Goal: Task Accomplishment & Management: Manage account settings

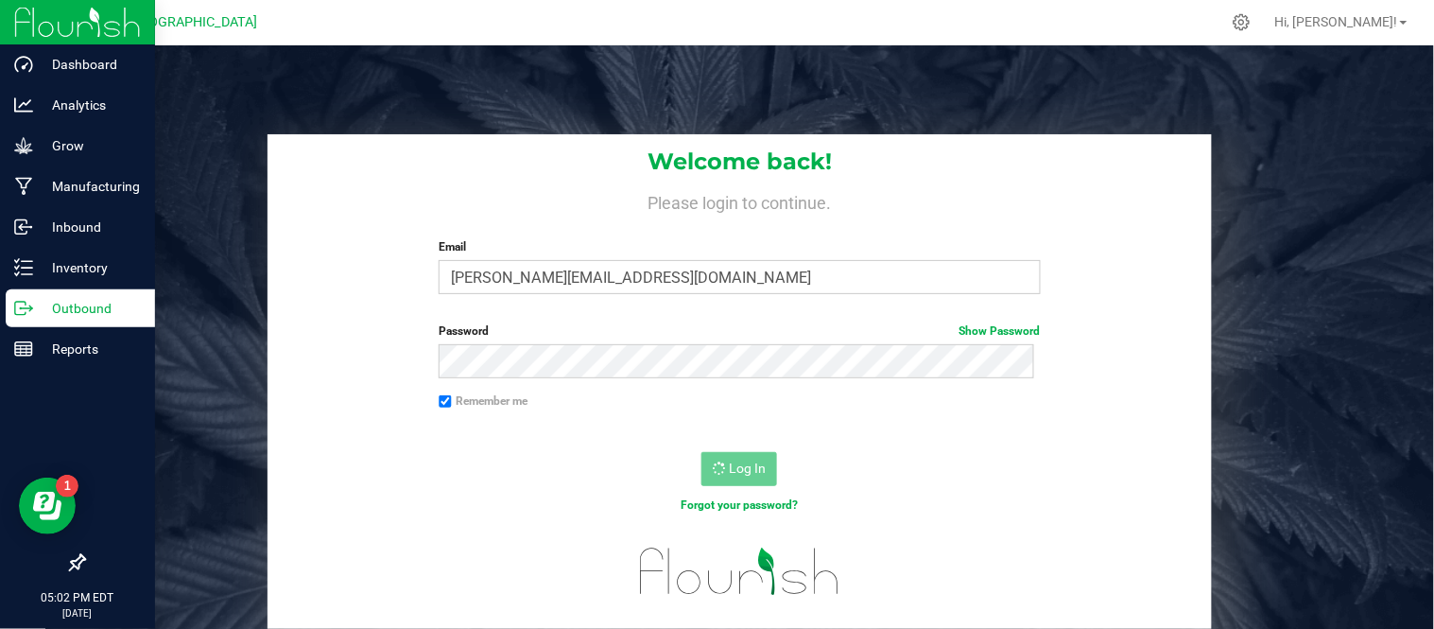
click at [42, 310] on p "Outbound" at bounding box center [89, 308] width 113 height 23
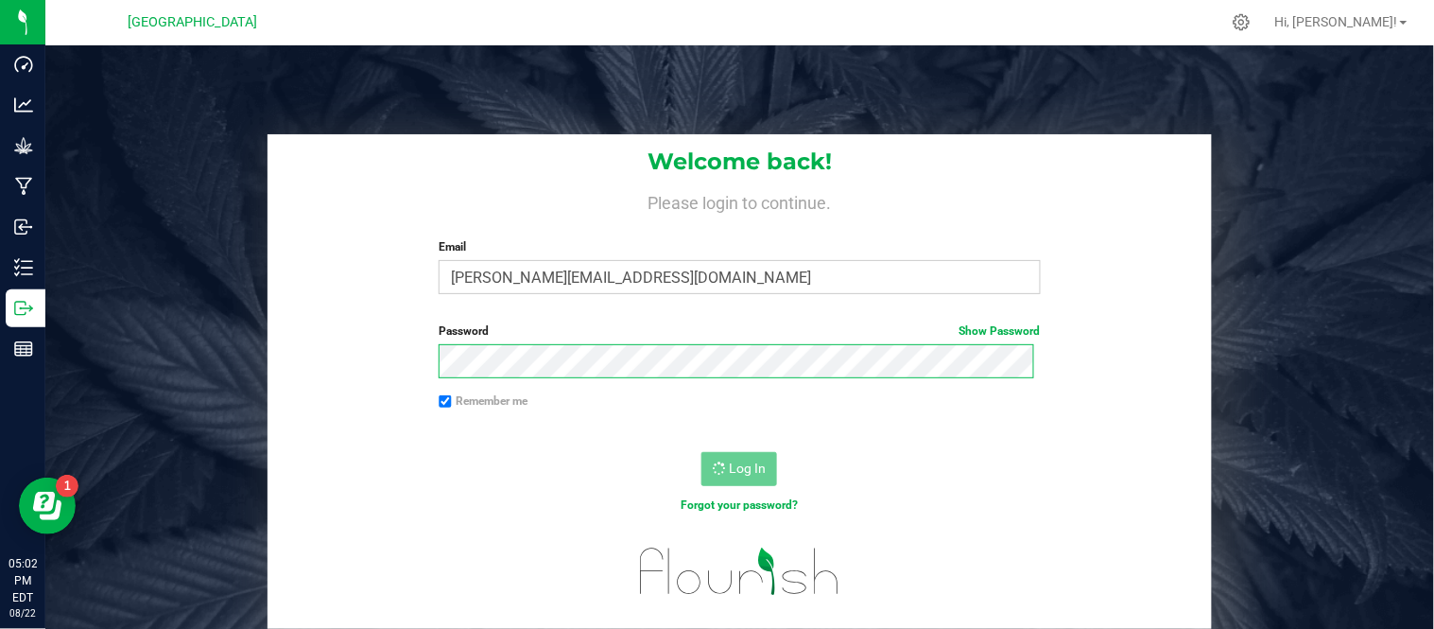
click at [197, 393] on div "Welcome back! Please login to continue. Email geralyn@highfallscannany.com Requ…" at bounding box center [739, 381] width 1417 height 494
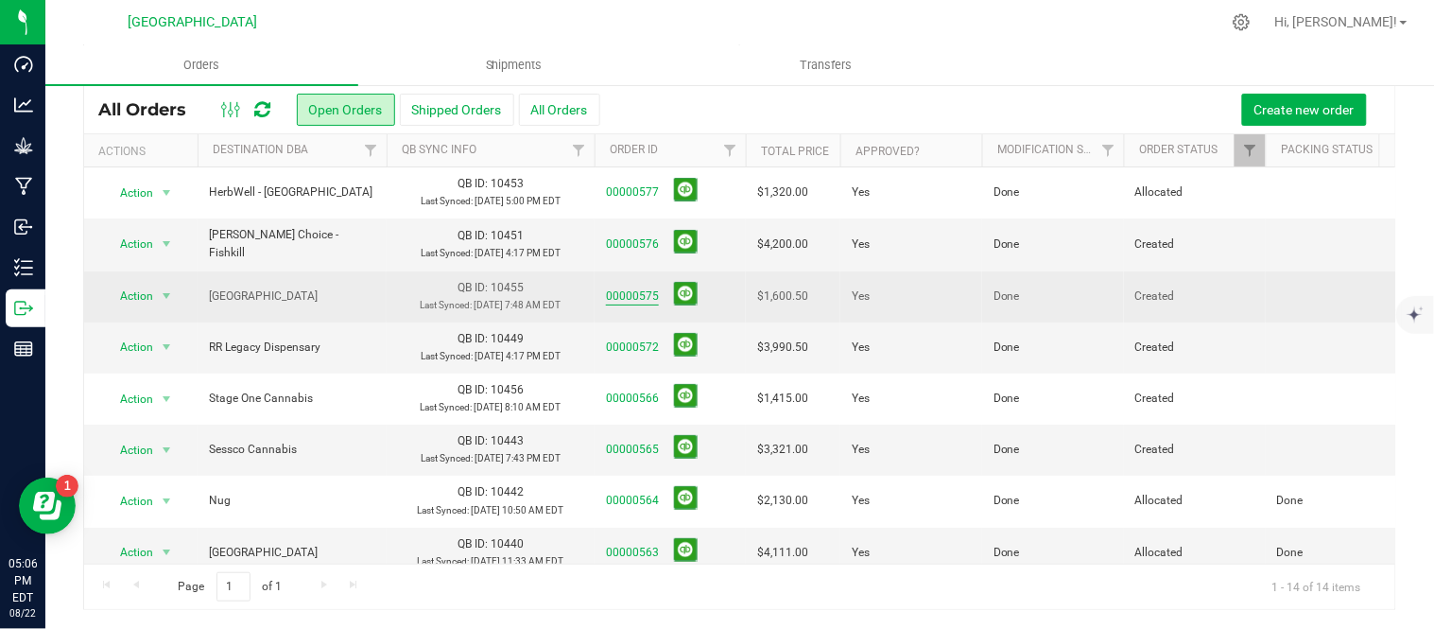
click at [619, 305] on link "00000575" at bounding box center [632, 296] width 53 height 18
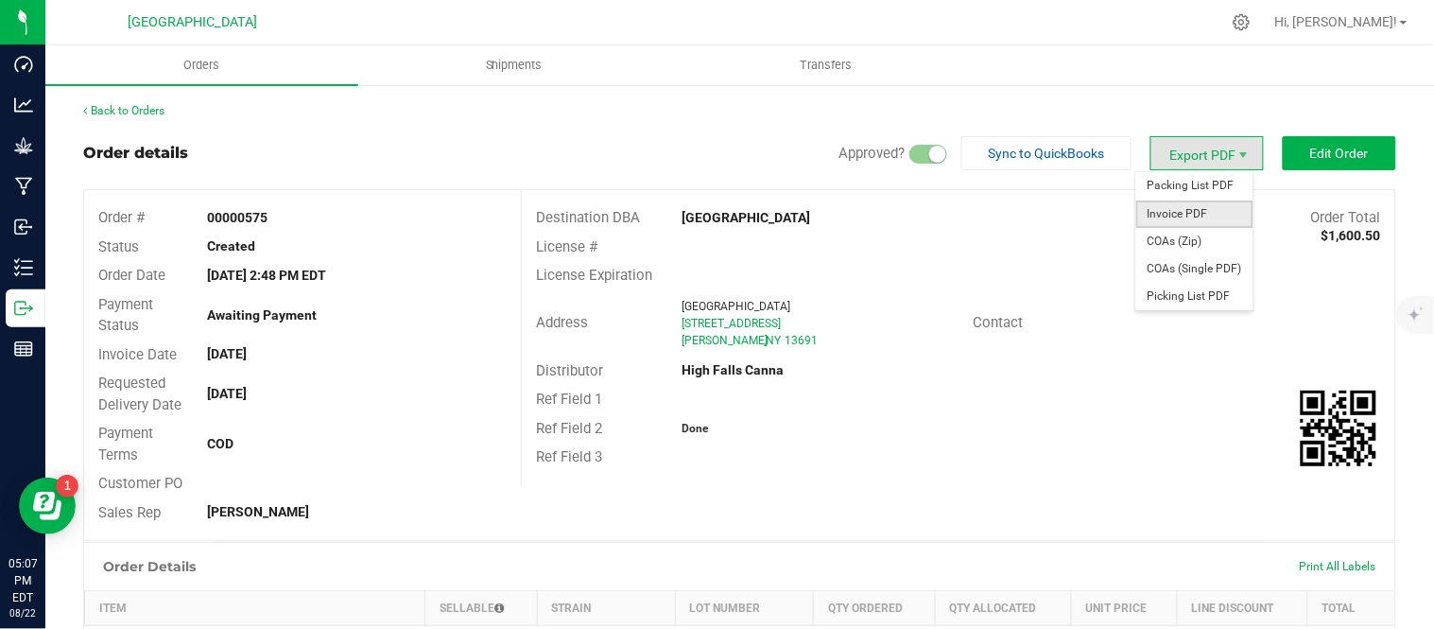
click at [1191, 213] on span "Invoice PDF" at bounding box center [1194, 213] width 117 height 27
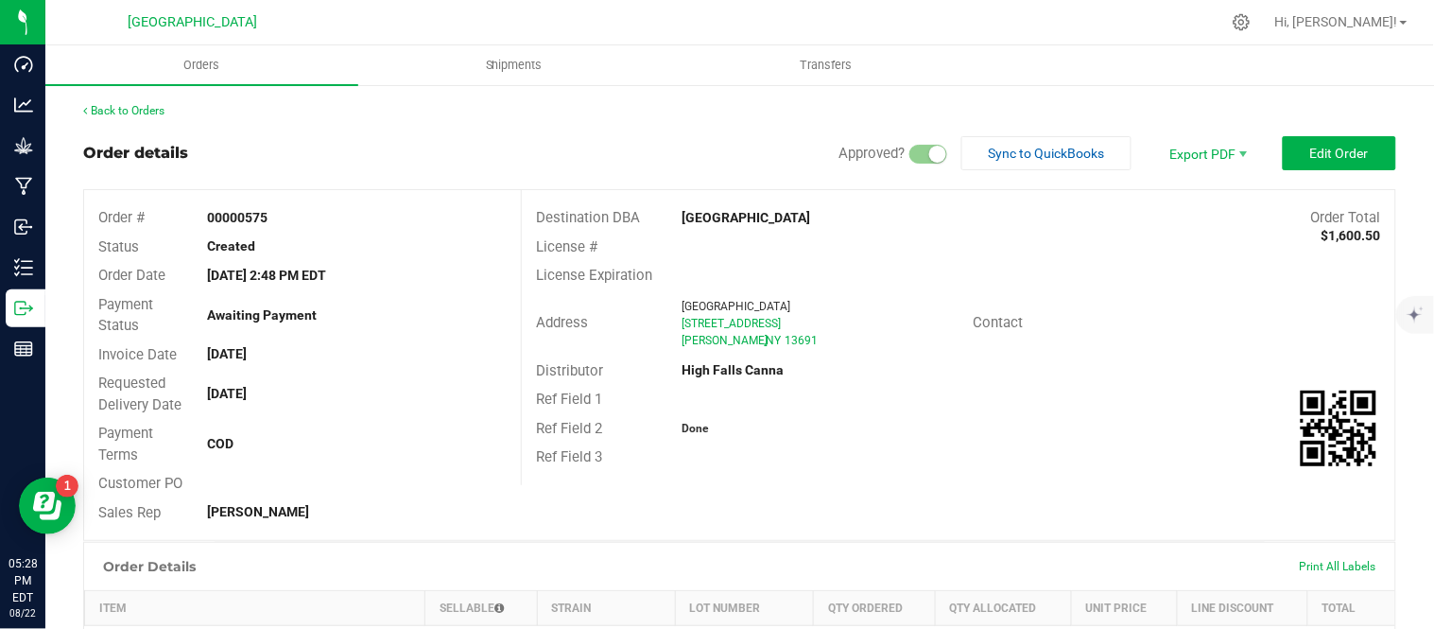
click at [111, 104] on link "Back to Orders" at bounding box center [123, 110] width 81 height 13
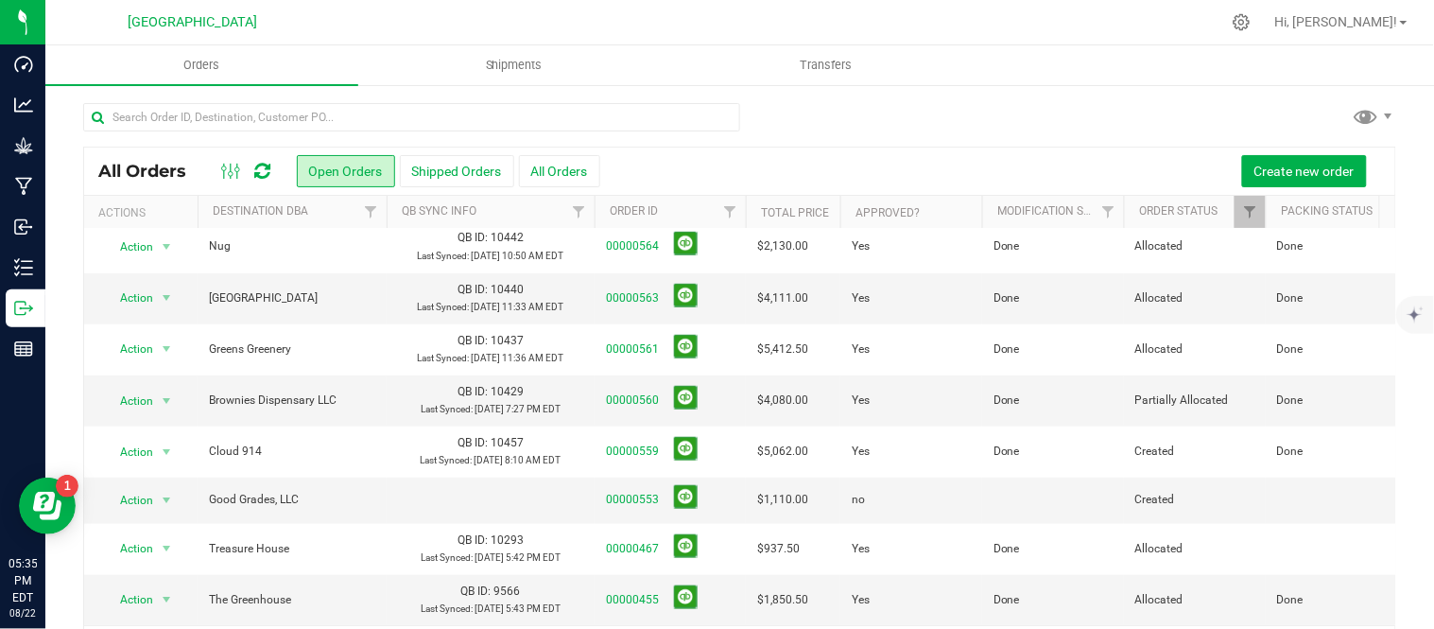
scroll to position [551, 0]
click at [618, 491] on link "00000553" at bounding box center [632, 500] width 53 height 18
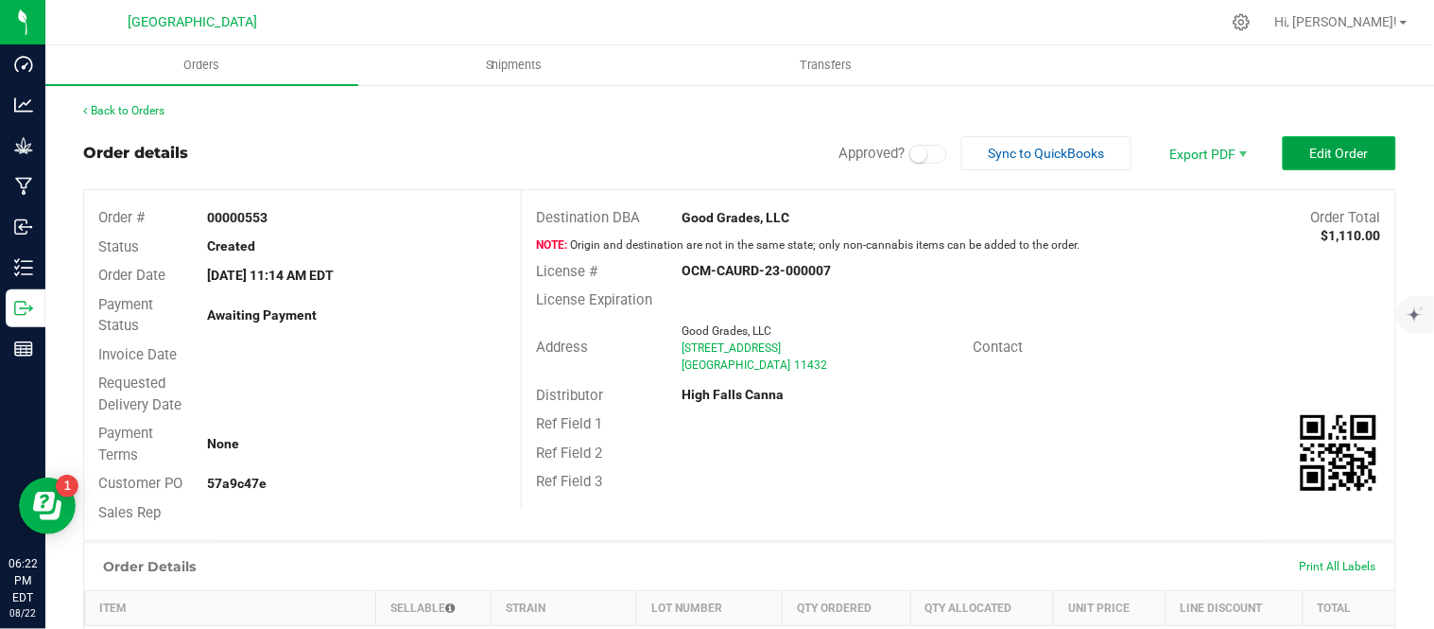
click at [1314, 147] on span "Edit Order" at bounding box center [1339, 153] width 59 height 15
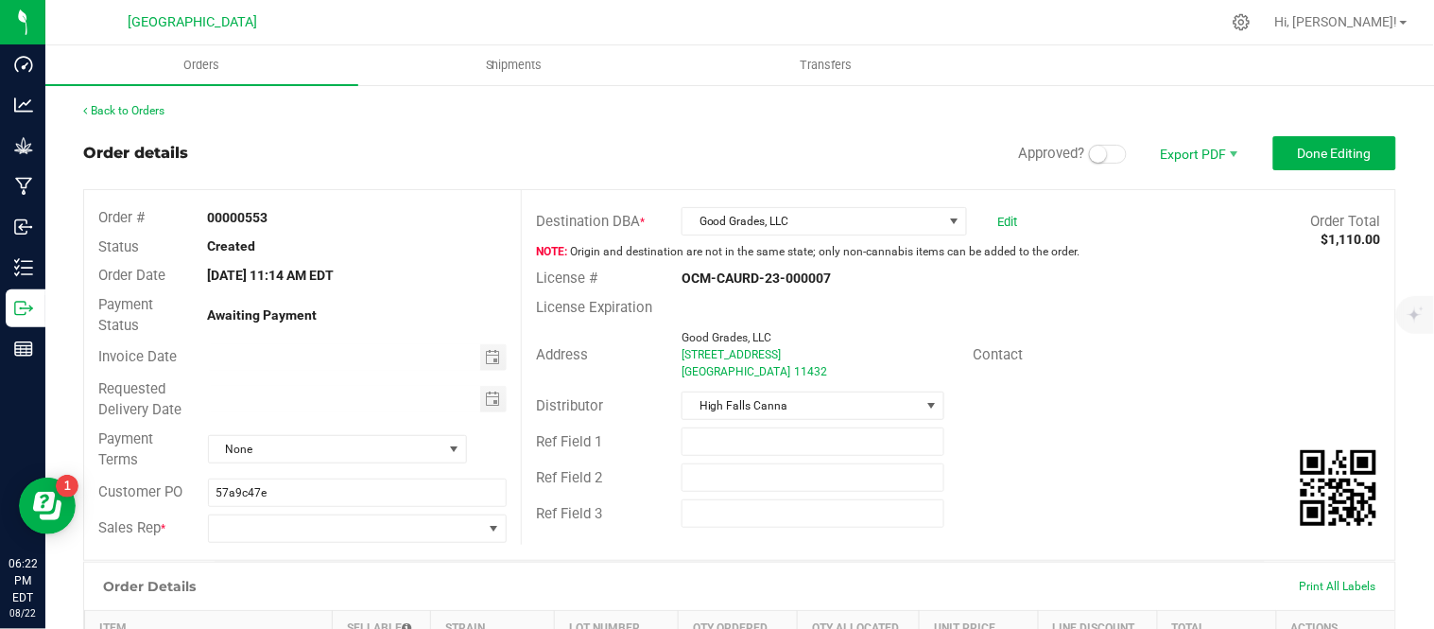
click at [1090, 156] on small at bounding box center [1098, 154] width 17 height 17
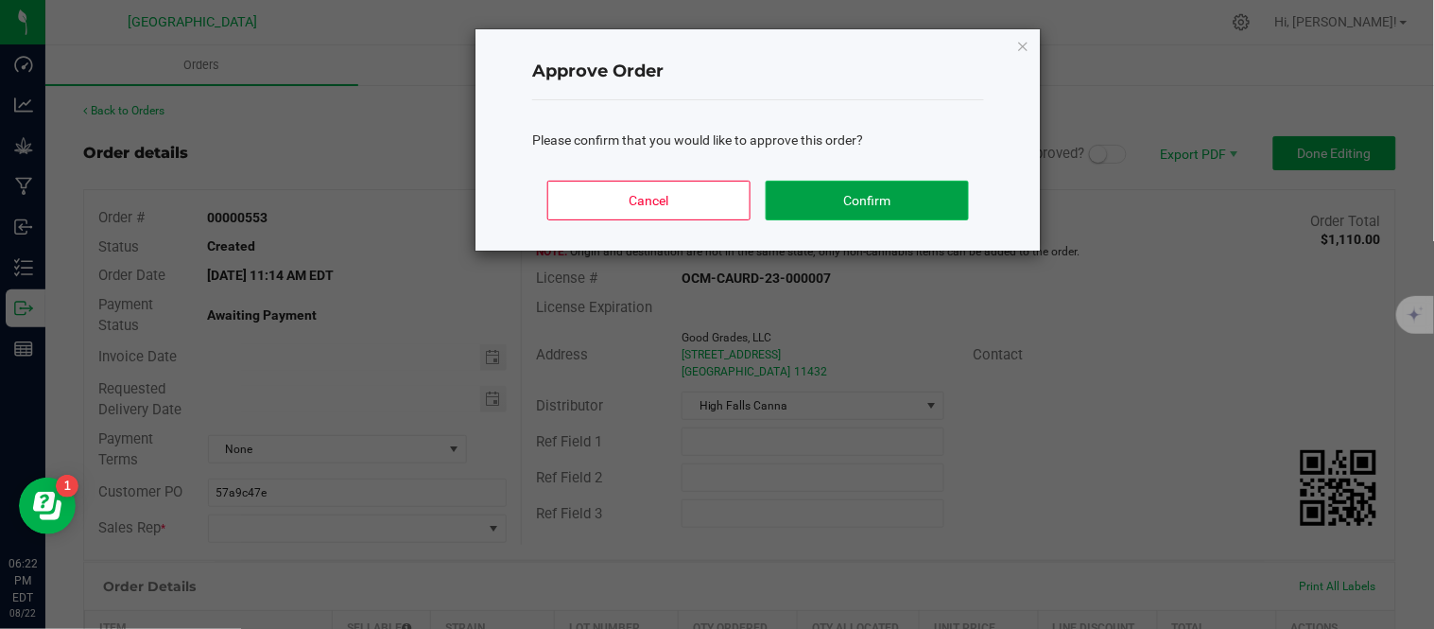
click at [920, 212] on button "Confirm" at bounding box center [867, 201] width 203 height 40
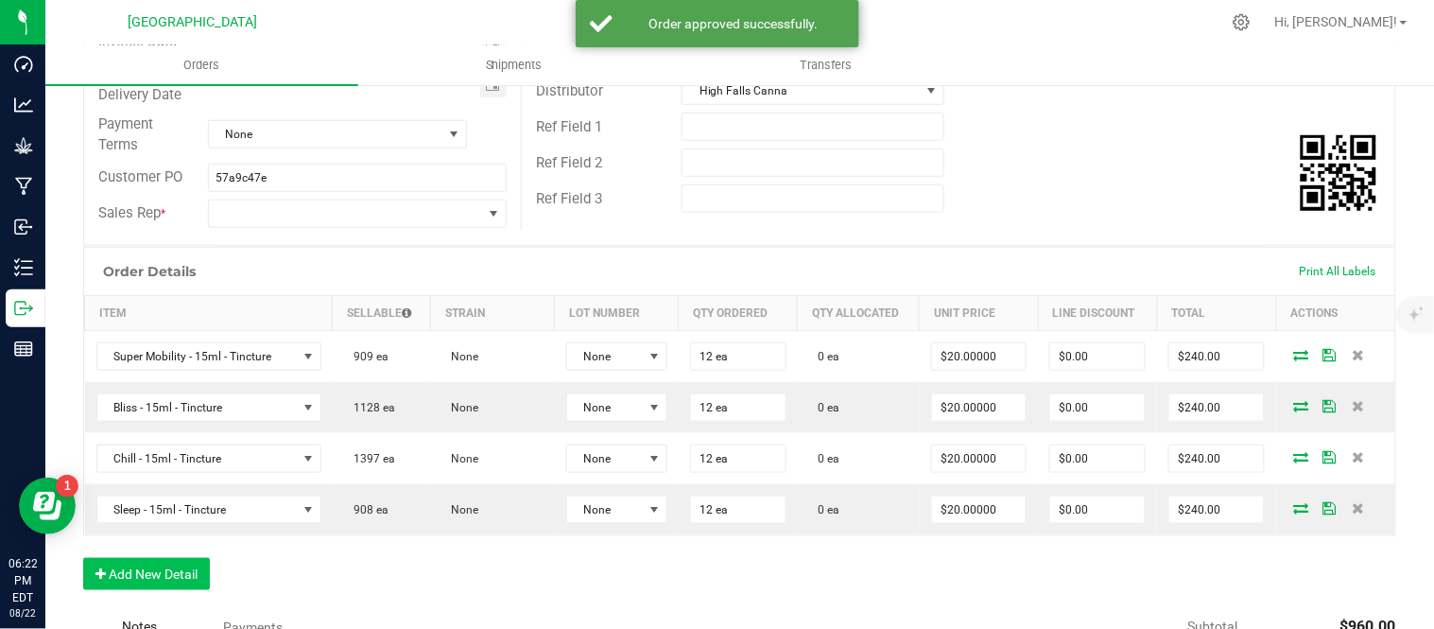
scroll to position [420, 0]
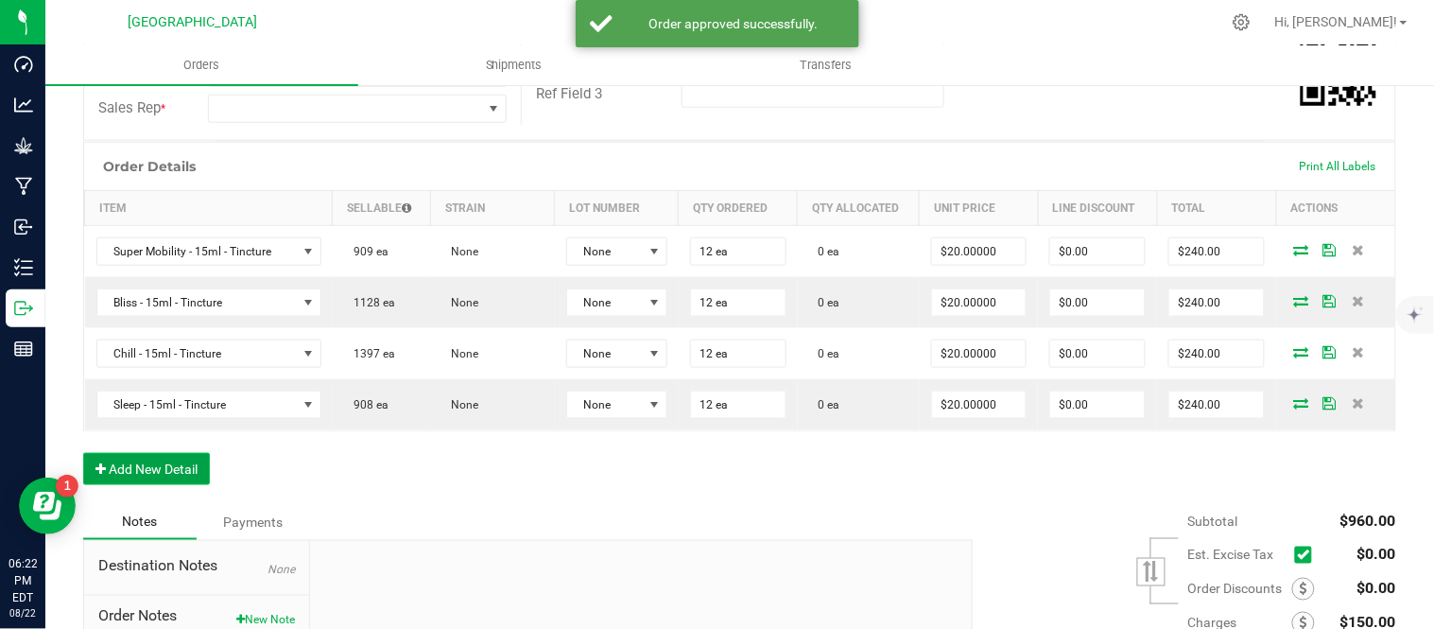
click at [178, 475] on button "Add New Detail" at bounding box center [146, 469] width 127 height 32
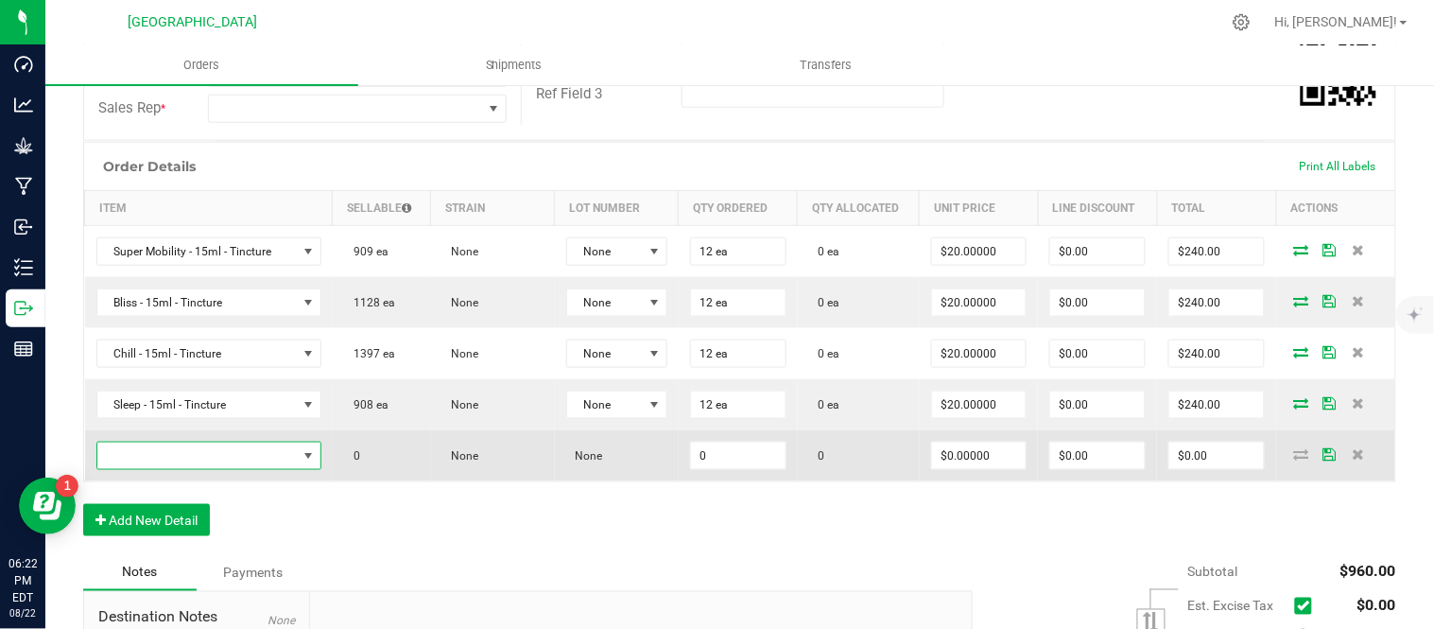
click at [178, 469] on span "NO DATA FOUND" at bounding box center [196, 455] width 199 height 26
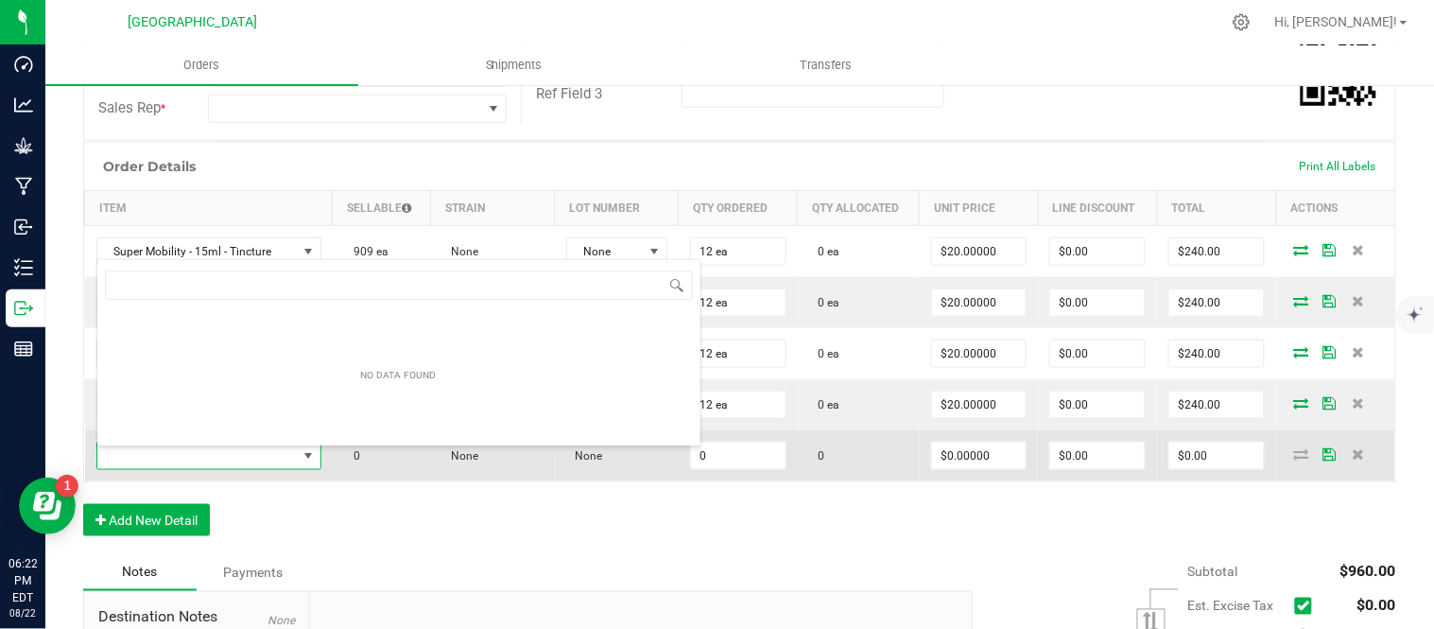
scroll to position [28, 219]
type input "bliss"
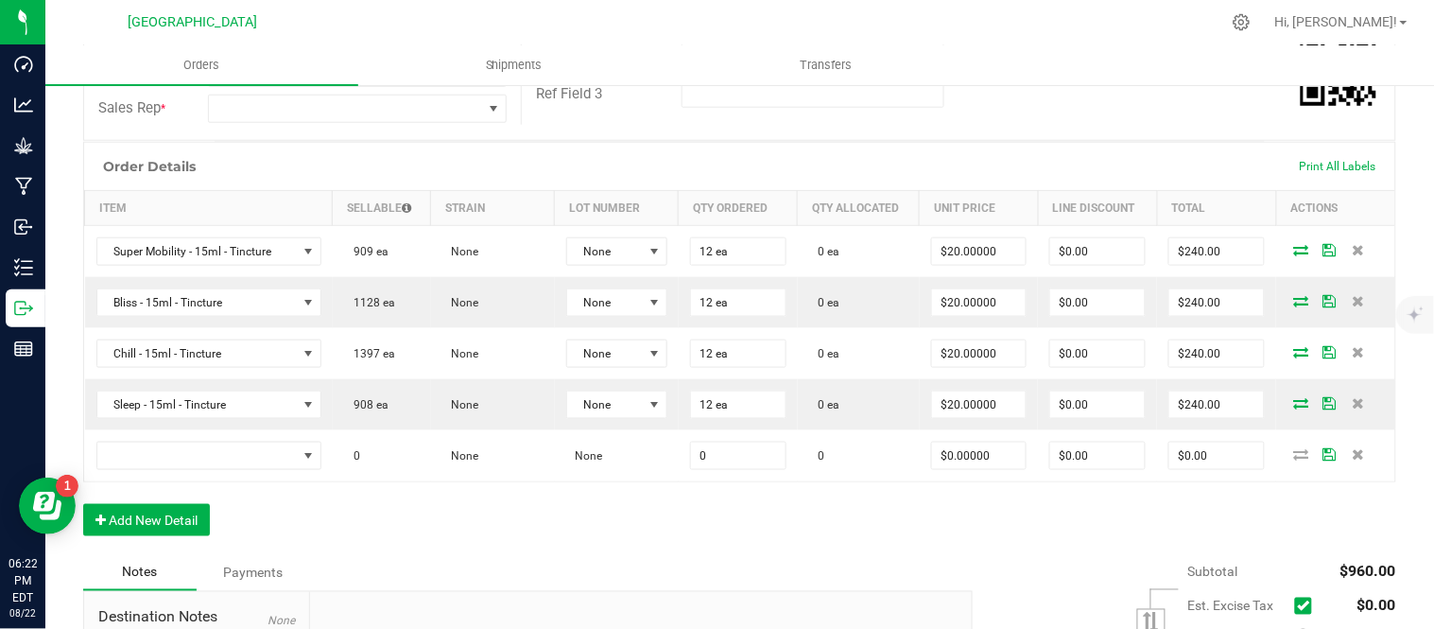
click at [969, 511] on div "Order Details Print All Labels Item Sellable Strain Lot Number Qty Ordered Qty …" at bounding box center [739, 348] width 1313 height 413
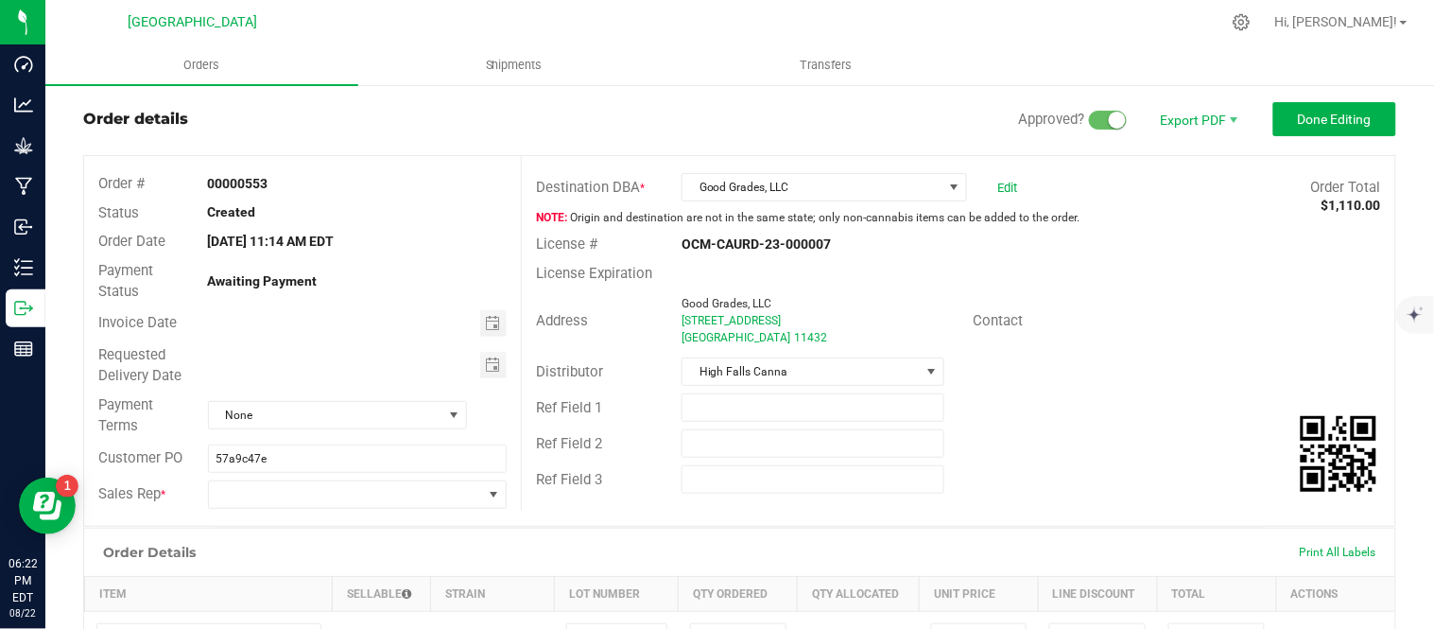
scroll to position [0, 0]
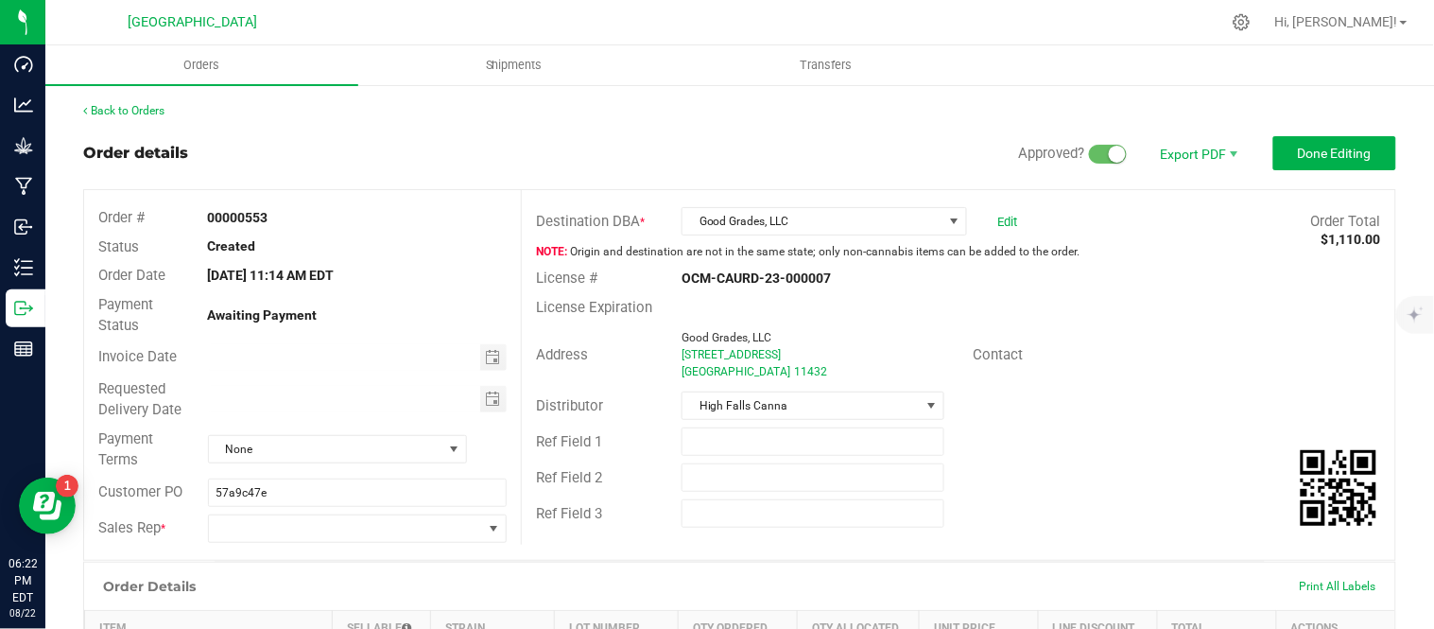
click at [1126, 442] on div "Ref Field 1" at bounding box center [958, 442] width 873 height 36
click at [308, 451] on span "None" at bounding box center [325, 449] width 233 height 26
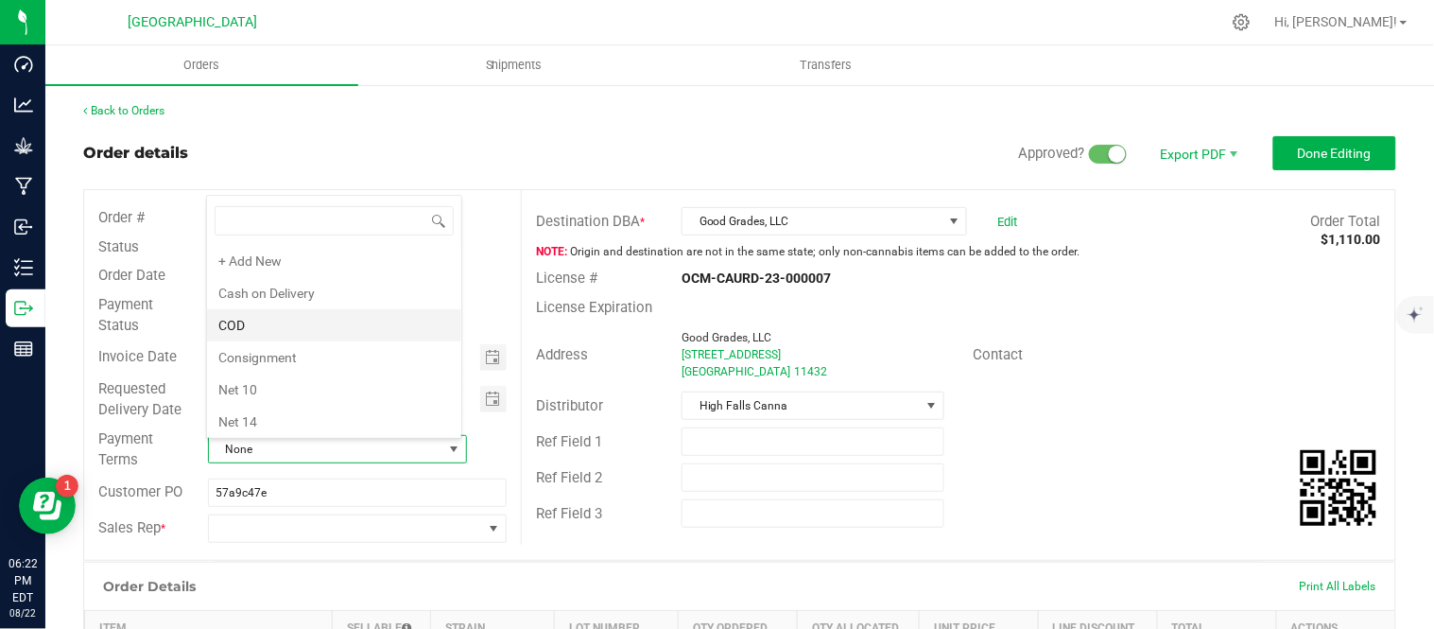
click at [266, 324] on li "COD" at bounding box center [334, 325] width 254 height 32
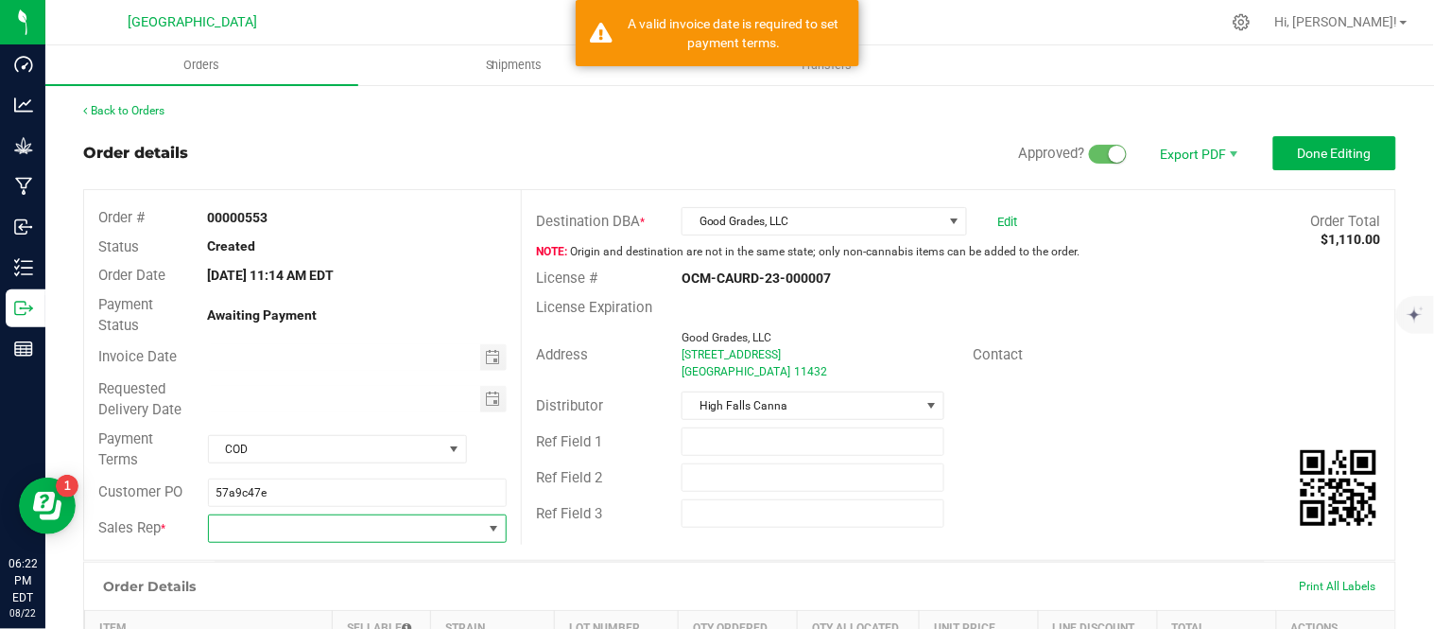
click at [284, 532] on span at bounding box center [346, 528] width 274 height 26
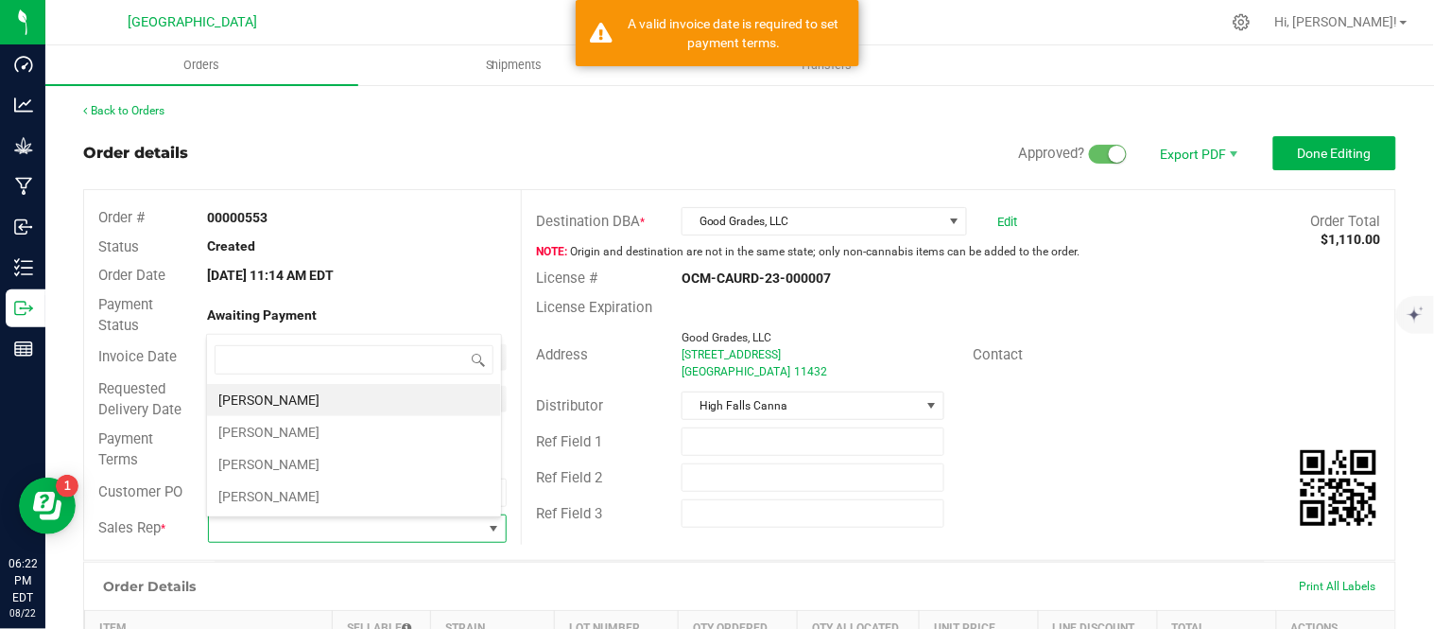
scroll to position [28, 290]
click at [266, 428] on li "[PERSON_NAME]" at bounding box center [354, 432] width 294 height 32
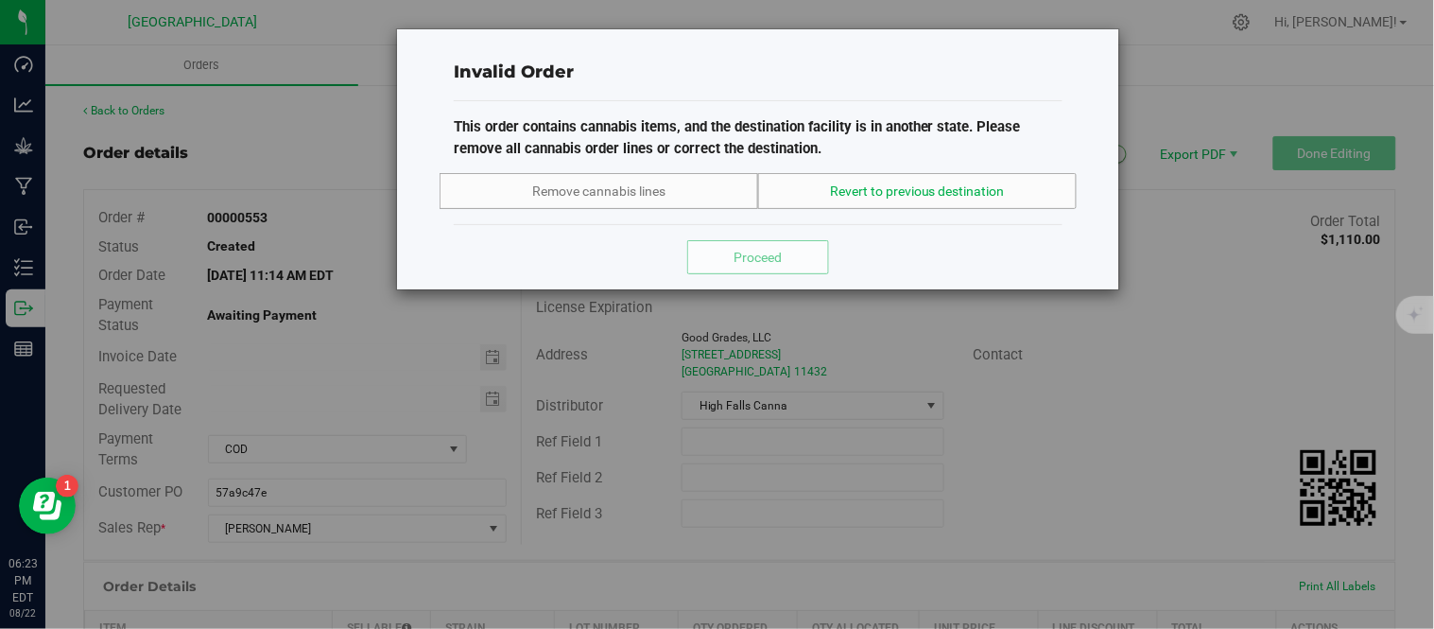
click at [964, 196] on span "Revert to previous destination" at bounding box center [917, 192] width 175 height 20
click at [762, 255] on span "Proceed" at bounding box center [759, 257] width 48 height 15
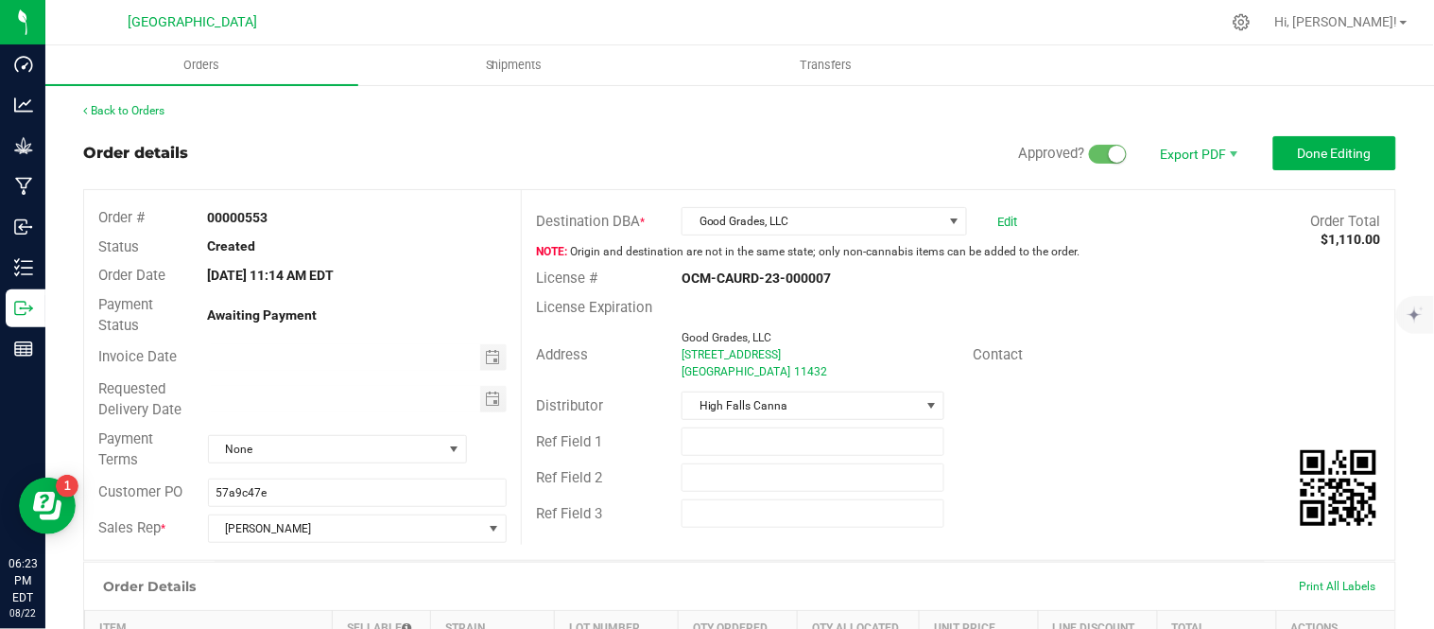
click at [996, 211] on div "Edit" at bounding box center [1002, 221] width 29 height 28
click at [997, 219] on link "Edit" at bounding box center [1007, 222] width 20 height 14
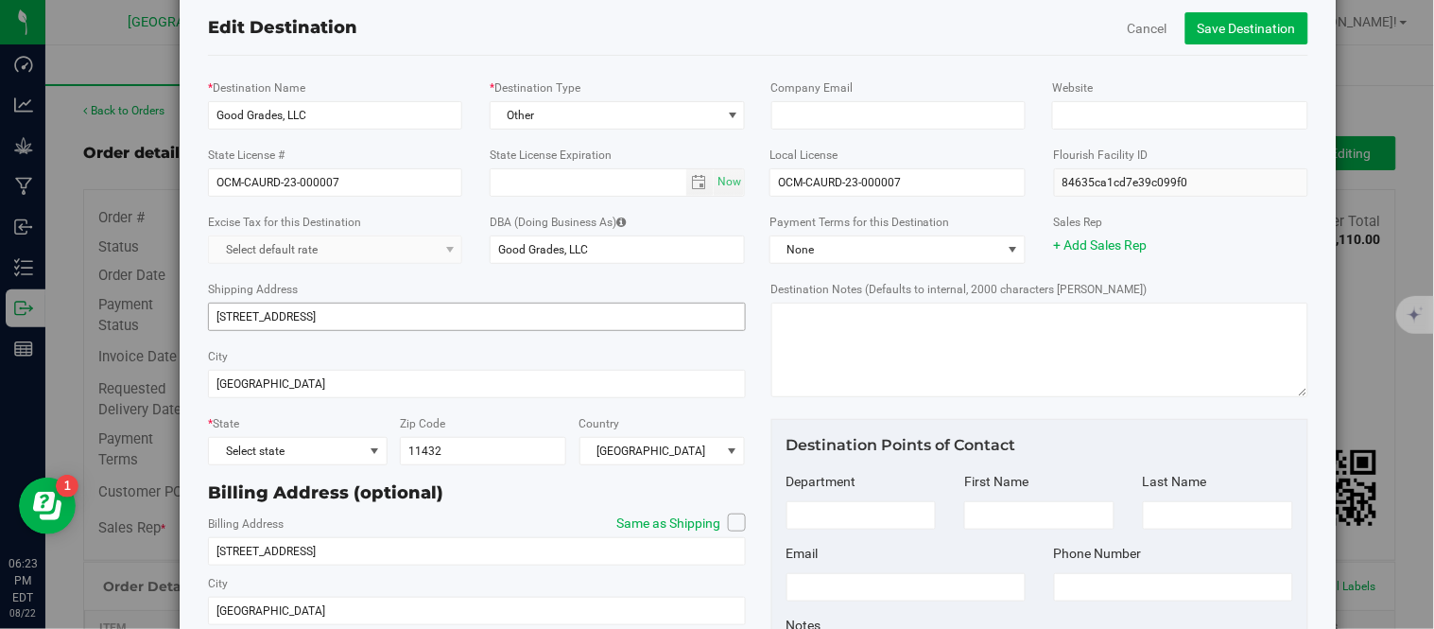
scroll to position [105, 0]
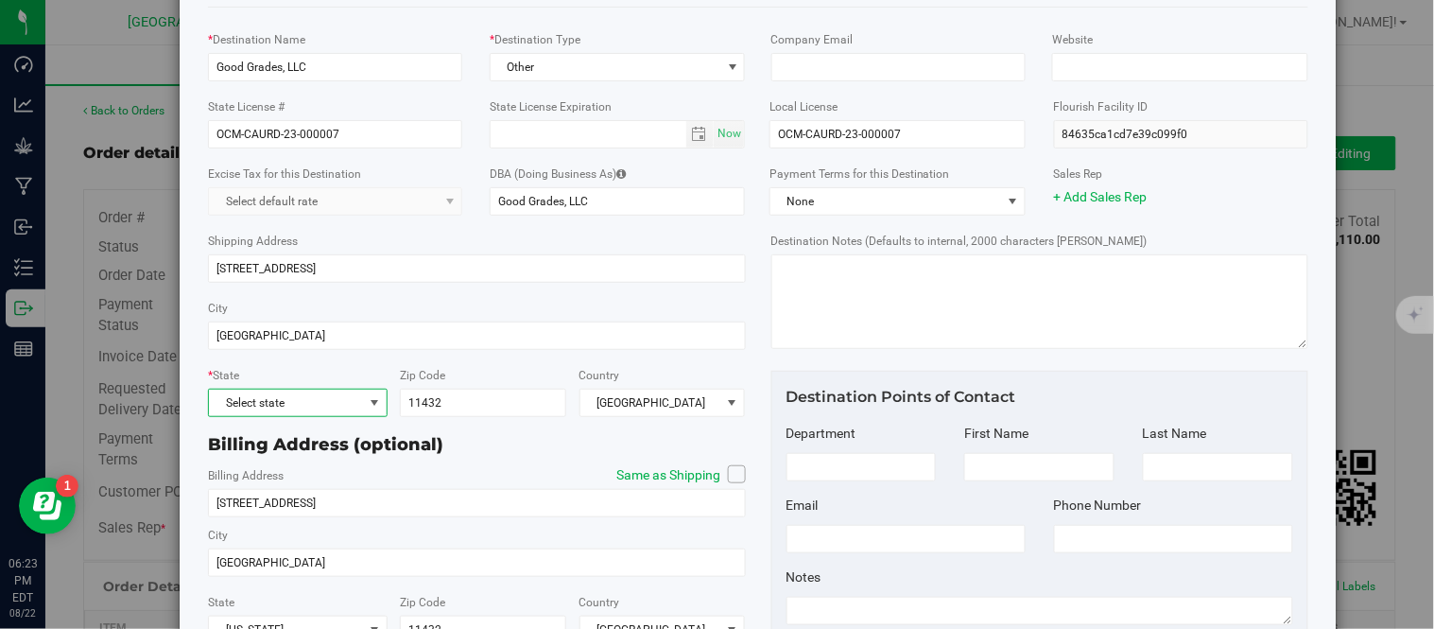
click at [367, 399] on span at bounding box center [374, 402] width 15 height 15
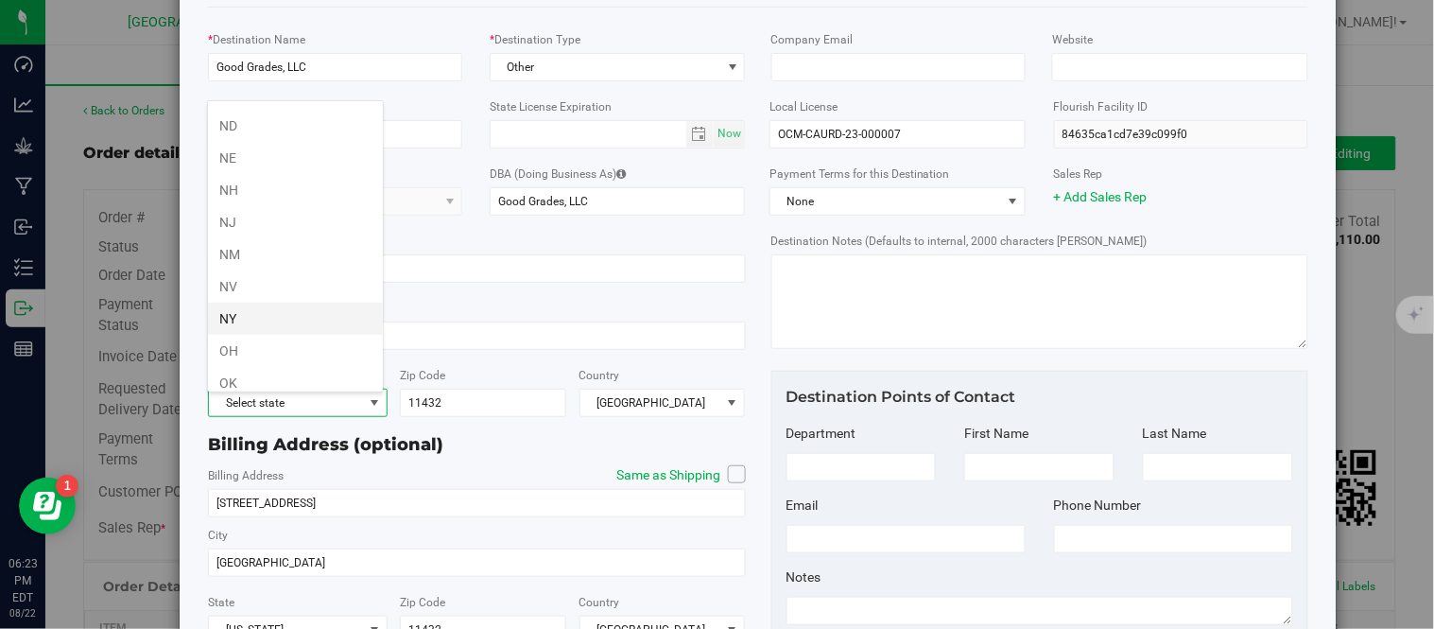
scroll to position [945, 0]
click at [263, 275] on li "NY" at bounding box center [295, 268] width 175 height 32
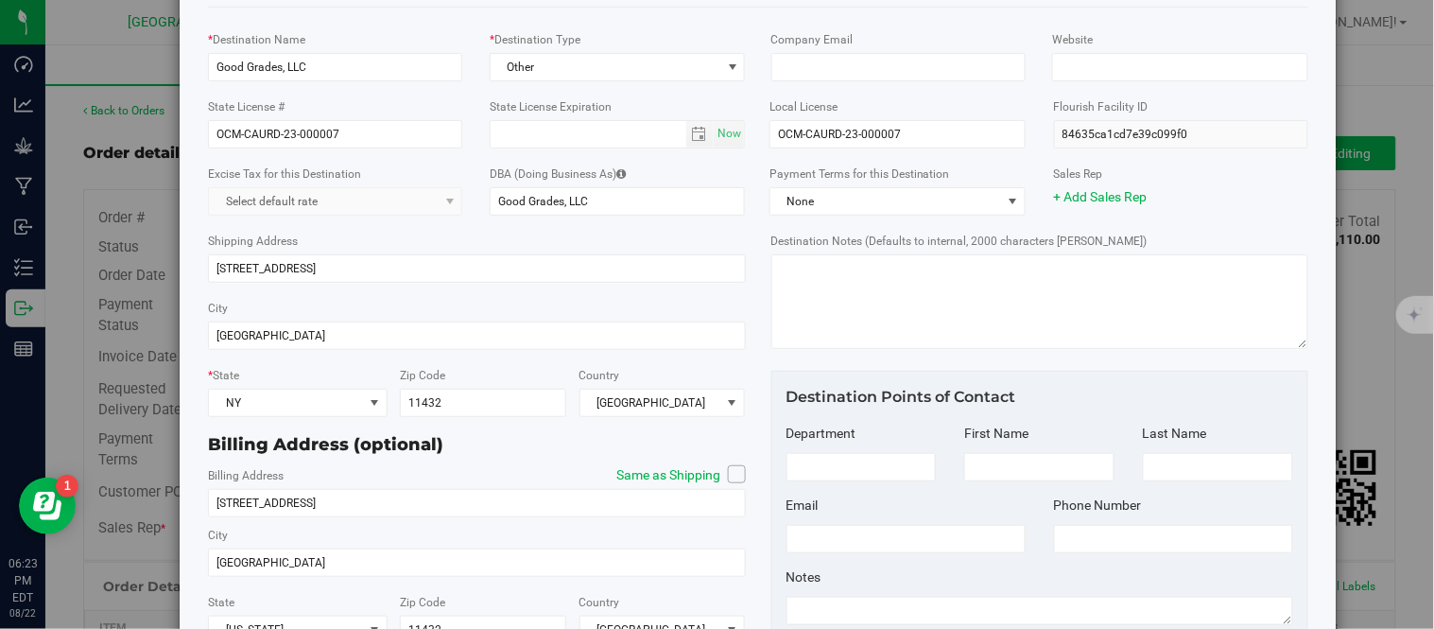
click at [731, 474] on icon at bounding box center [736, 474] width 11 height 0
click at [0, 0] on input "Same as Shipping" at bounding box center [0, 0] width 0 height 0
click at [607, 205] on input "Good Grades, LLC" at bounding box center [618, 201] width 256 height 28
type input "Good Grades"
click at [437, 232] on div "Shipping Address [STREET_ADDRESS]" at bounding box center [476, 256] width 537 height 67
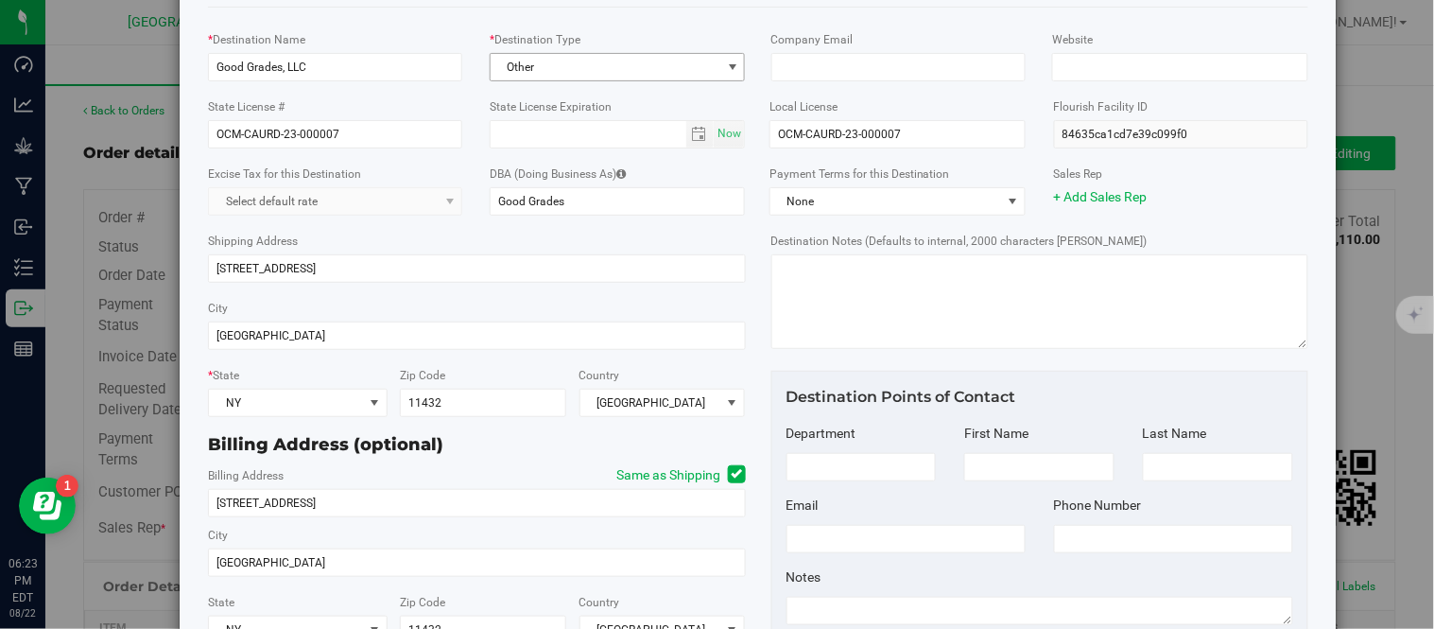
click at [674, 61] on span "Other" at bounding box center [606, 67] width 231 height 26
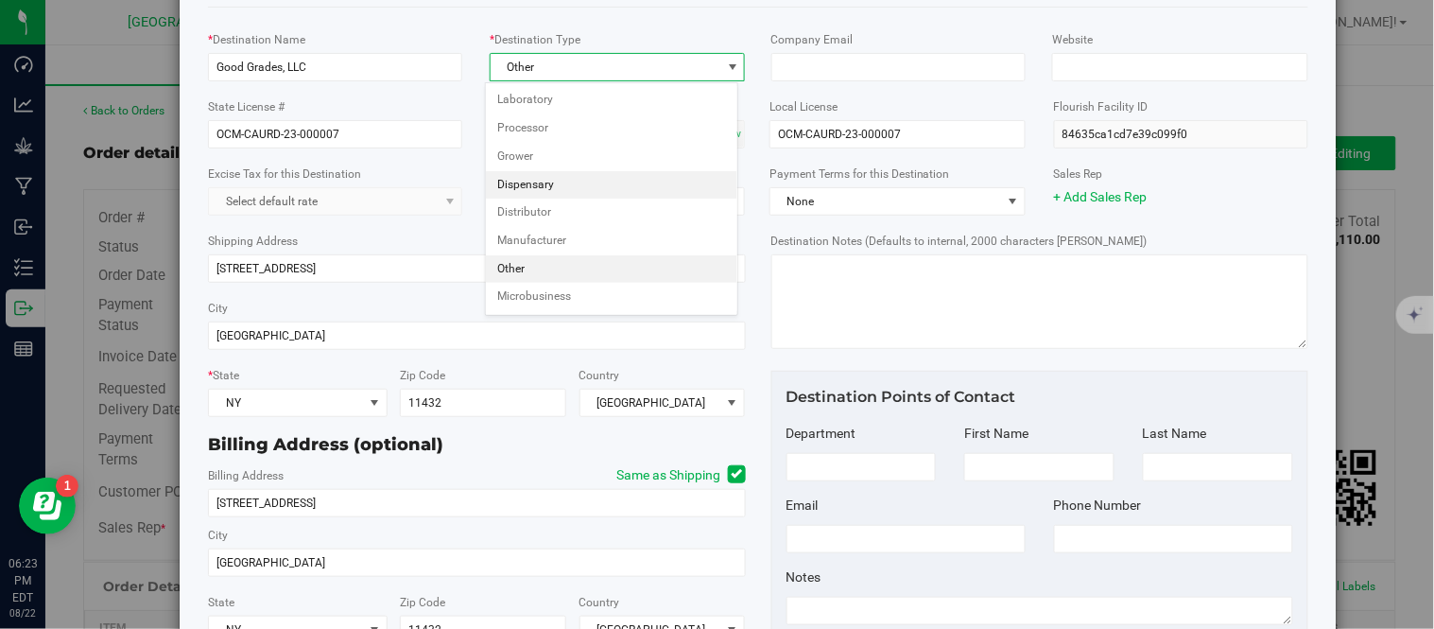
click at [553, 178] on li "Dispensary" at bounding box center [611, 185] width 251 height 28
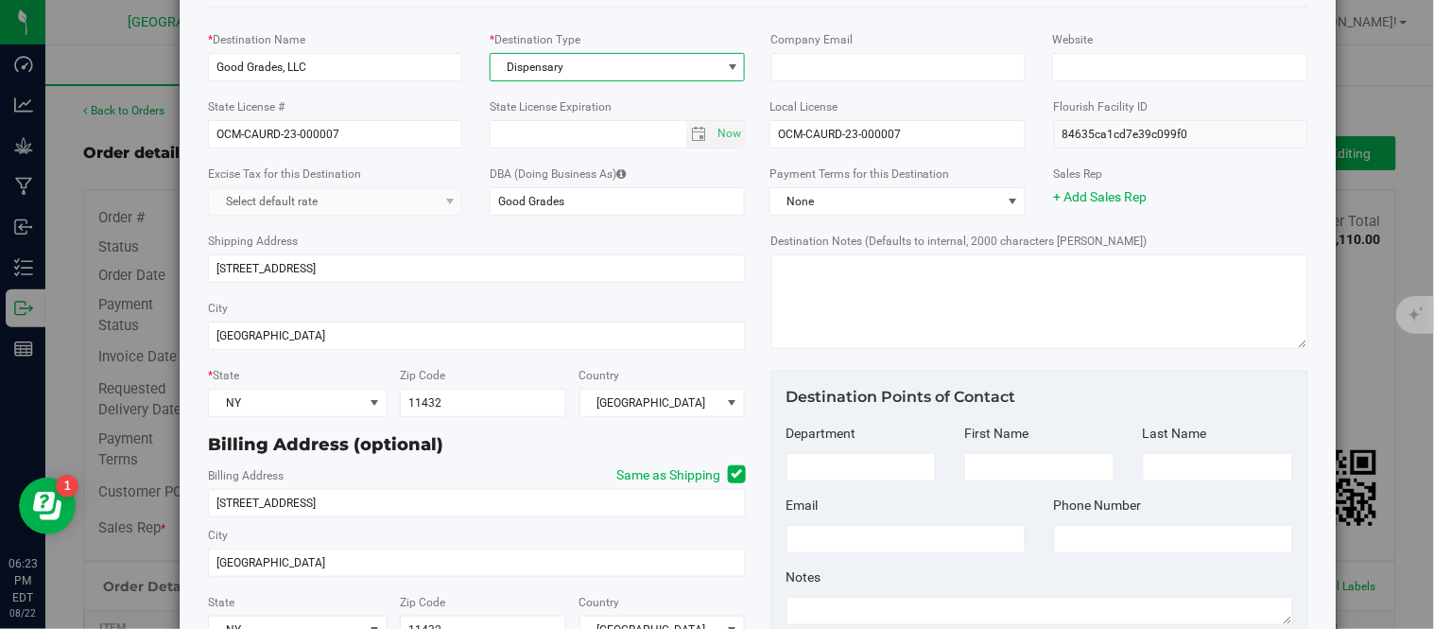
click at [433, 303] on div "City [GEOGRAPHIC_DATA]" at bounding box center [476, 323] width 537 height 67
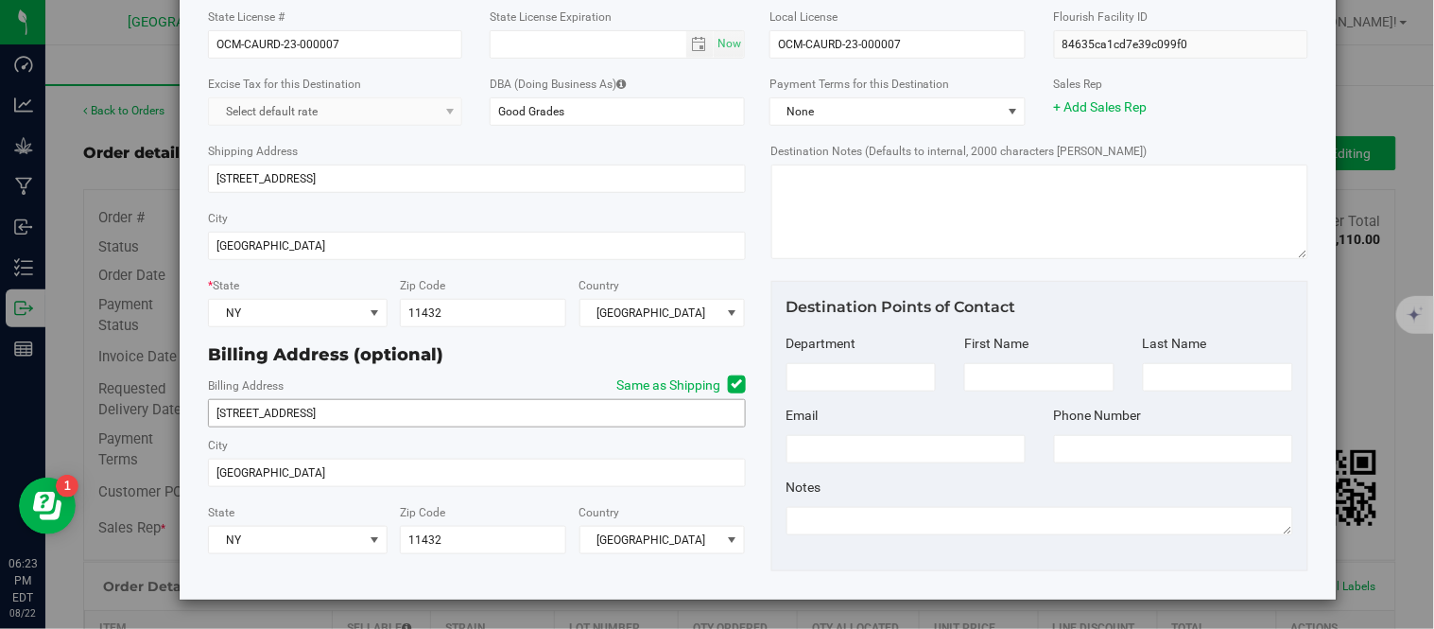
scroll to position [92, 0]
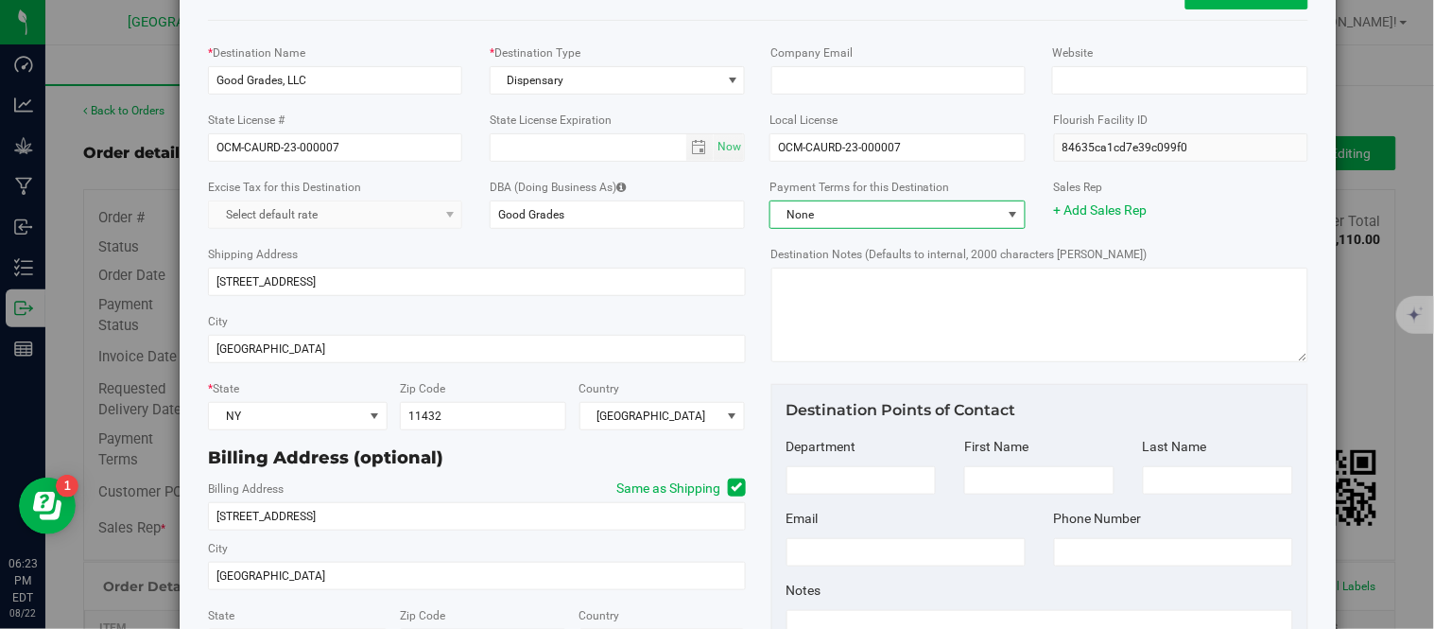
click at [908, 218] on span "None" at bounding box center [885, 214] width 231 height 26
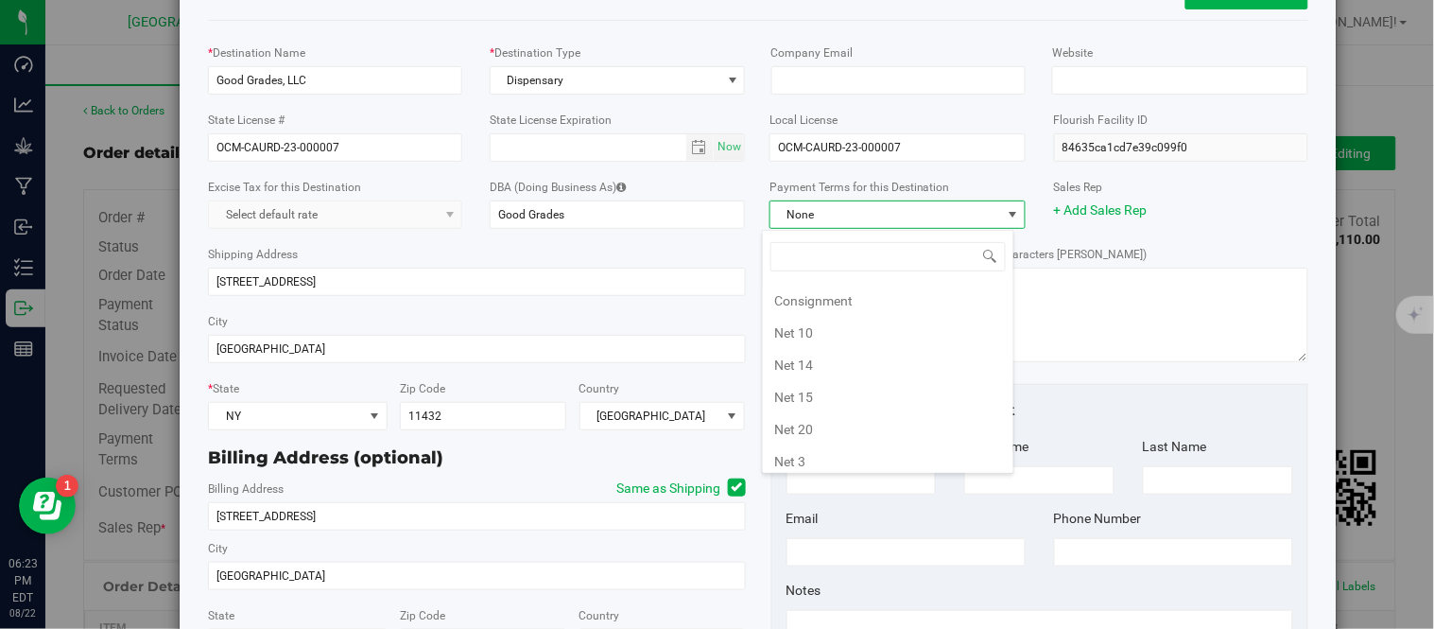
scroll to position [0, 0]
click at [857, 356] on li "COD" at bounding box center [888, 361] width 251 height 32
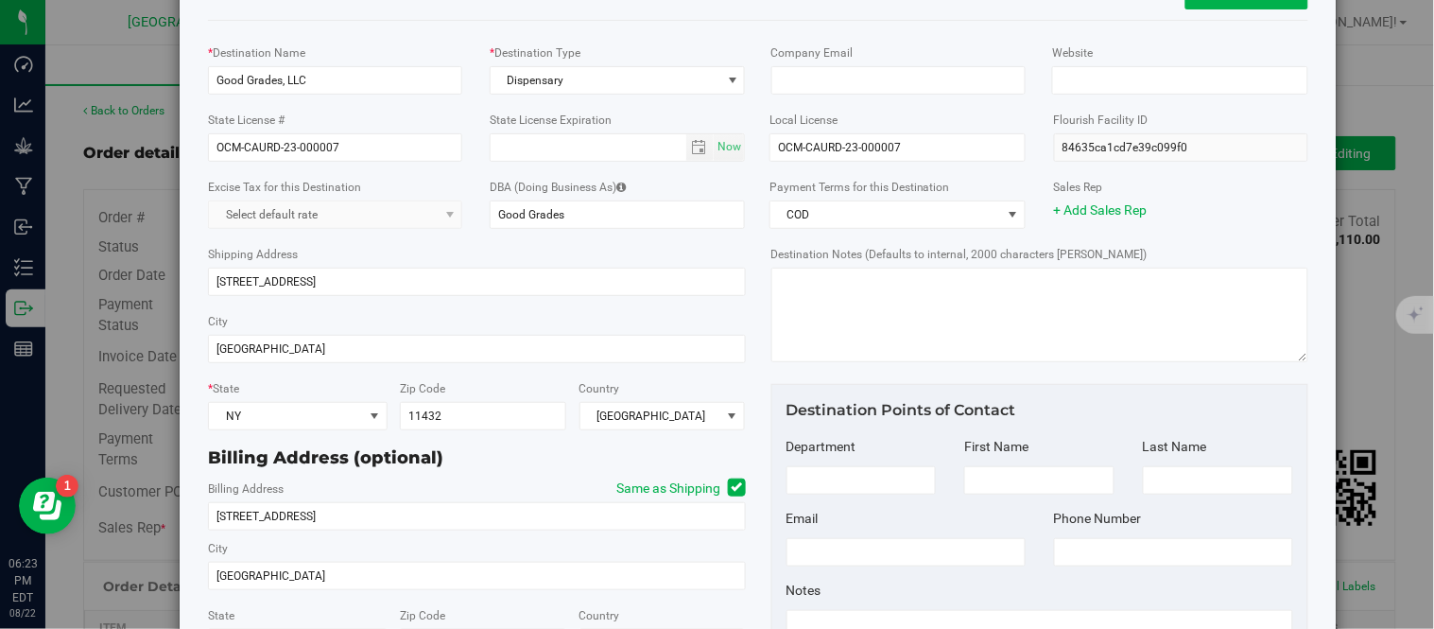
click at [696, 314] on div "City [GEOGRAPHIC_DATA]" at bounding box center [476, 336] width 537 height 67
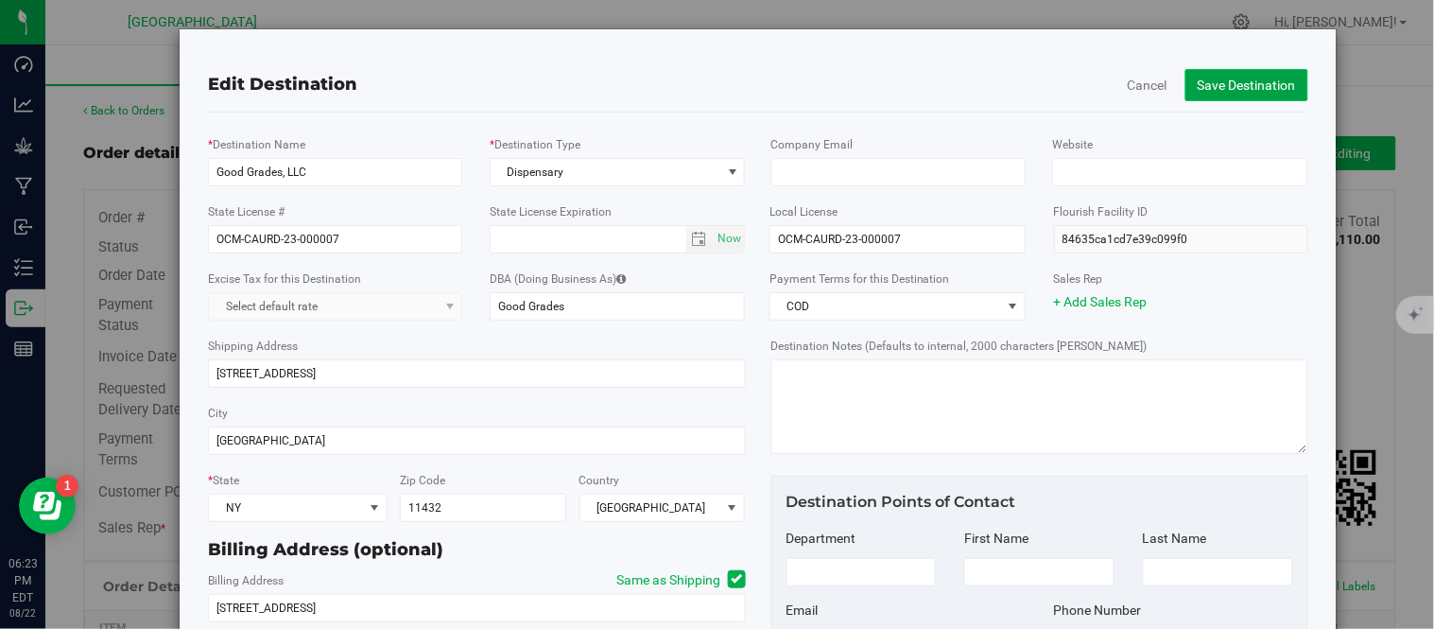
click at [1242, 69] on button "Save Destination" at bounding box center [1246, 85] width 123 height 32
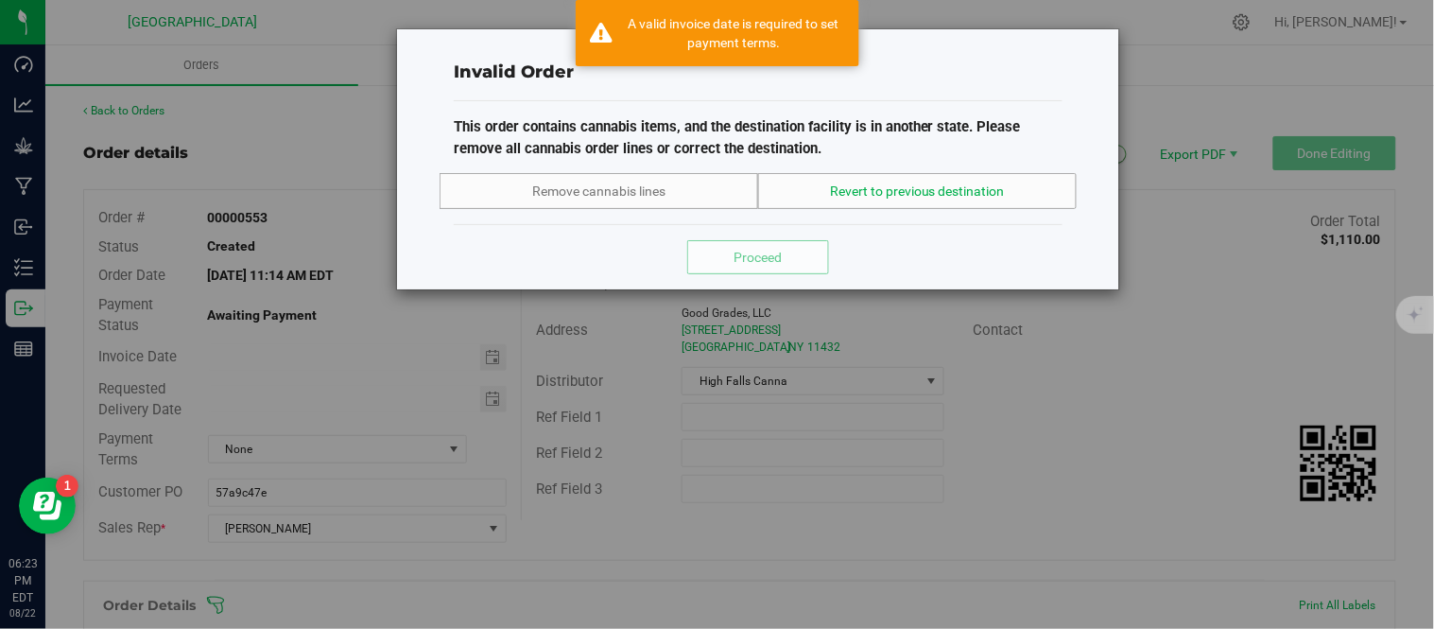
click at [896, 183] on span "Revert to previous destination" at bounding box center [917, 192] width 175 height 20
click at [801, 252] on button "Proceed" at bounding box center [758, 257] width 142 height 34
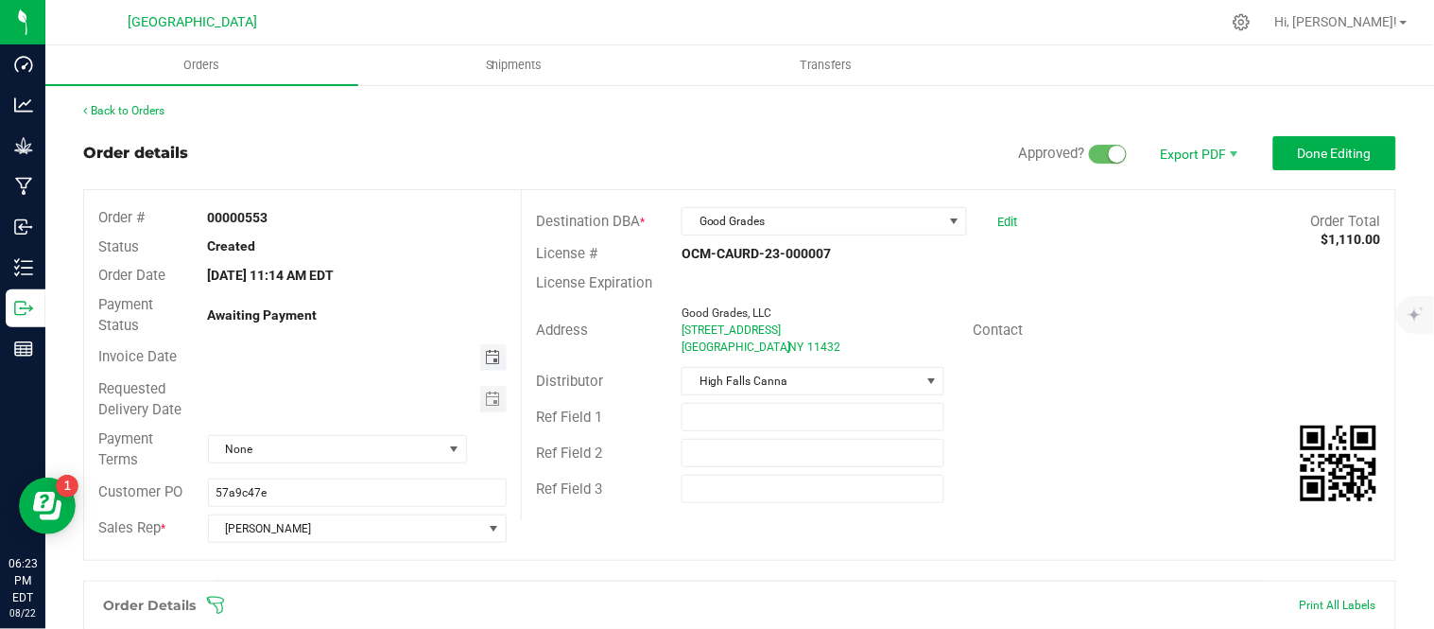
click at [492, 359] on span "Toggle calendar" at bounding box center [492, 357] width 15 height 15
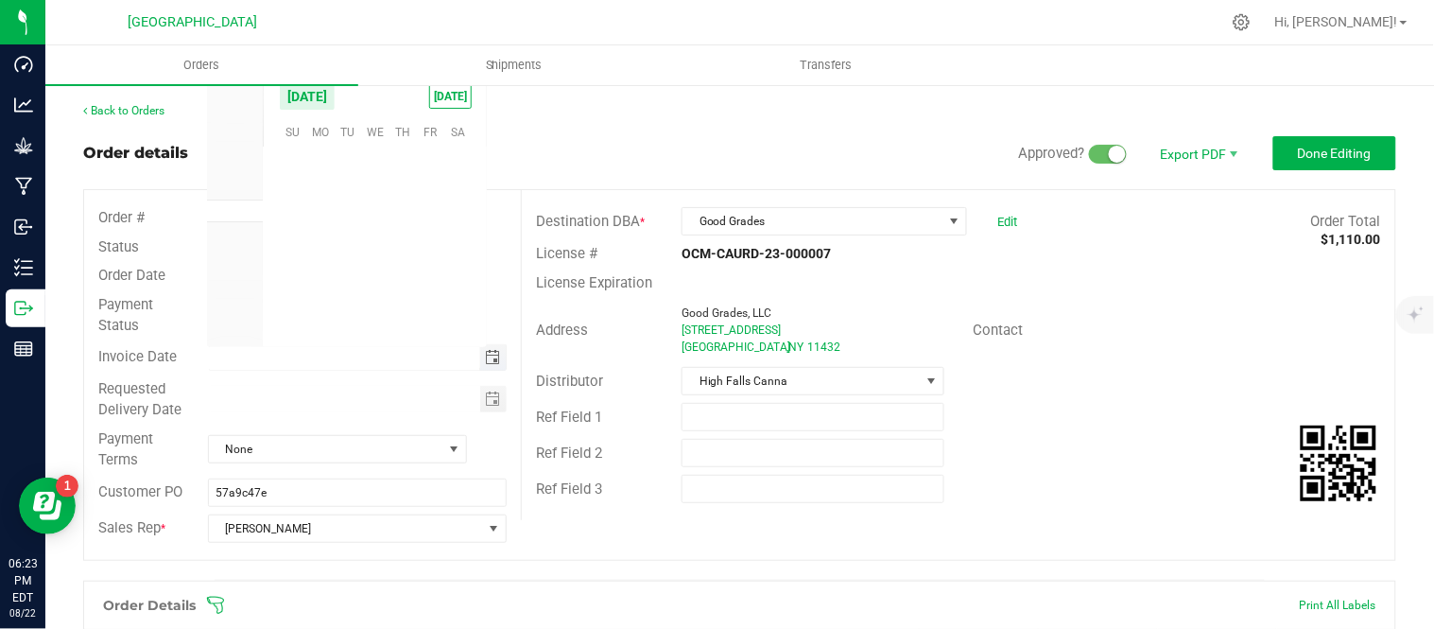
scroll to position [306389, 0]
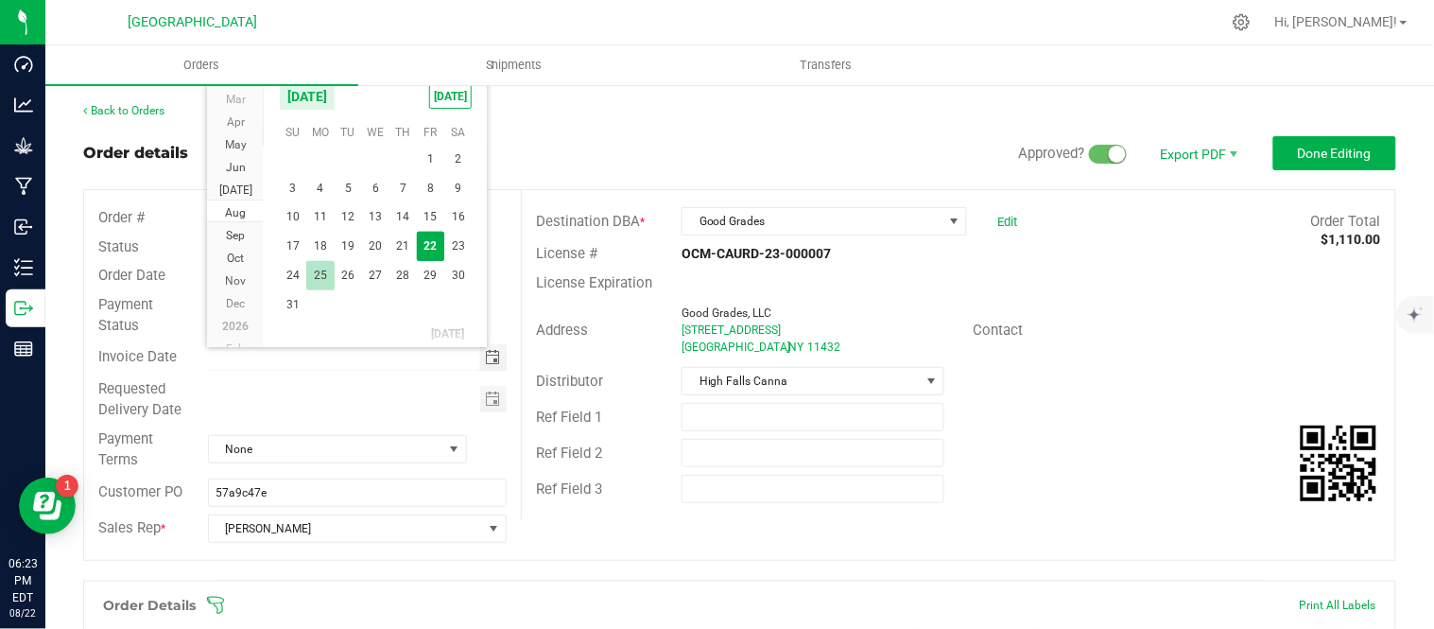
click at [315, 276] on span "25" at bounding box center [319, 275] width 27 height 29
type input "[DATE]"
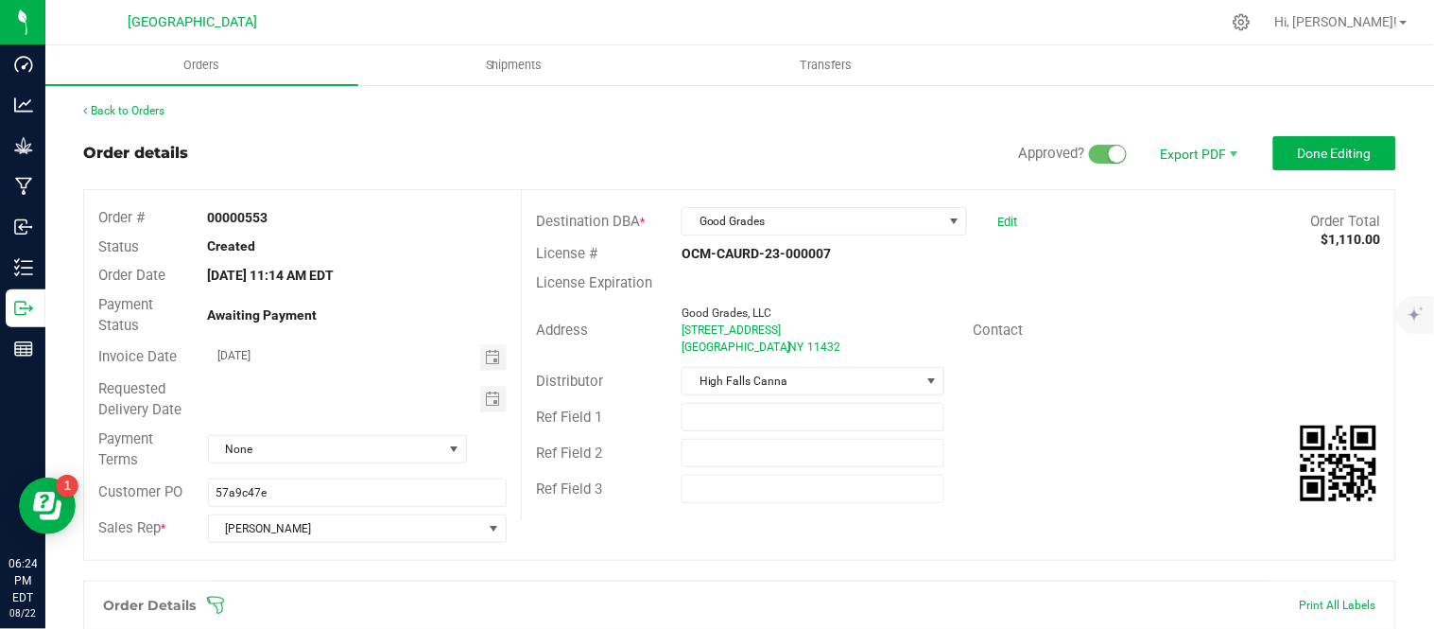
click at [1203, 317] on div "Address Good Grades, LLC [STREET_ADDRESS] Contact" at bounding box center [958, 330] width 873 height 66
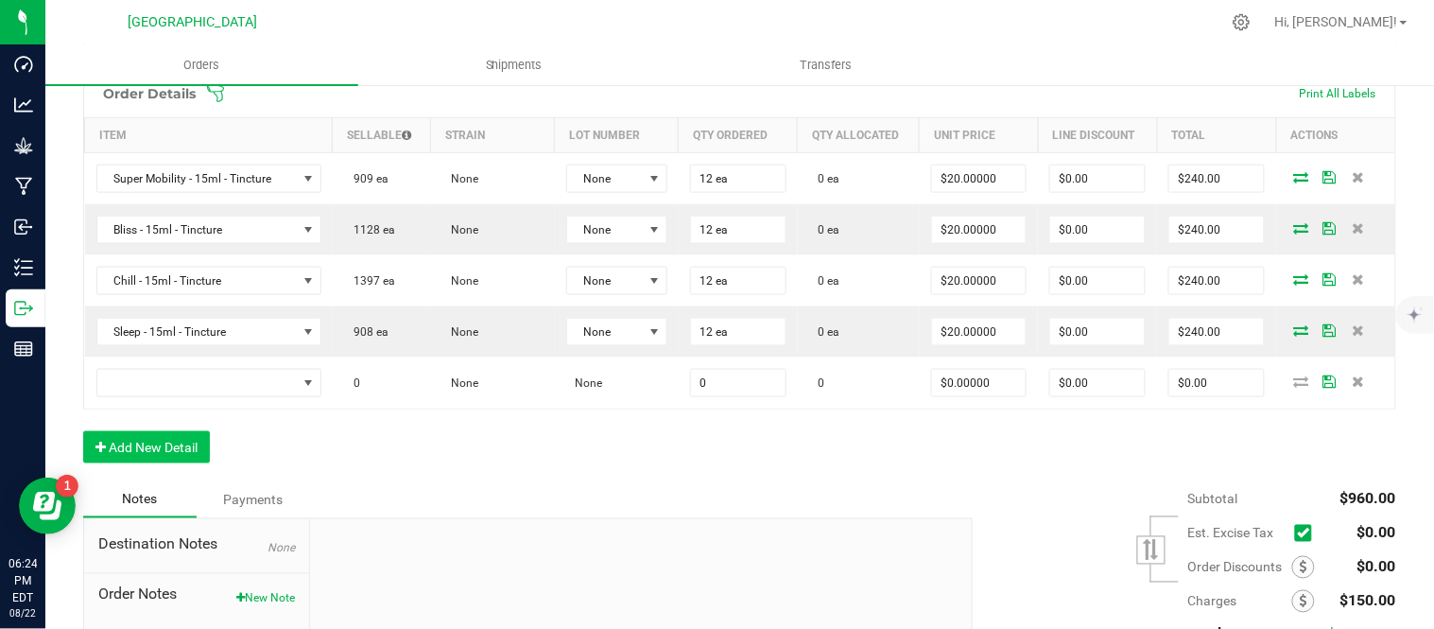
scroll to position [630, 0]
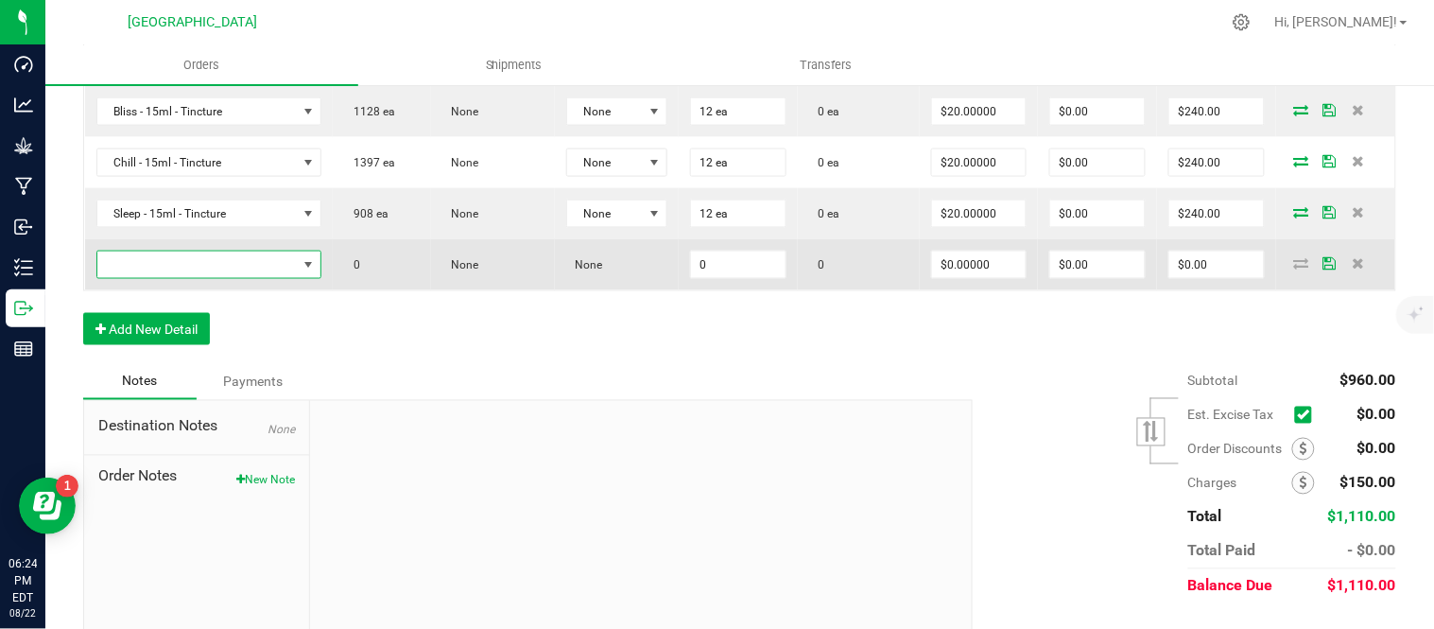
click at [167, 260] on span "NO DATA FOUND" at bounding box center [196, 264] width 199 height 26
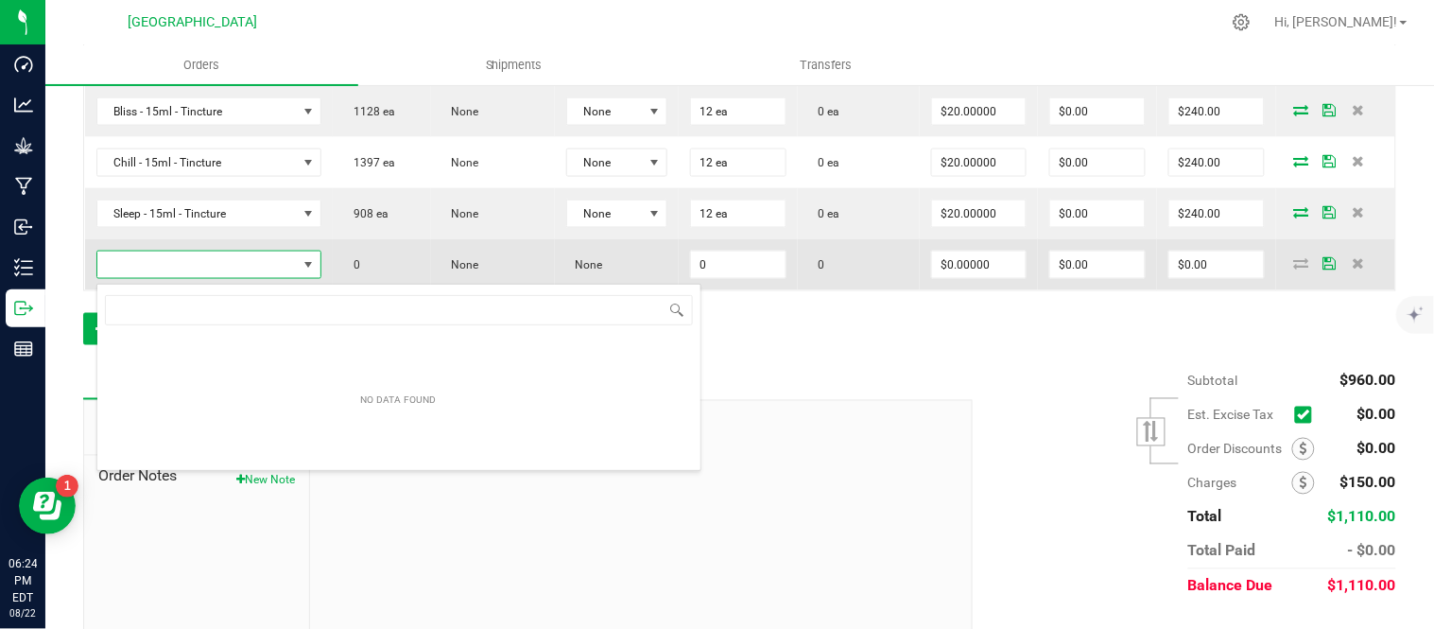
scroll to position [28, 219]
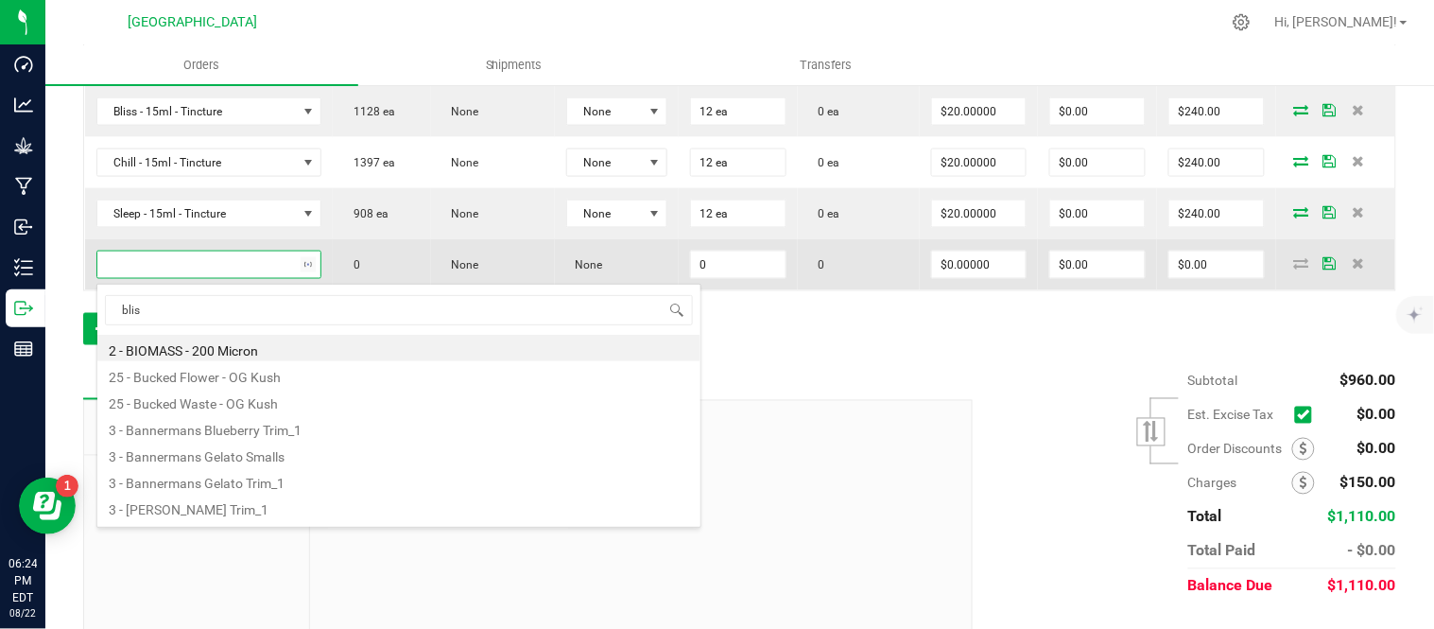
type input "bliss"
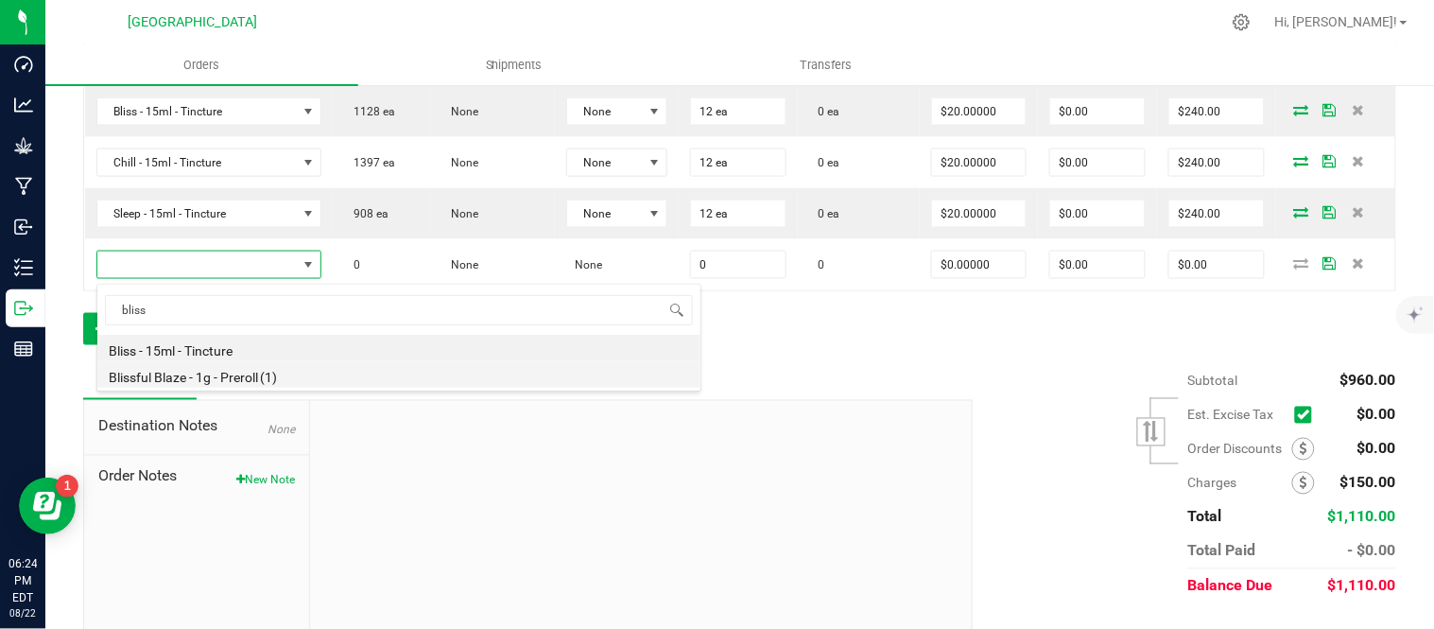
click at [182, 381] on li "Blissful Blaze - 1g - Preroll (1)" at bounding box center [398, 374] width 603 height 26
type input "0 ea"
type input "$6.00000"
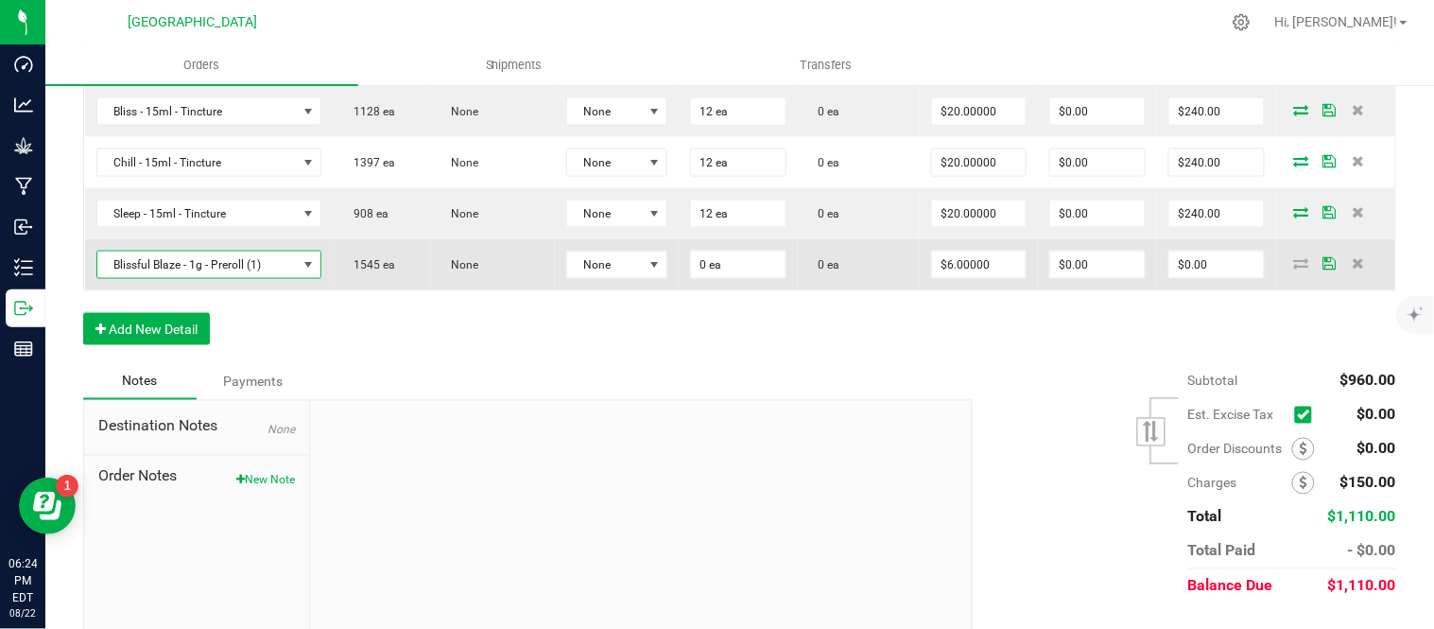
click at [224, 262] on span "Blissful Blaze - 1g - Preroll (1)" at bounding box center [196, 264] width 199 height 26
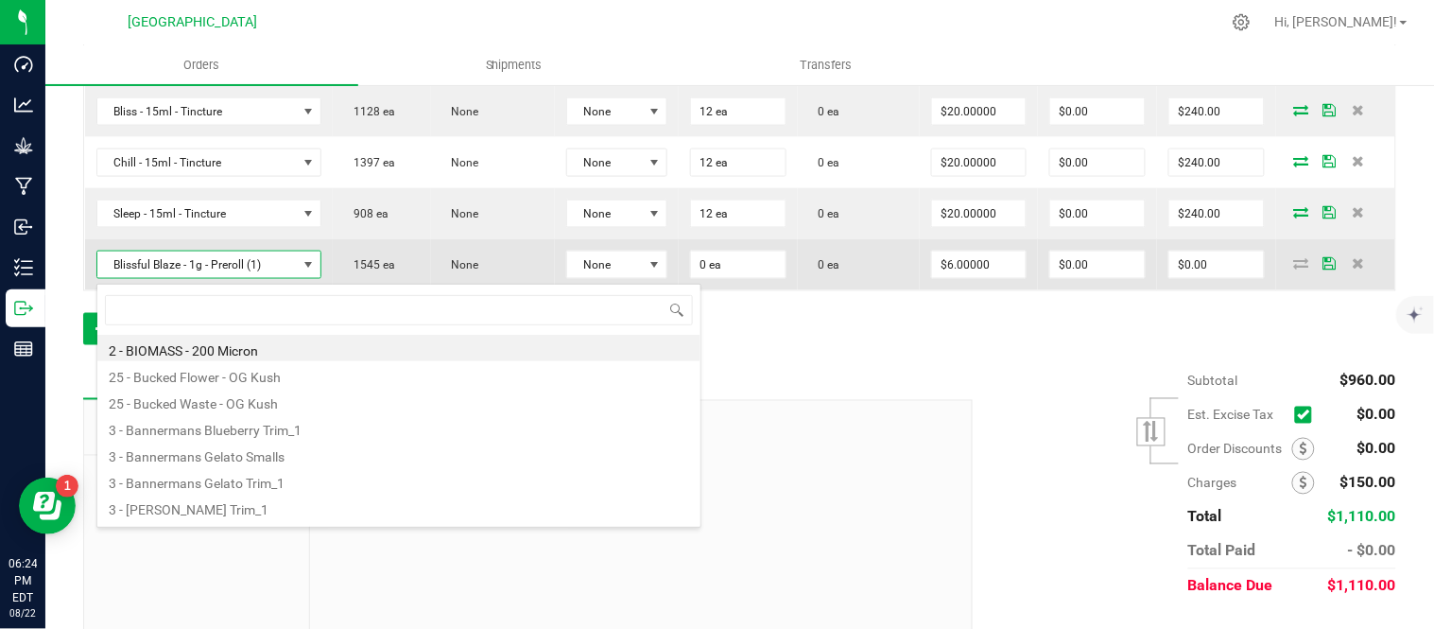
scroll to position [28, 222]
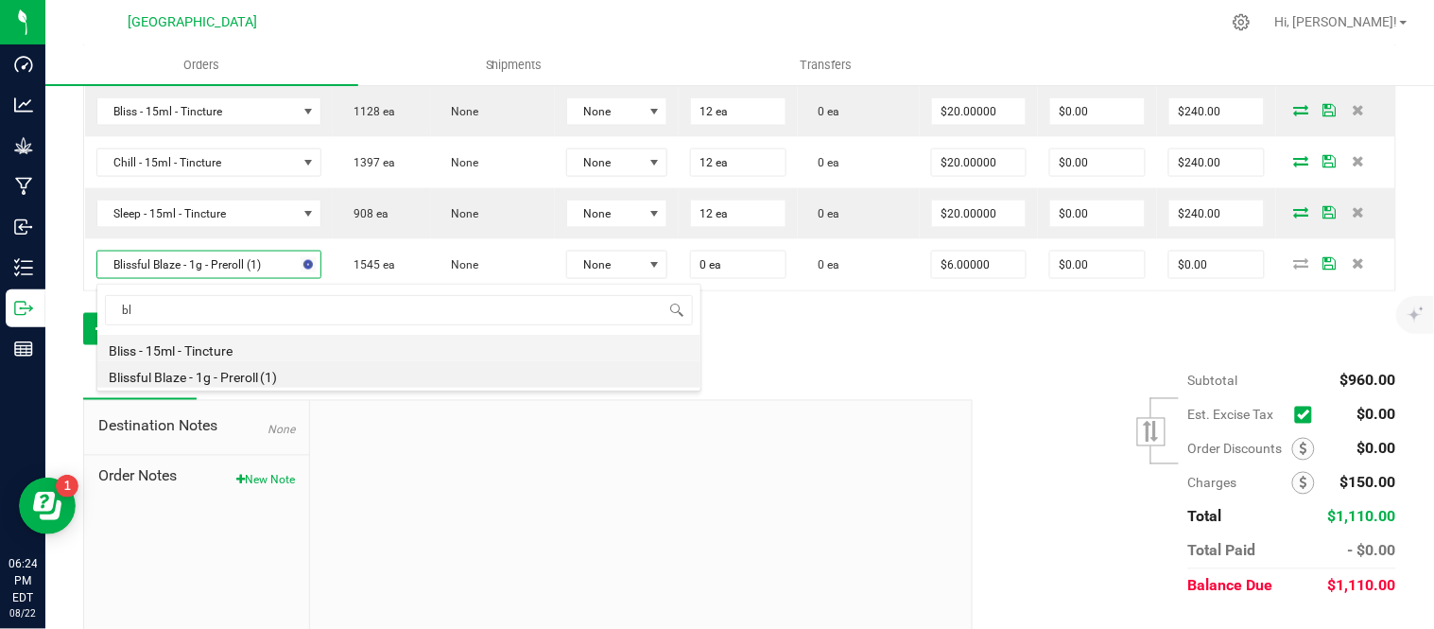
type input "b"
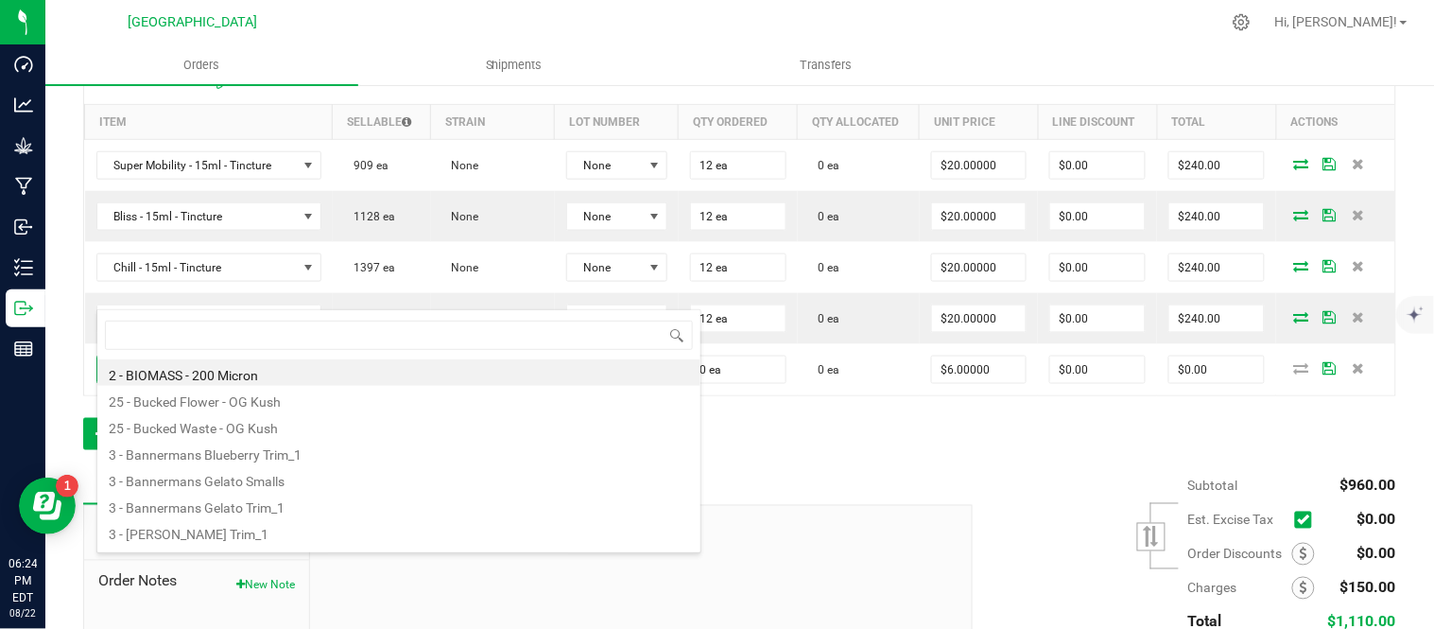
scroll to position [28, 219]
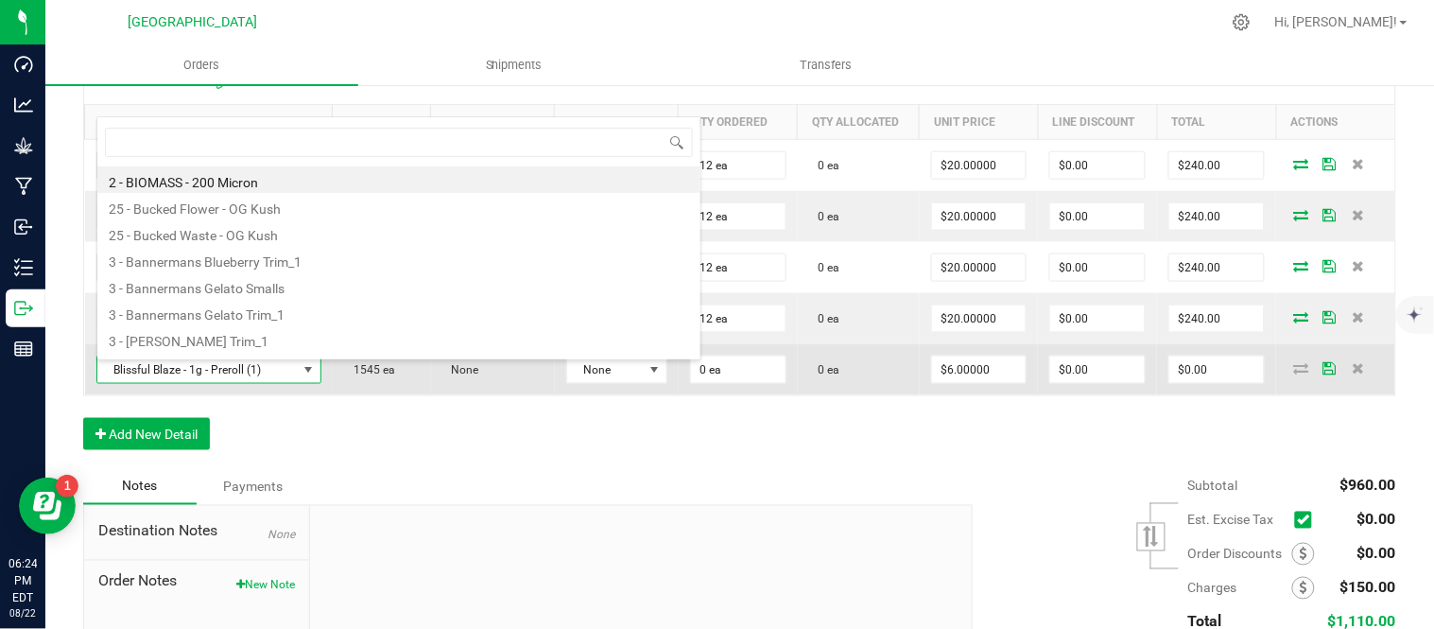
click at [182, 382] on span "Blissful Blaze - 1g - Preroll (1)" at bounding box center [196, 369] width 199 height 26
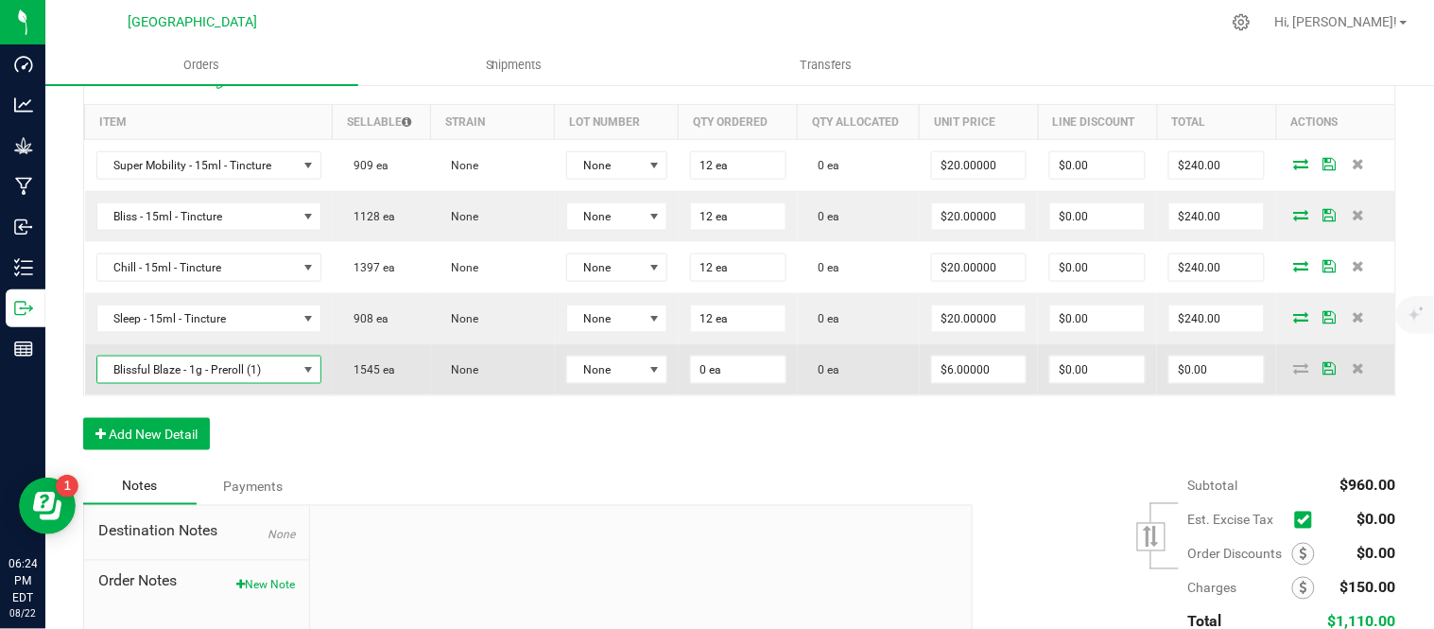
click at [182, 382] on span "Blissful Blaze - 1g - Preroll (1)" at bounding box center [196, 369] width 199 height 26
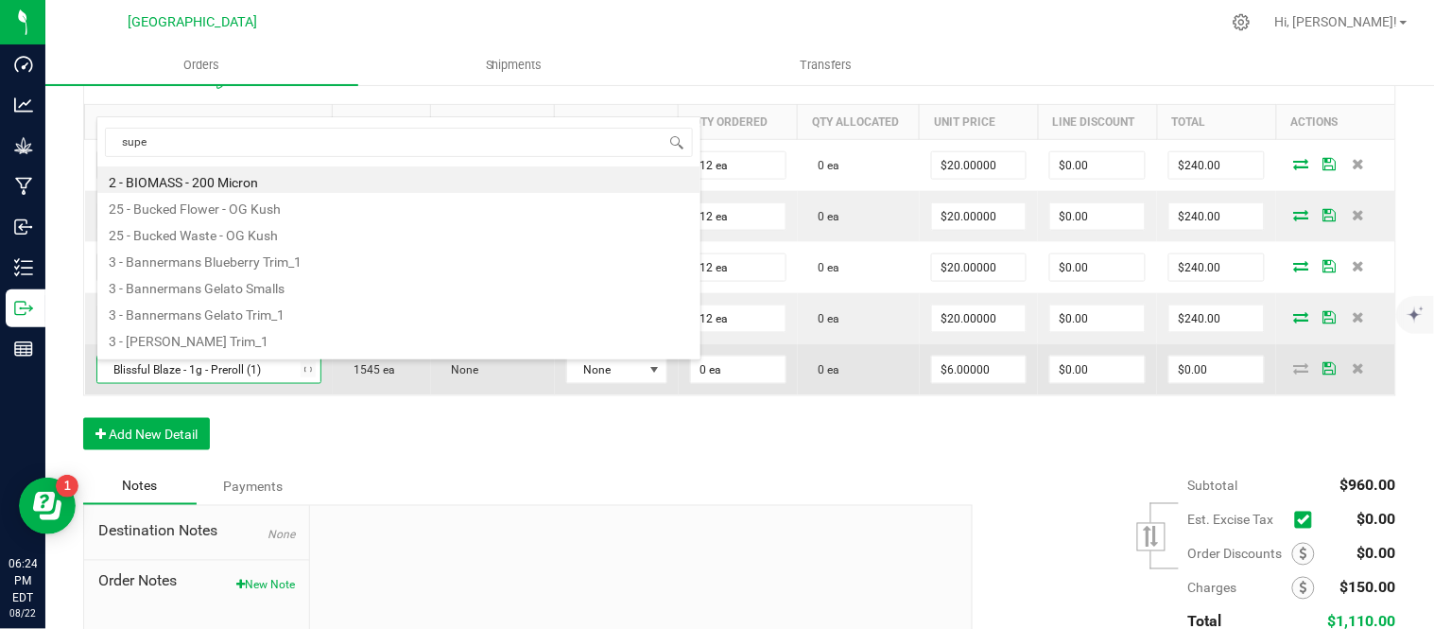
type input "super"
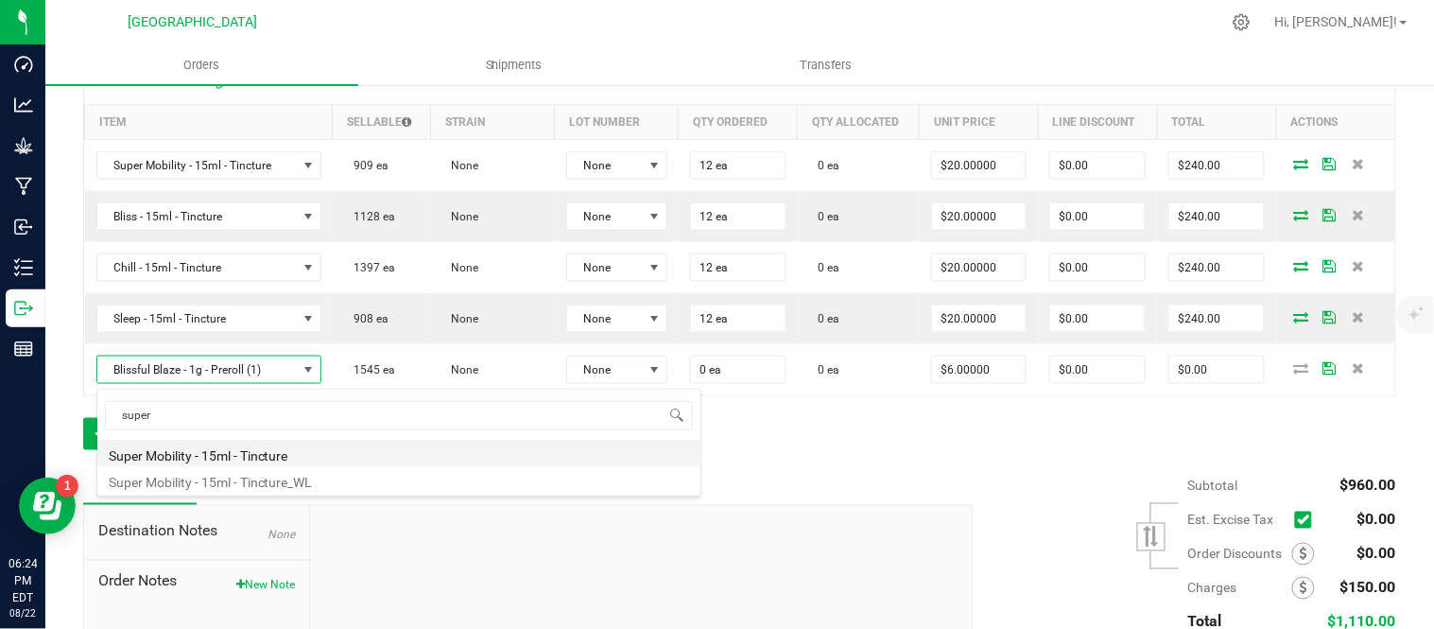
click at [216, 454] on li "Super Mobility - 15ml - Tincture" at bounding box center [398, 453] width 603 height 26
type input "$20.00000"
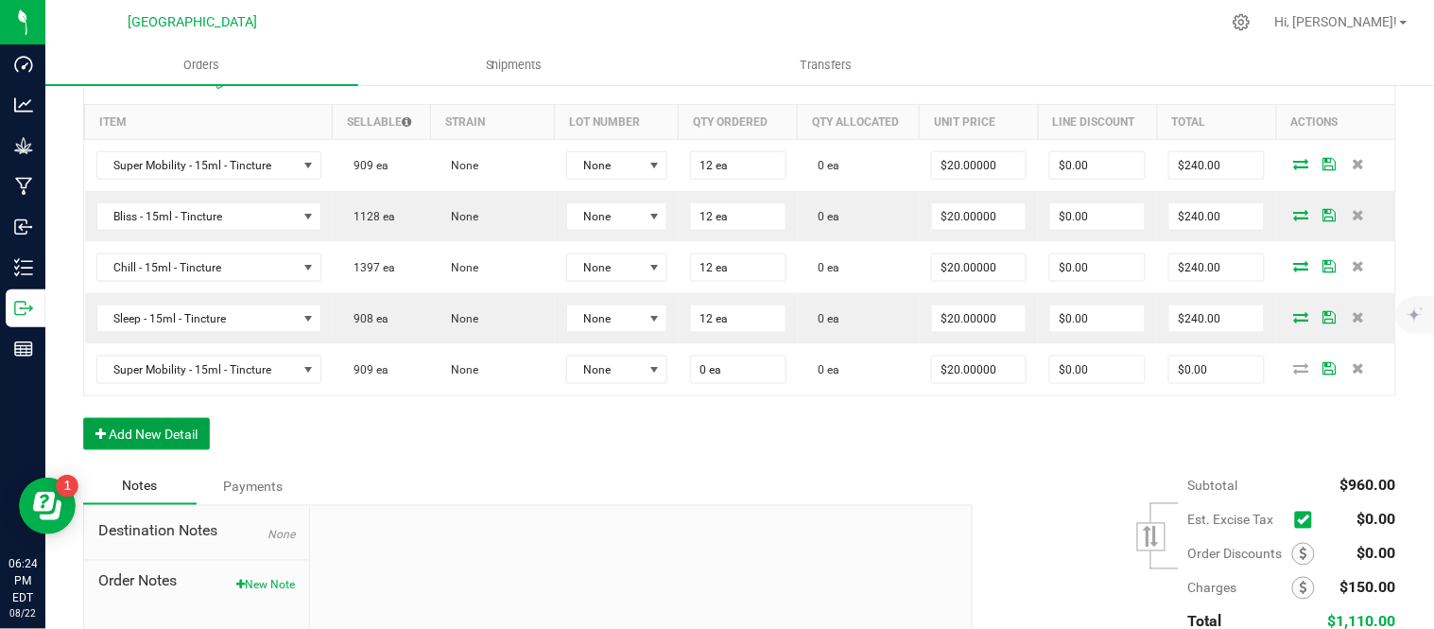
click at [164, 448] on button "Add New Detail" at bounding box center [146, 434] width 127 height 32
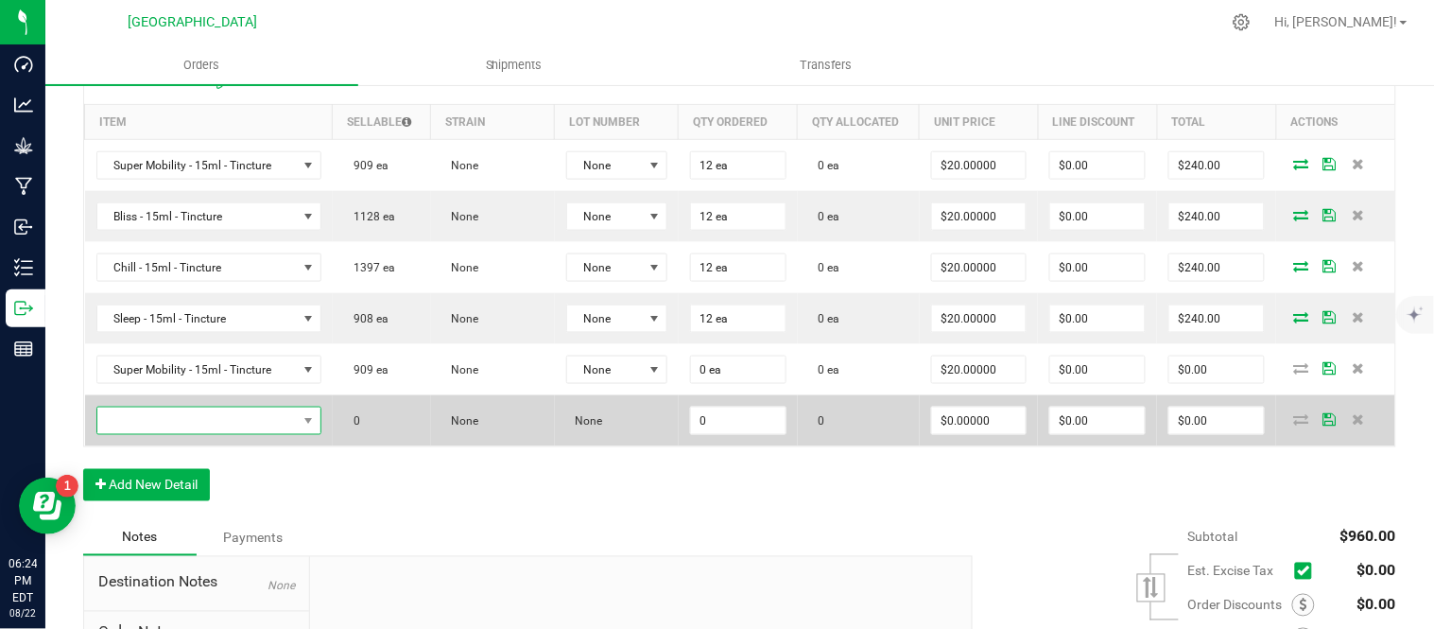
click at [157, 424] on span "NO DATA FOUND" at bounding box center [196, 420] width 199 height 26
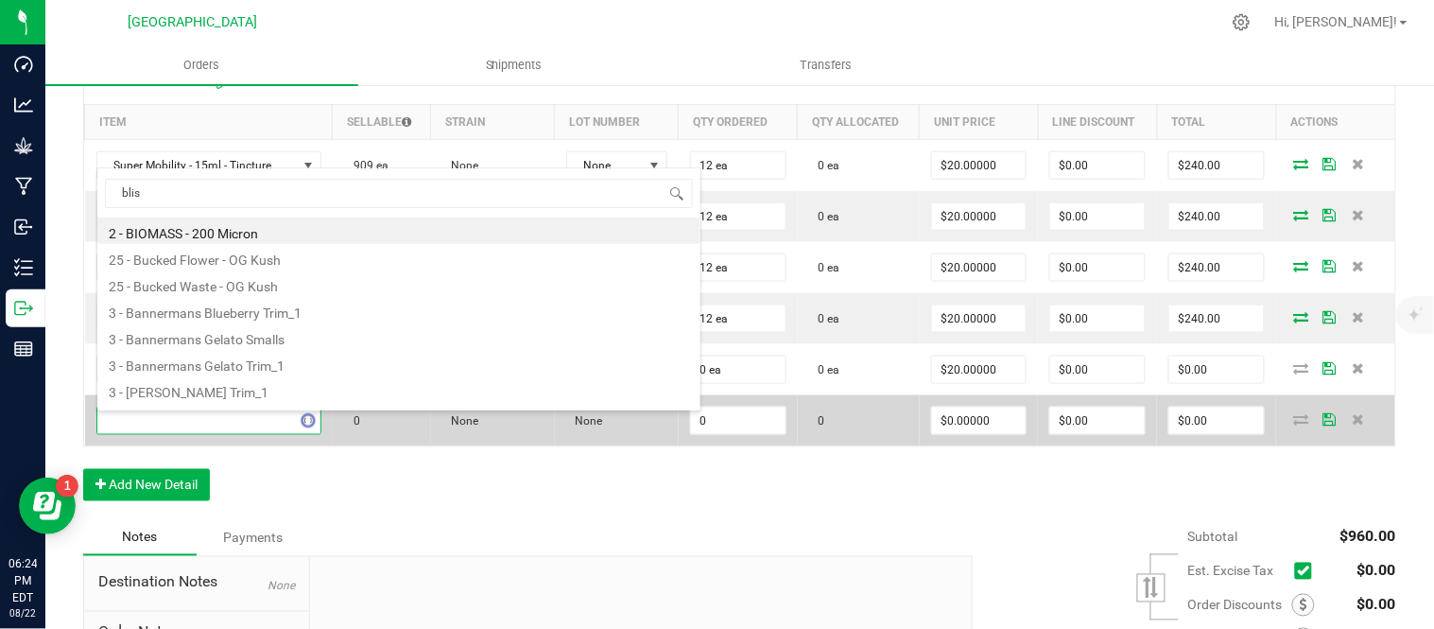
type input "bliss"
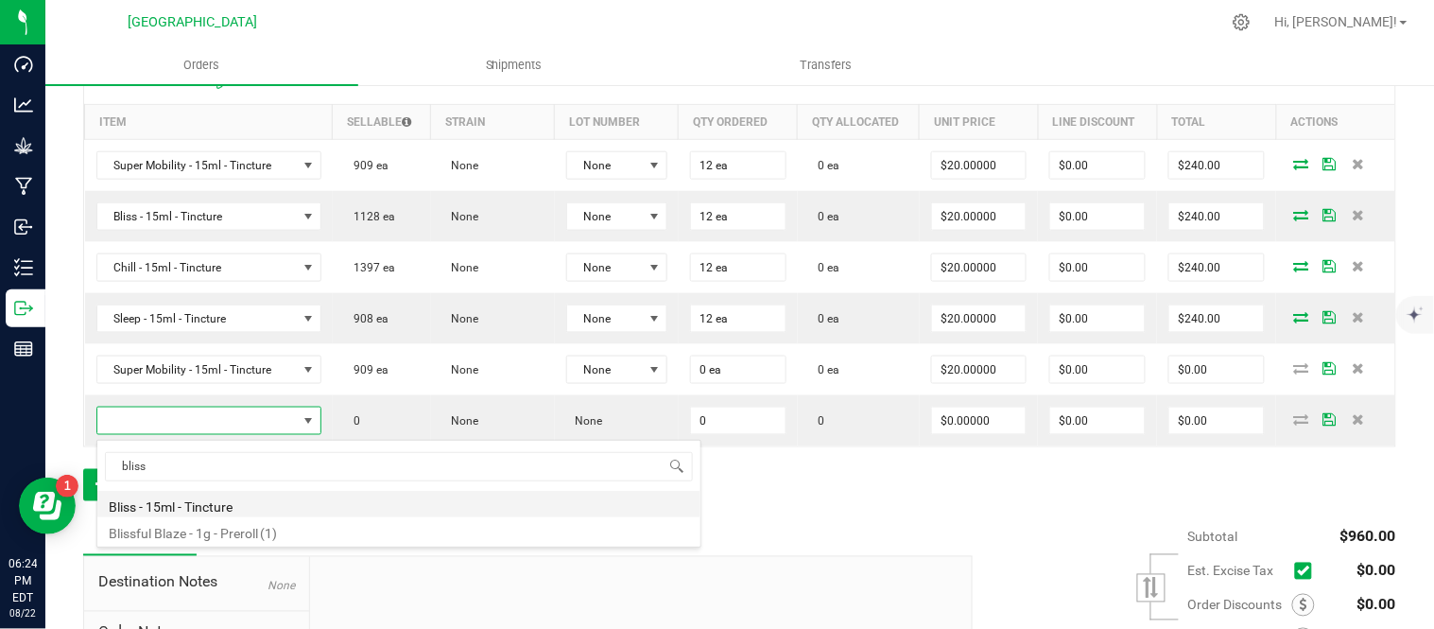
click at [177, 508] on li "Bliss - 15ml - Tincture" at bounding box center [398, 504] width 603 height 26
type input "0 ea"
type input "$20.00000"
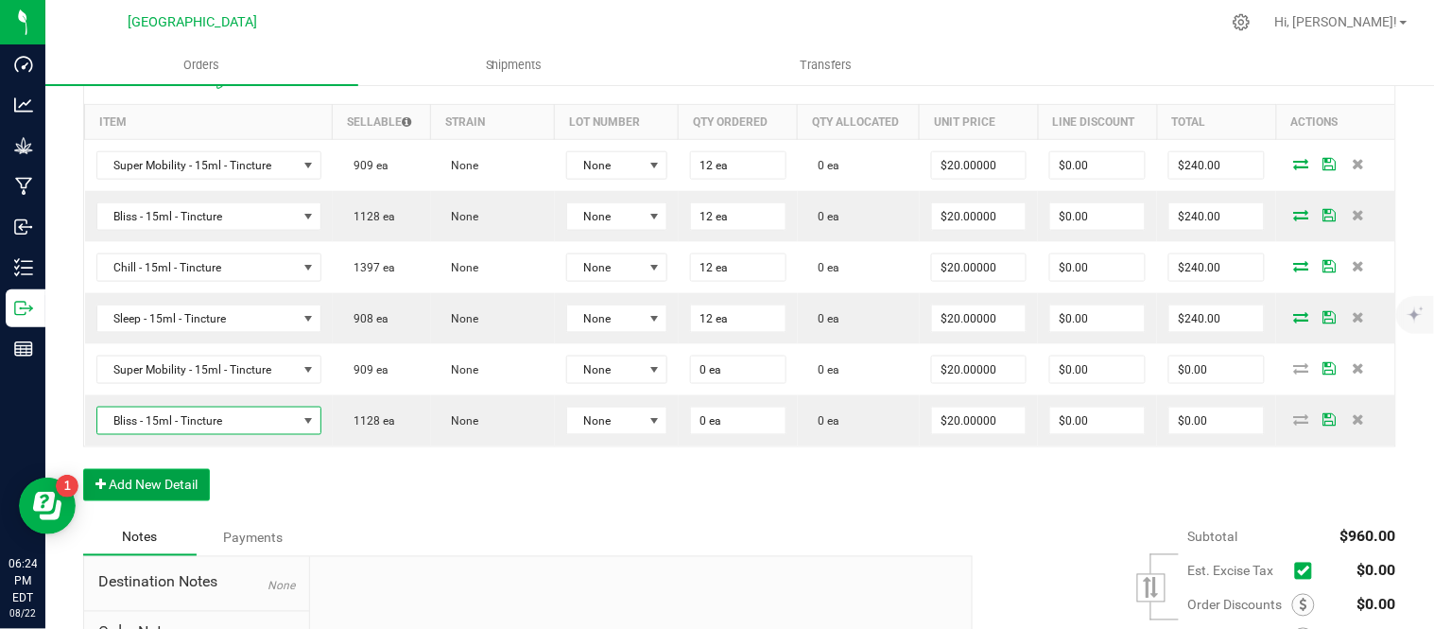
click at [178, 476] on button "Add New Detail" at bounding box center [146, 485] width 127 height 32
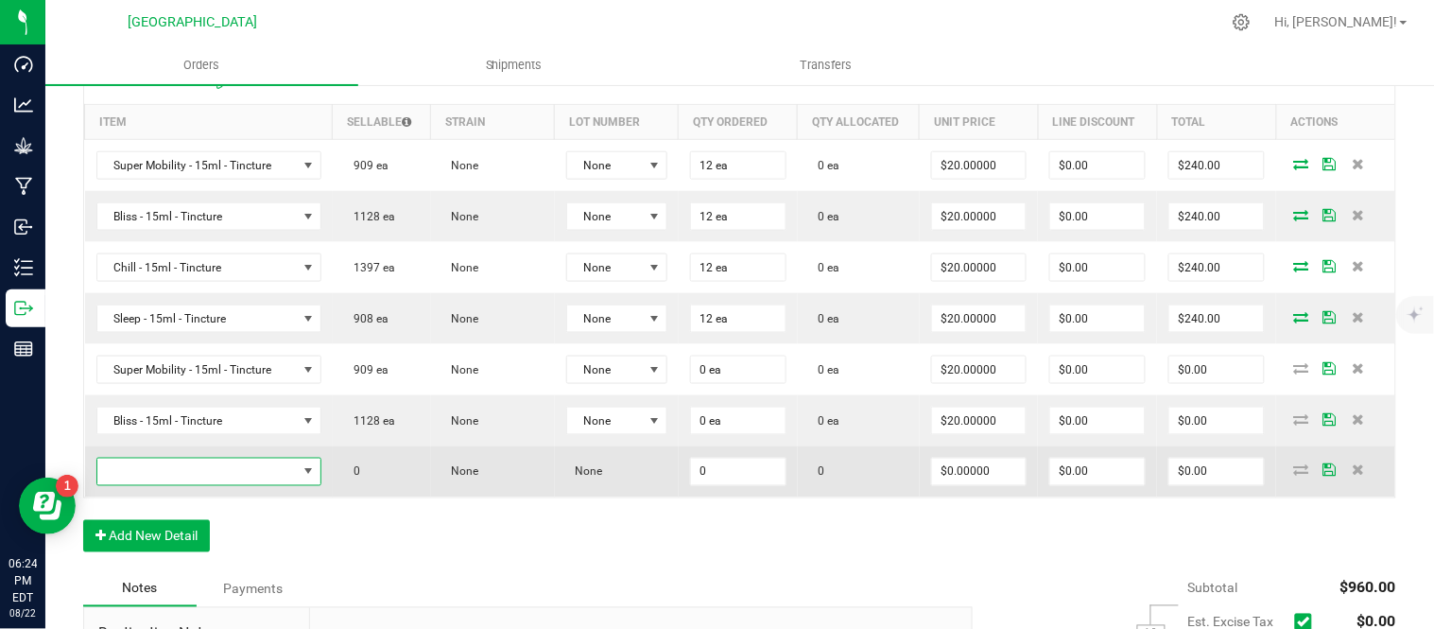
click at [181, 464] on span "NO DATA FOUND" at bounding box center [196, 471] width 199 height 26
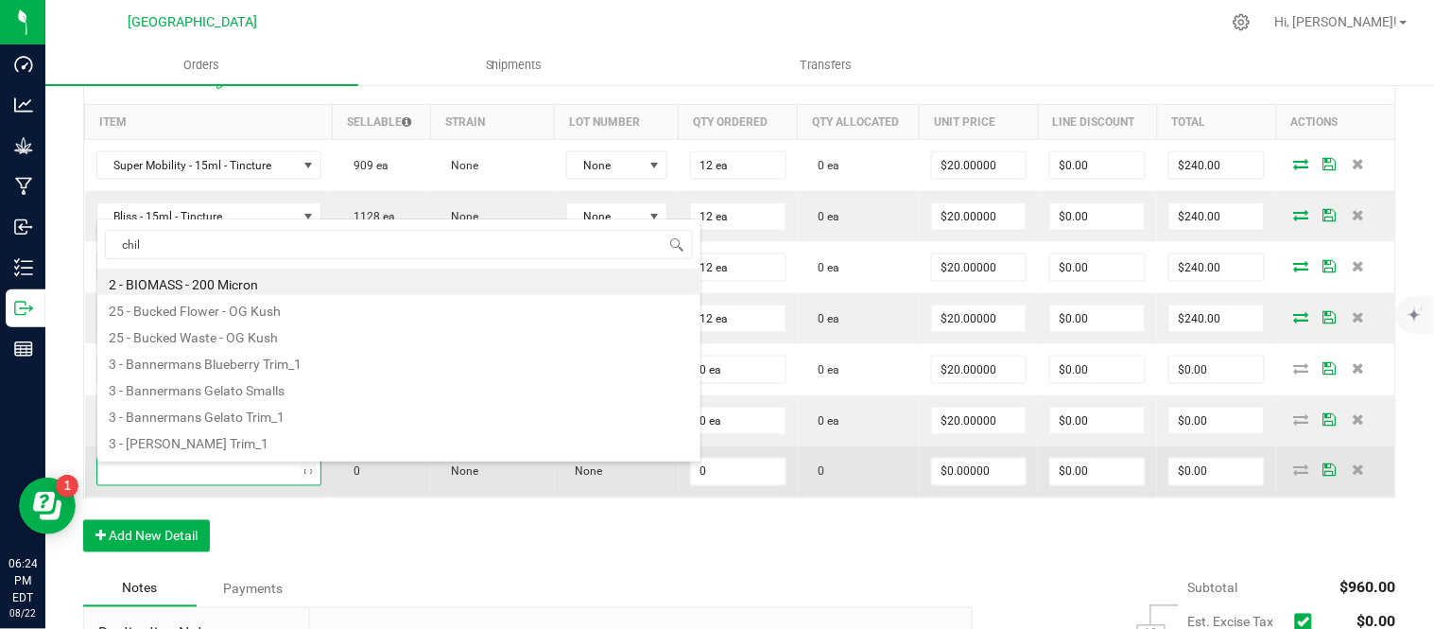
type input "chill"
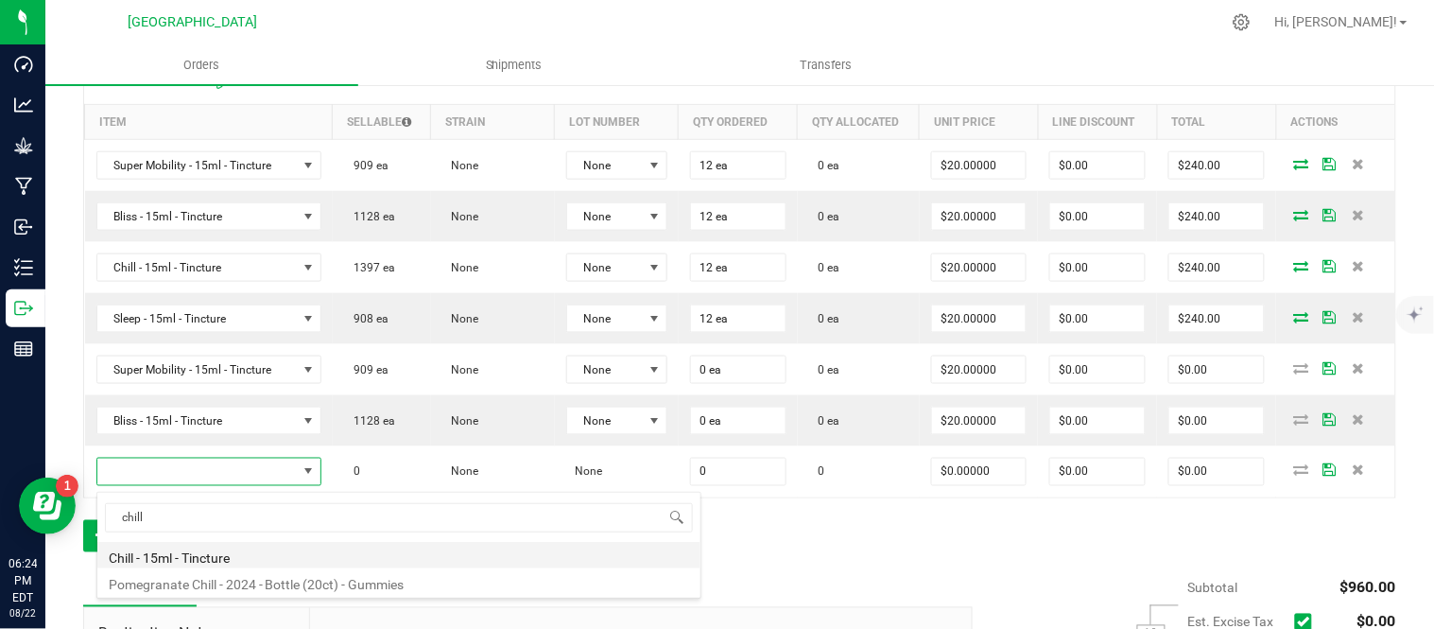
click at [233, 554] on li "Chill - 15ml - Tincture" at bounding box center [398, 555] width 603 height 26
type input "0 ea"
type input "$20.00000"
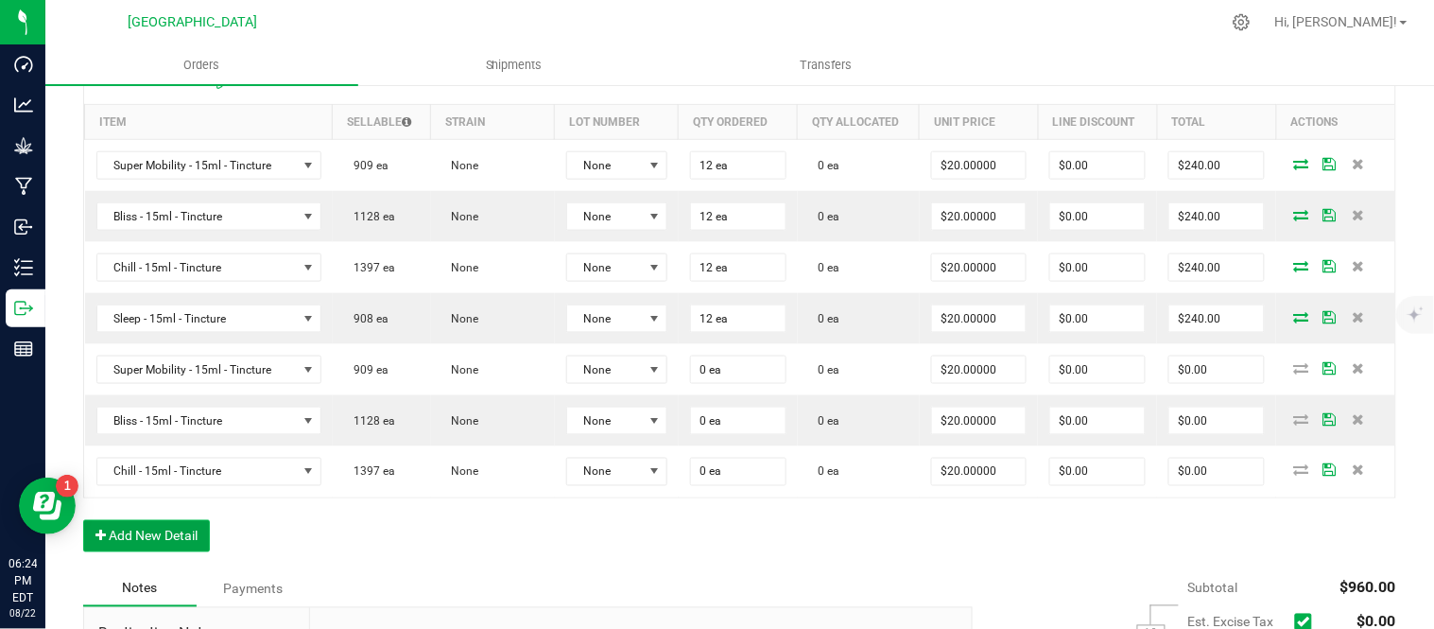
click at [155, 537] on button "Add New Detail" at bounding box center [146, 536] width 127 height 32
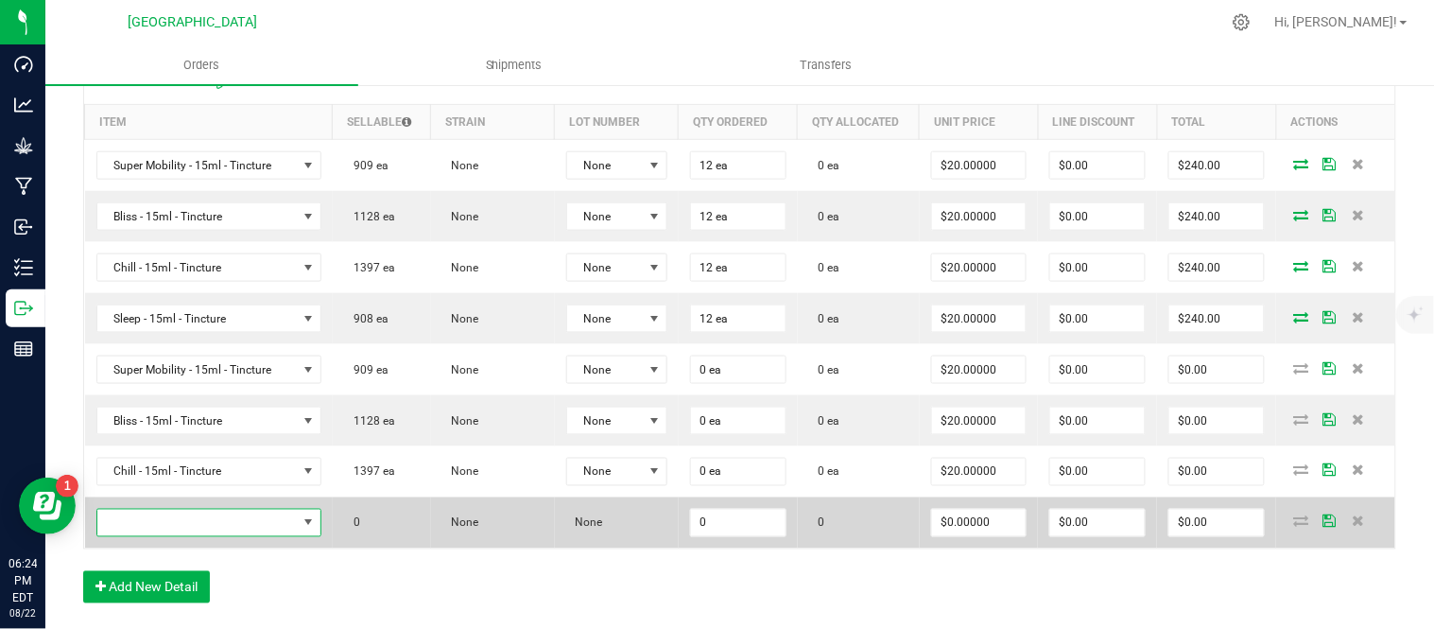
click at [156, 524] on span "NO DATA FOUND" at bounding box center [196, 523] width 199 height 26
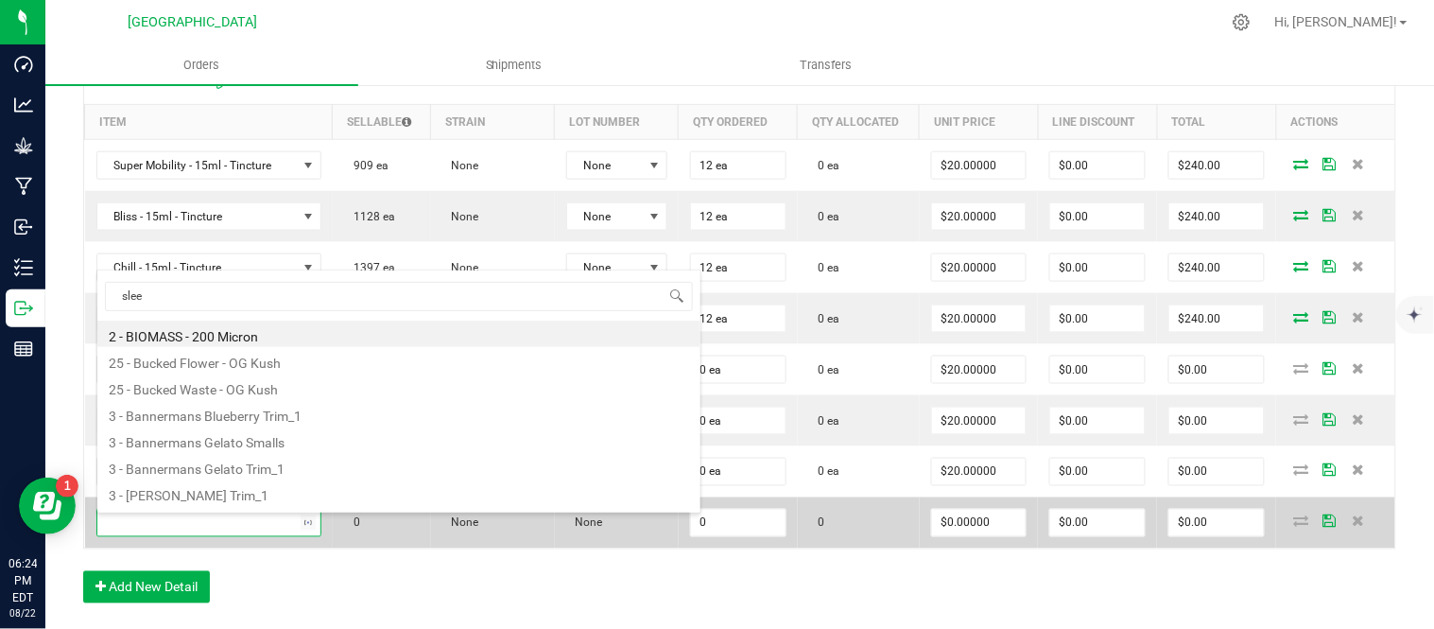
type input "sleep"
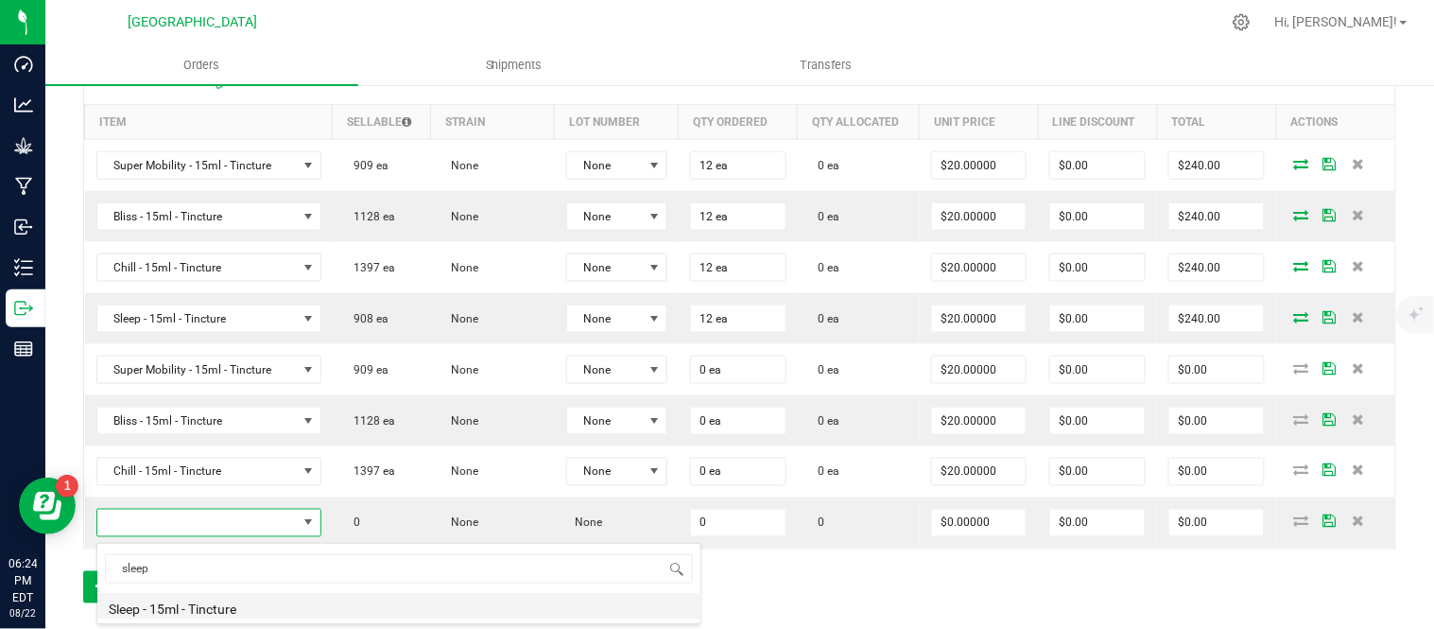
click at [217, 608] on li "Sleep - 15ml - Tincture" at bounding box center [398, 606] width 603 height 26
type input "0 ea"
type input "$20.00000"
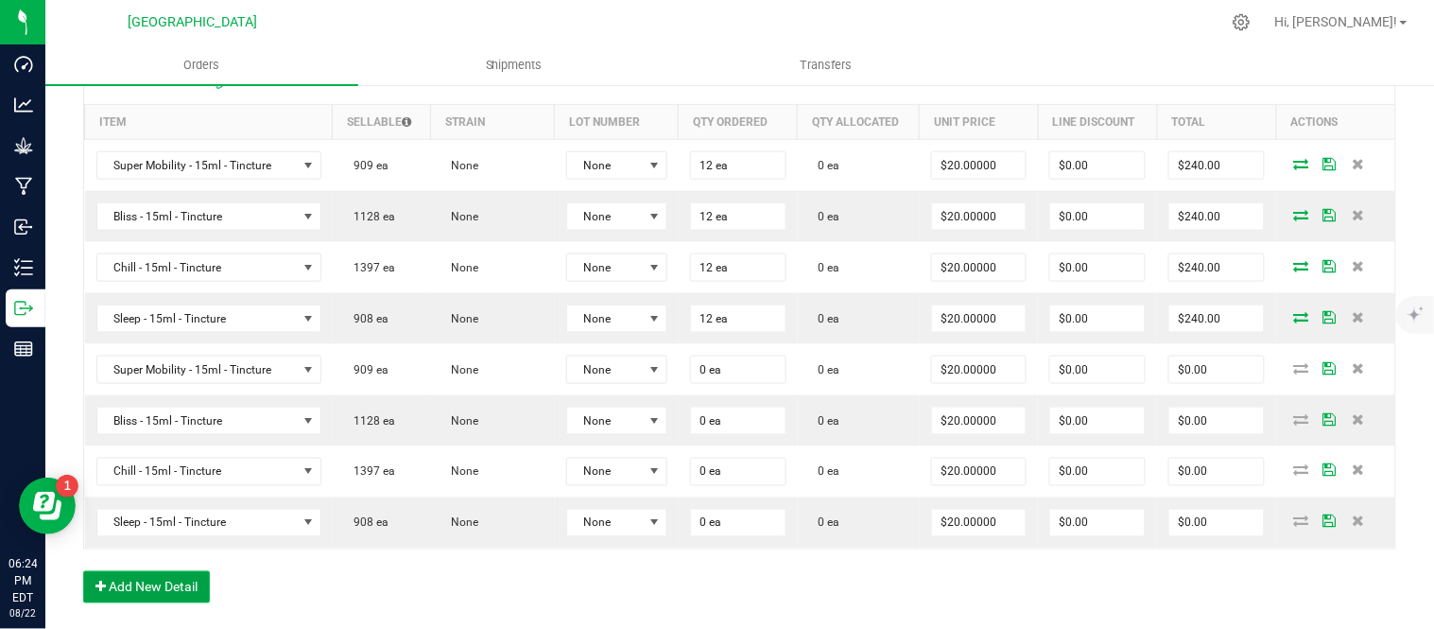
click at [151, 588] on button "Add New Detail" at bounding box center [146, 587] width 127 height 32
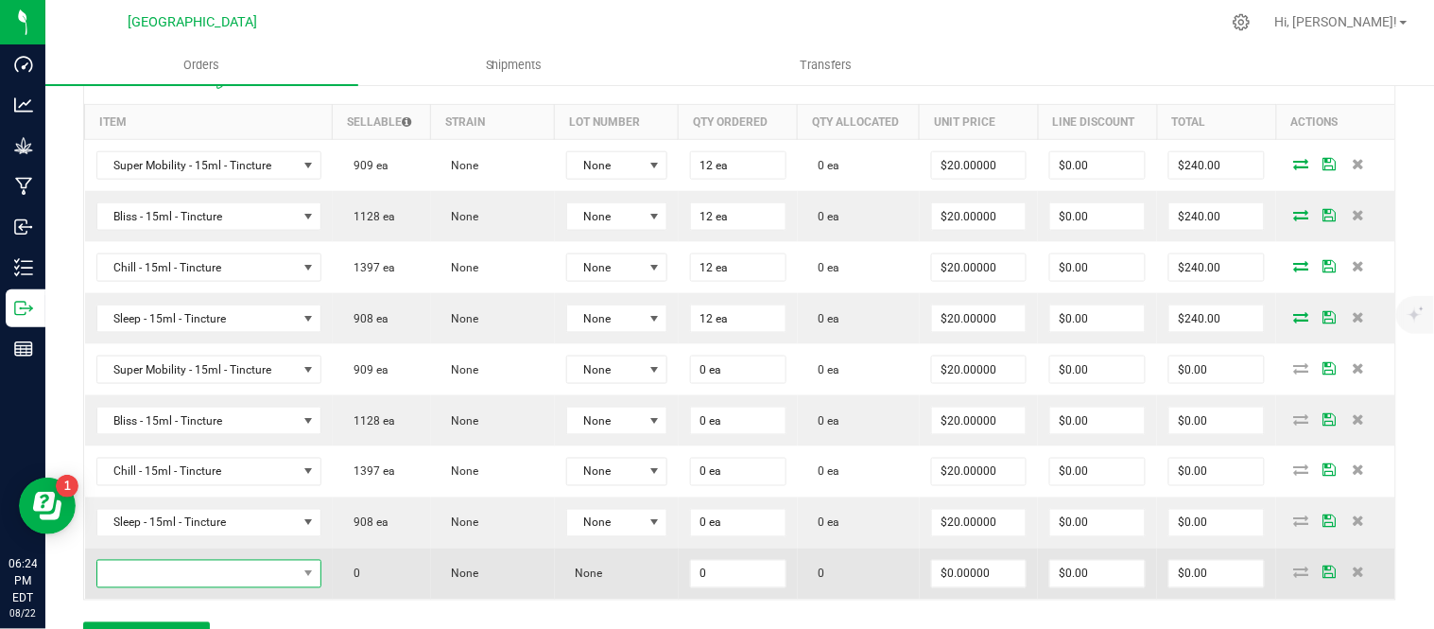
click at [148, 577] on span "NO DATA FOUND" at bounding box center [196, 574] width 199 height 26
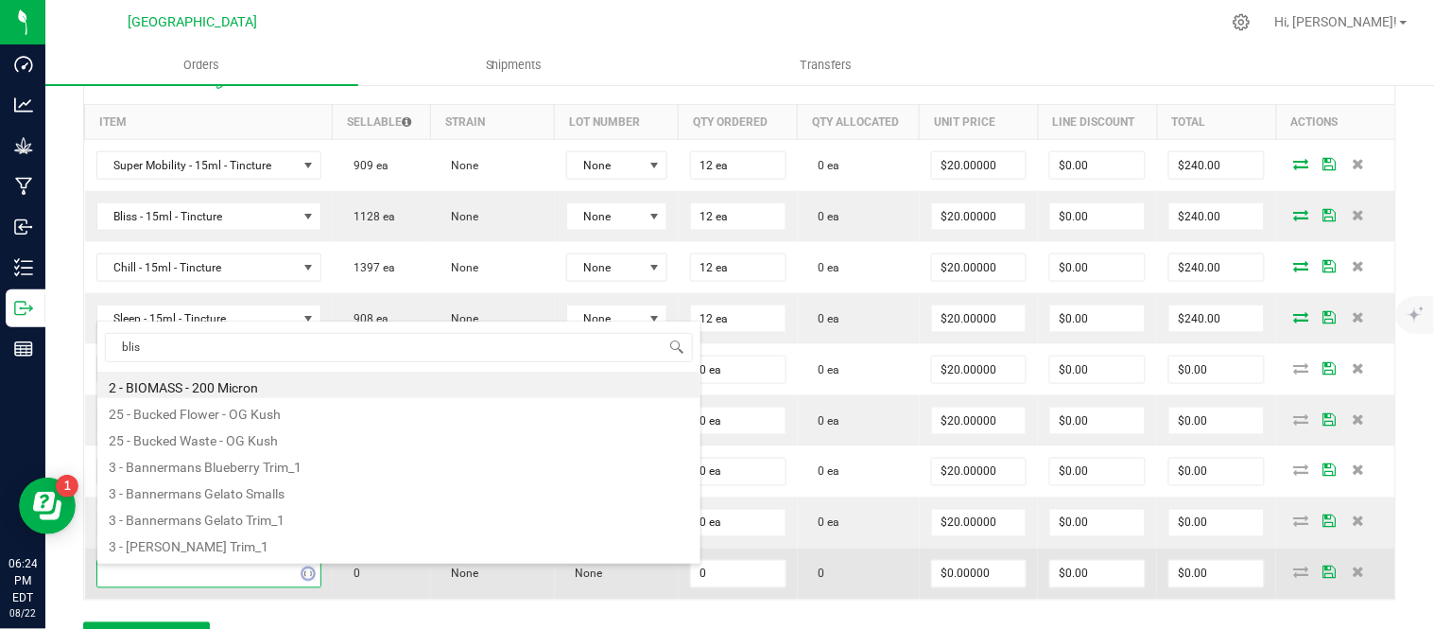
type input "bliss"
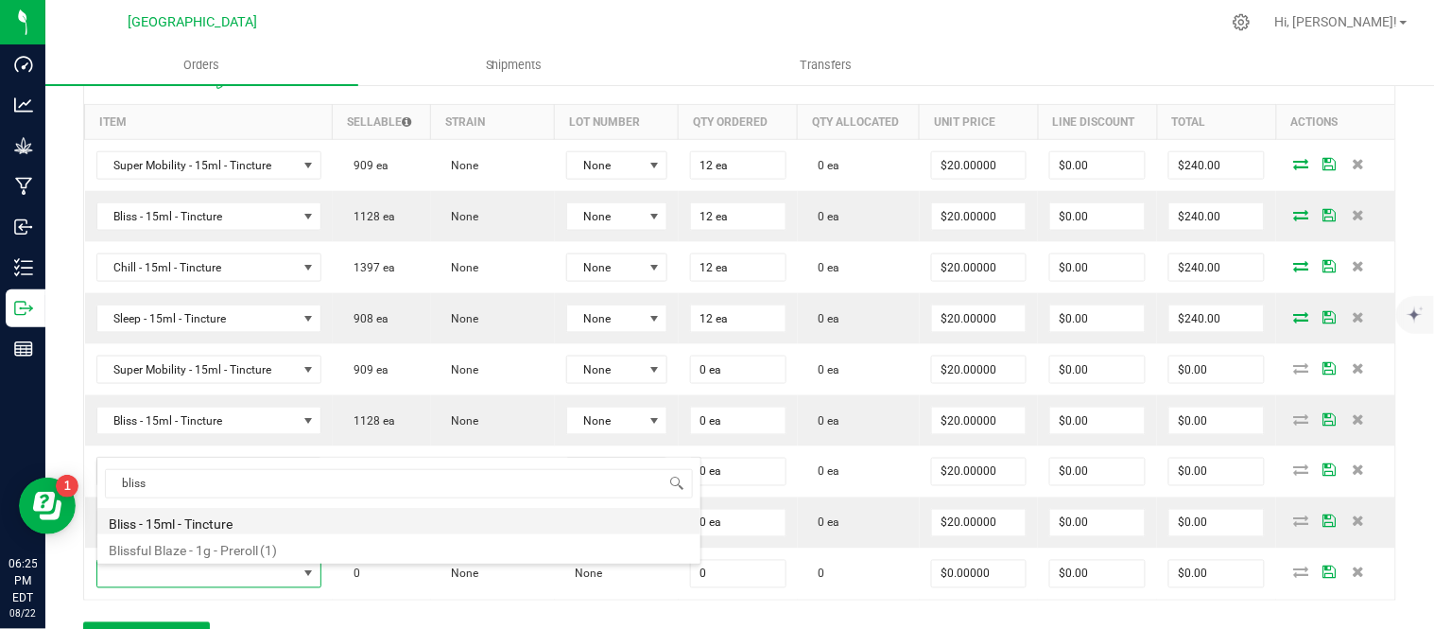
click at [209, 527] on li "Bliss - 15ml - Tincture" at bounding box center [398, 521] width 603 height 26
type input "0 ea"
type input "$20.00000"
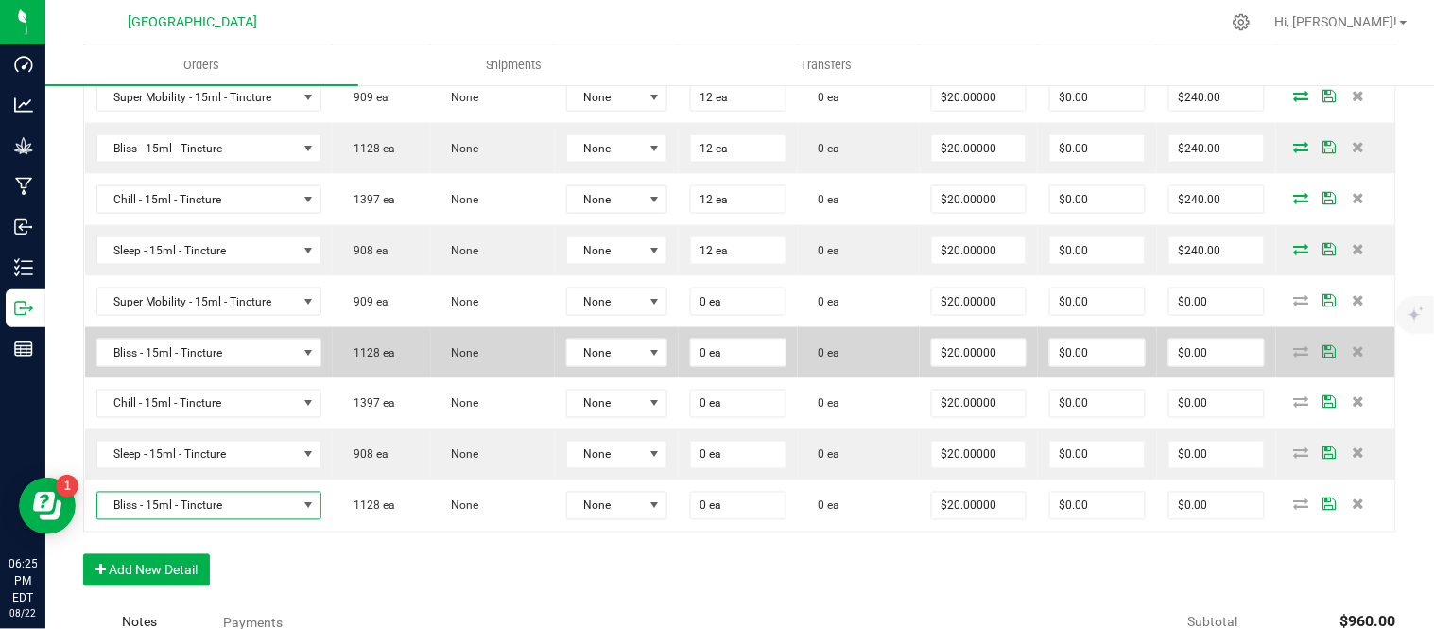
scroll to position [630, 0]
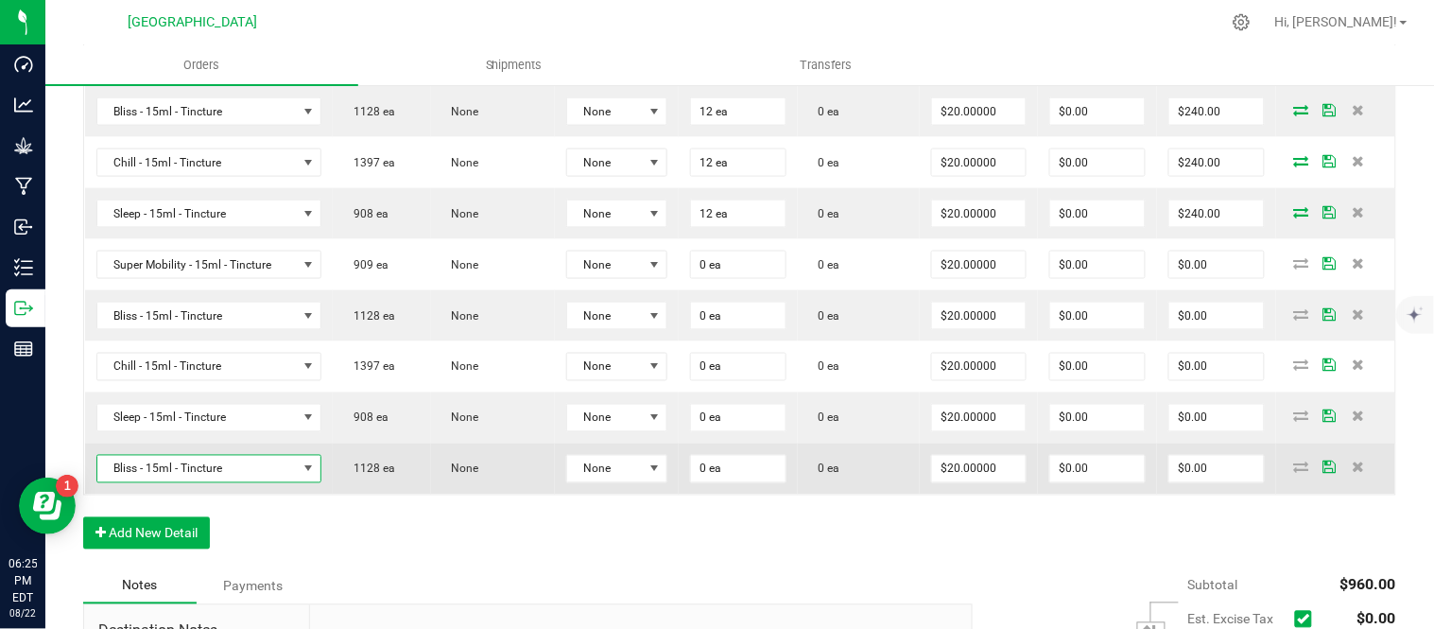
click at [208, 475] on span "Bliss - 15ml - Tincture" at bounding box center [196, 469] width 199 height 26
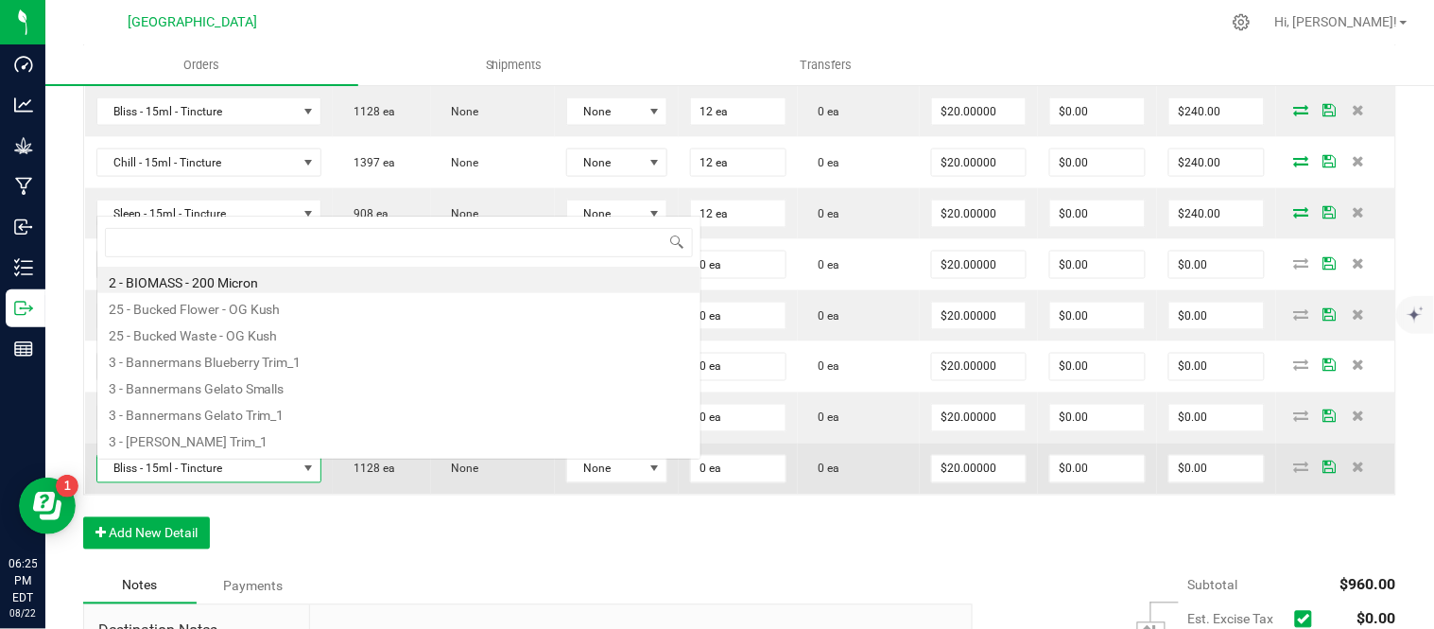
scroll to position [28, 219]
type input "blissful"
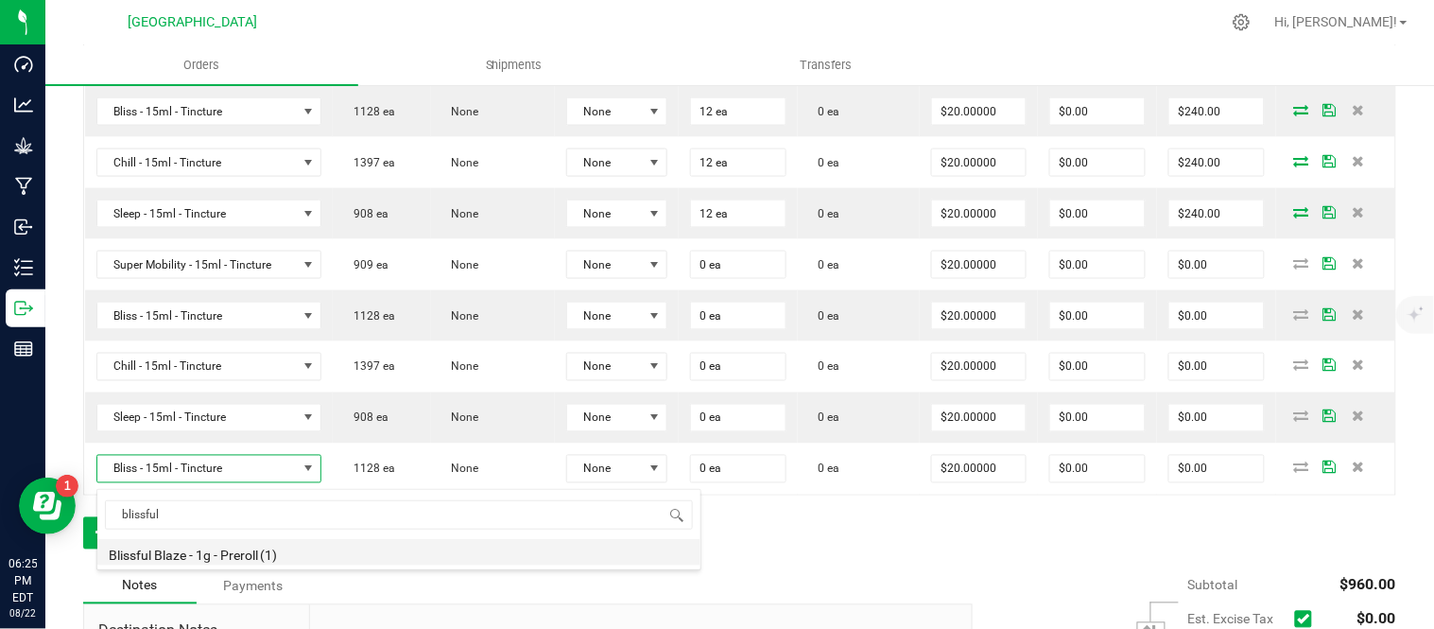
click at [224, 546] on li "Blissful Blaze - 1g - Preroll (1)" at bounding box center [398, 552] width 603 height 26
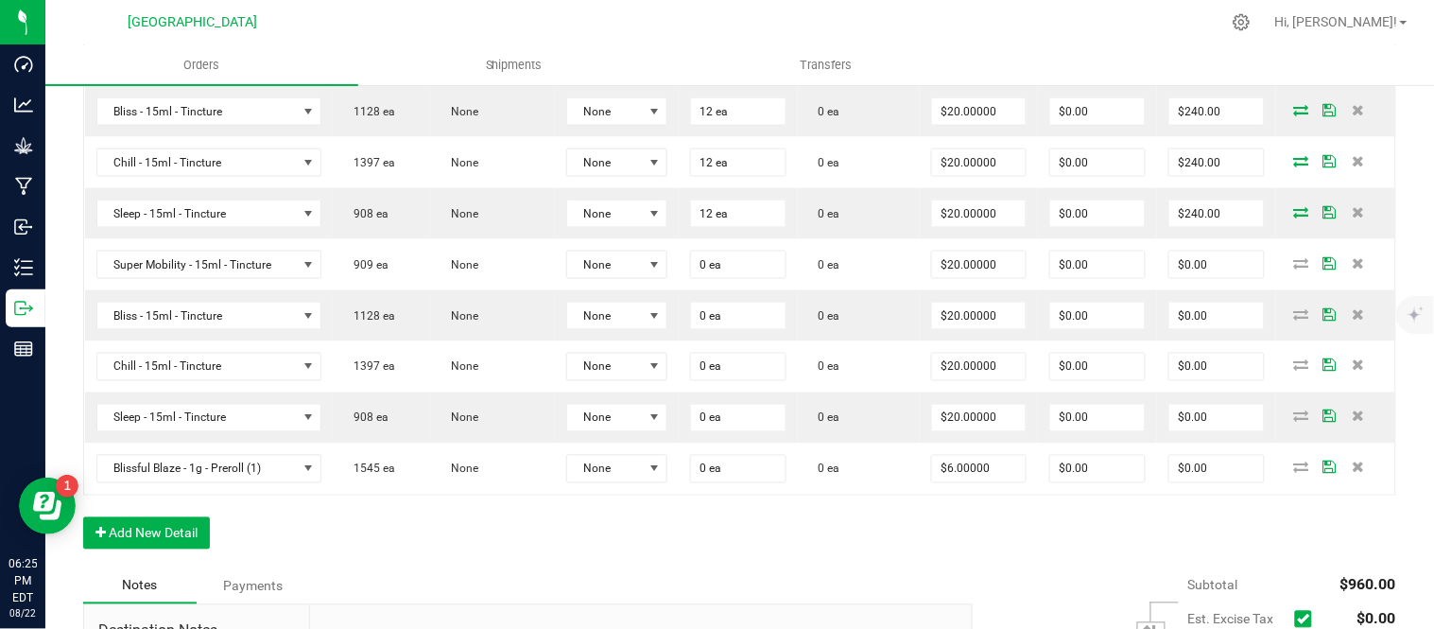
click at [281, 527] on div "Order Details Print All Labels Item Sellable Strain Lot Number Qty Ordered Qty …" at bounding box center [739, 259] width 1313 height 617
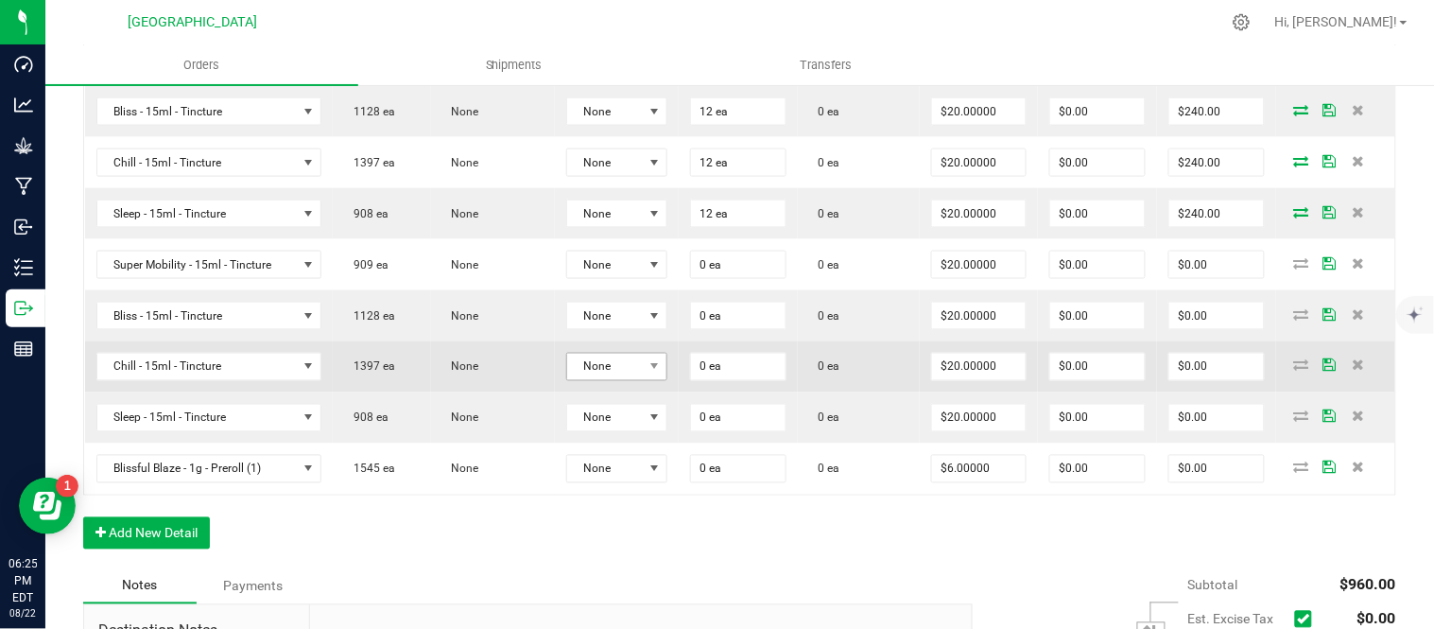
scroll to position [525, 0]
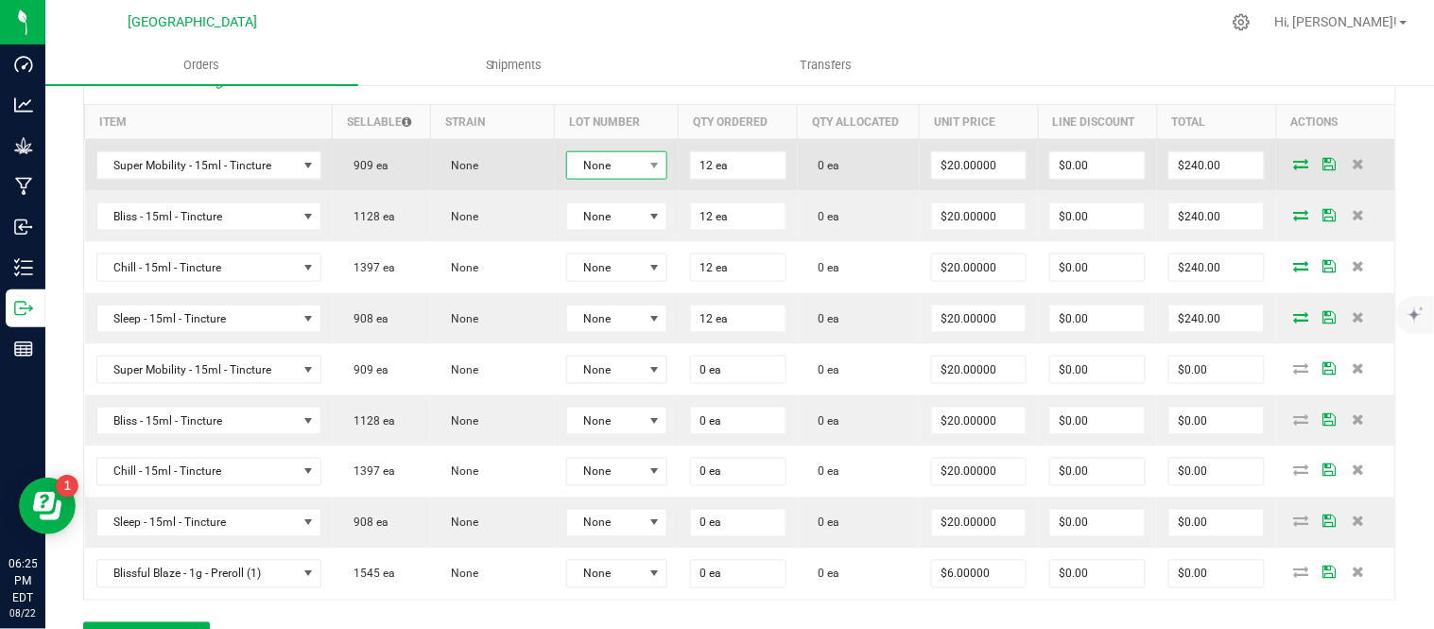
click at [613, 167] on span "None" at bounding box center [605, 165] width 76 height 26
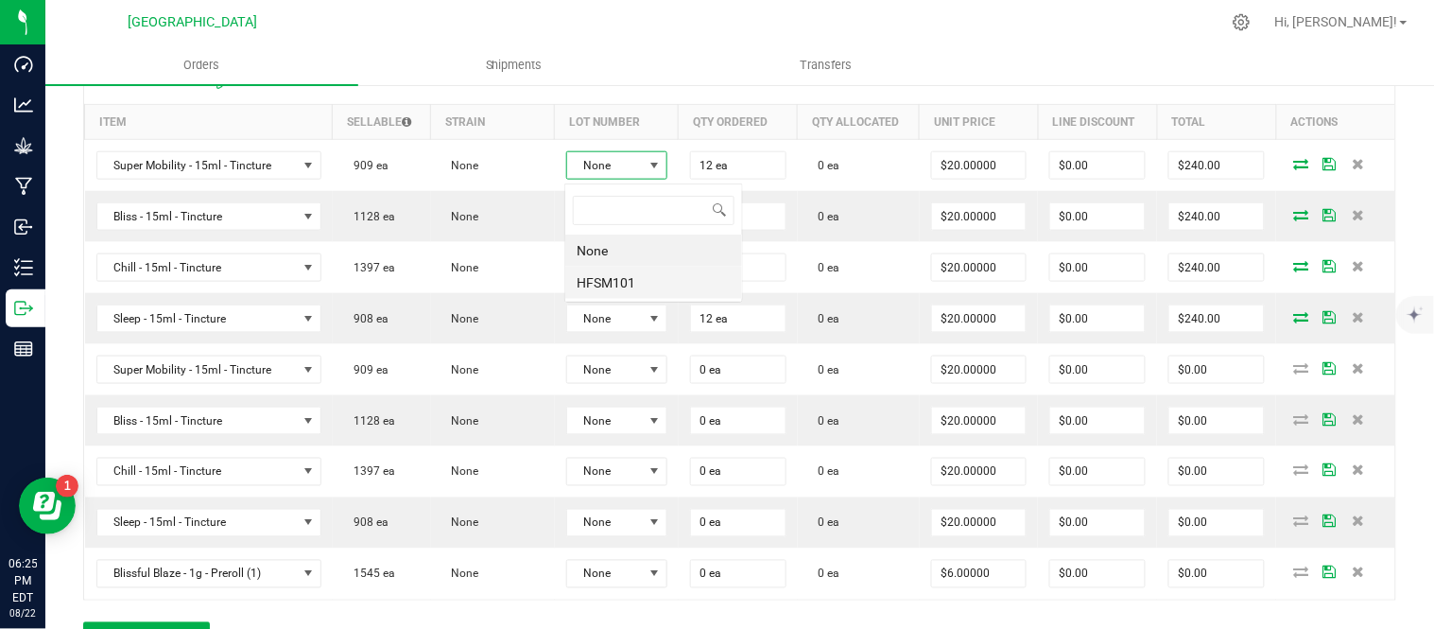
scroll to position [28, 97]
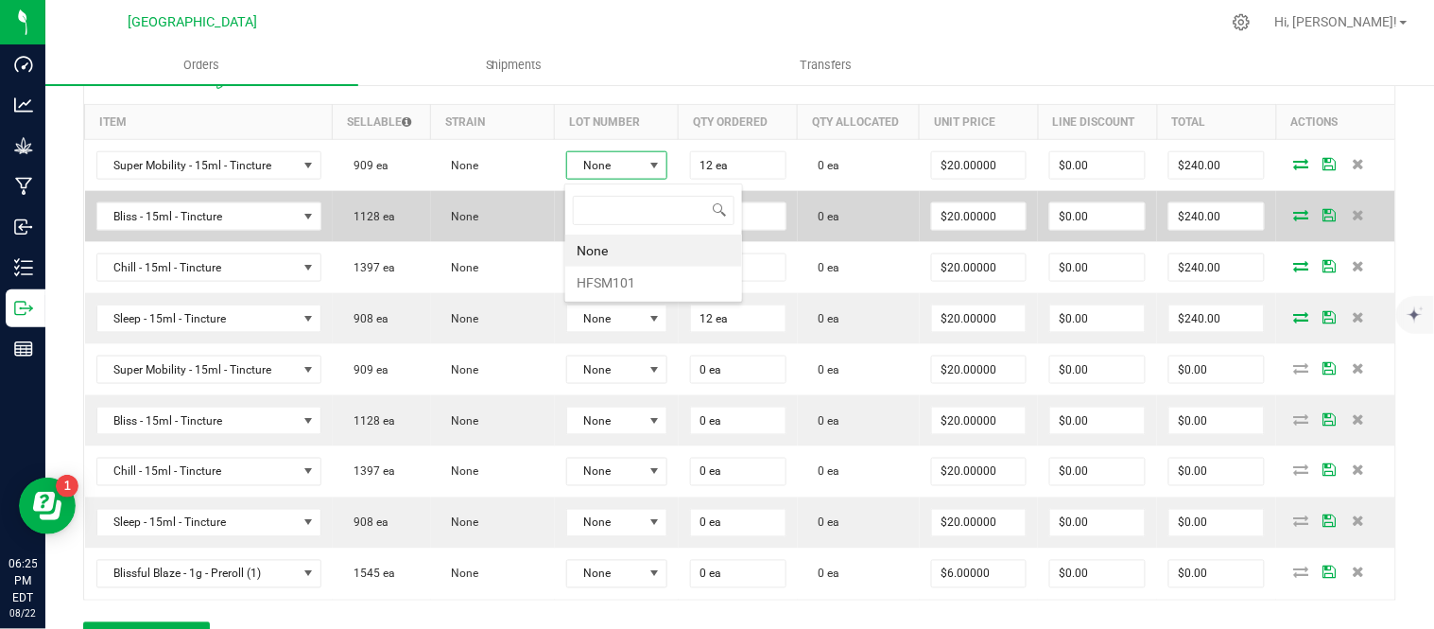
drag, startPoint x: 622, startPoint y: 281, endPoint x: 620, endPoint y: 242, distance: 38.8
click at [624, 281] on li "HFSM101" at bounding box center [653, 283] width 177 height 32
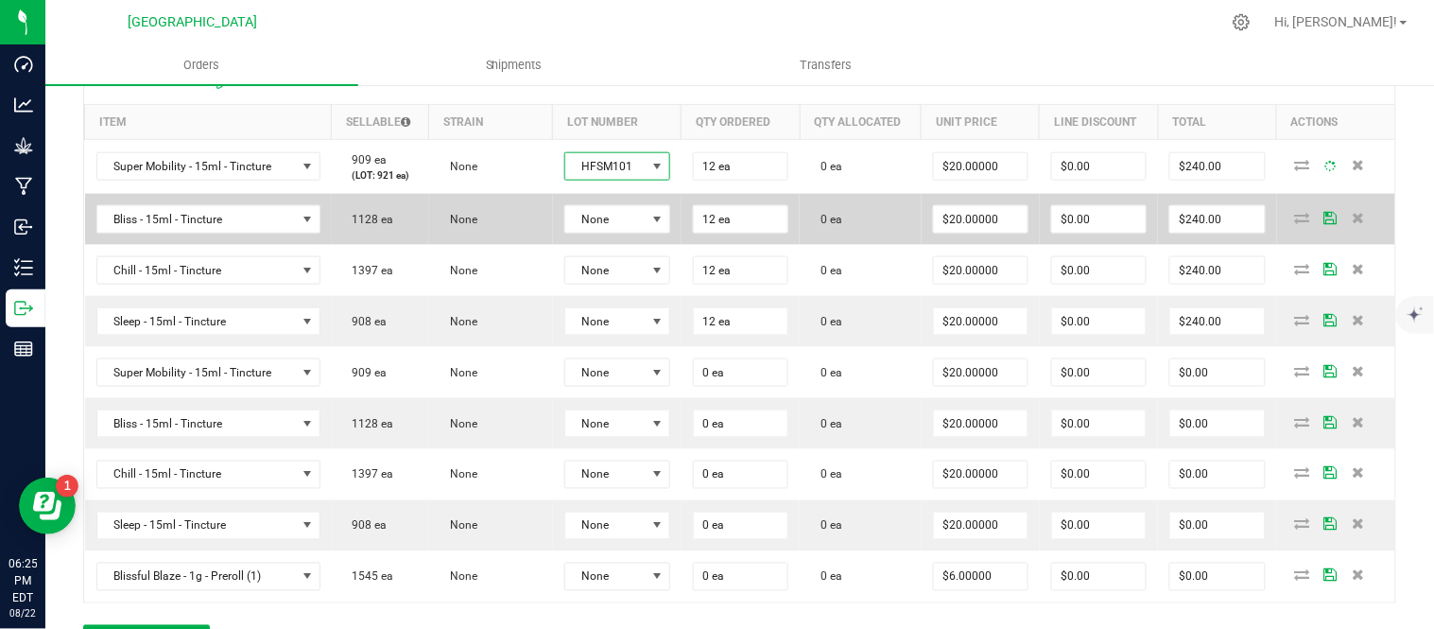
click at [614, 243] on td "None" at bounding box center [617, 219] width 129 height 51
click at [608, 233] on span "None" at bounding box center [605, 219] width 80 height 26
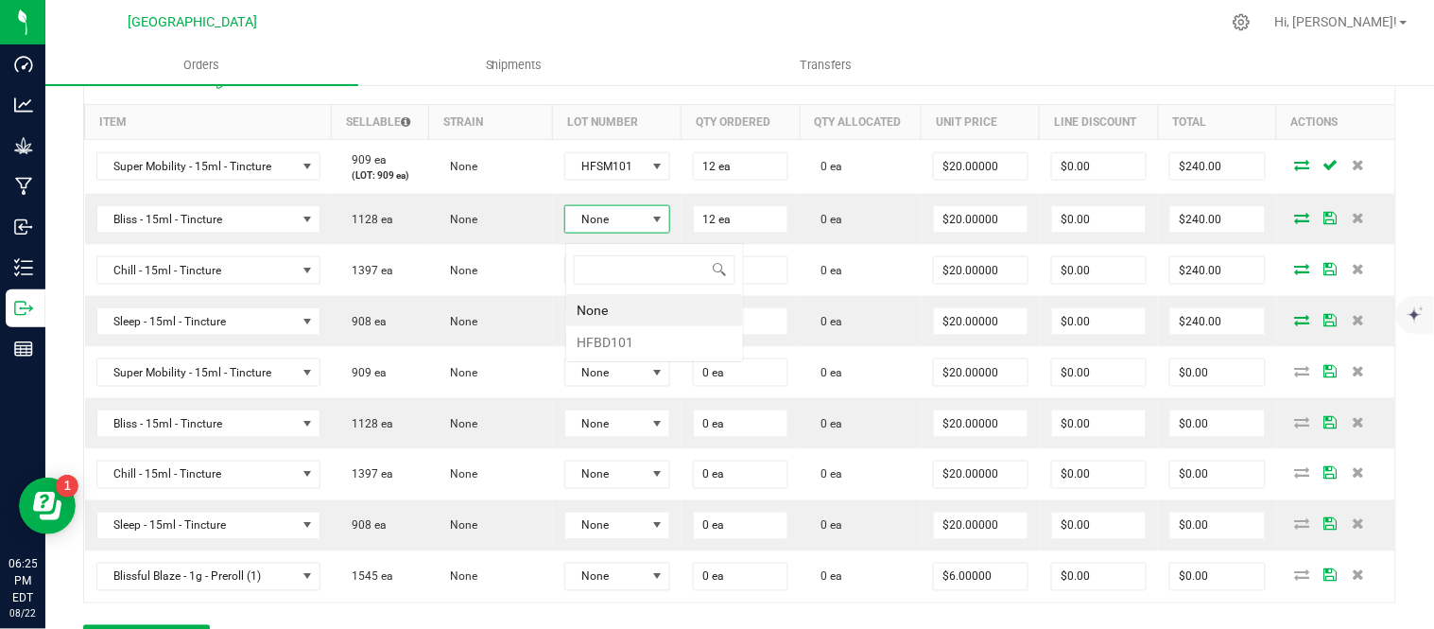
scroll to position [28, 105]
click at [616, 341] on li "HFBD101" at bounding box center [654, 342] width 177 height 32
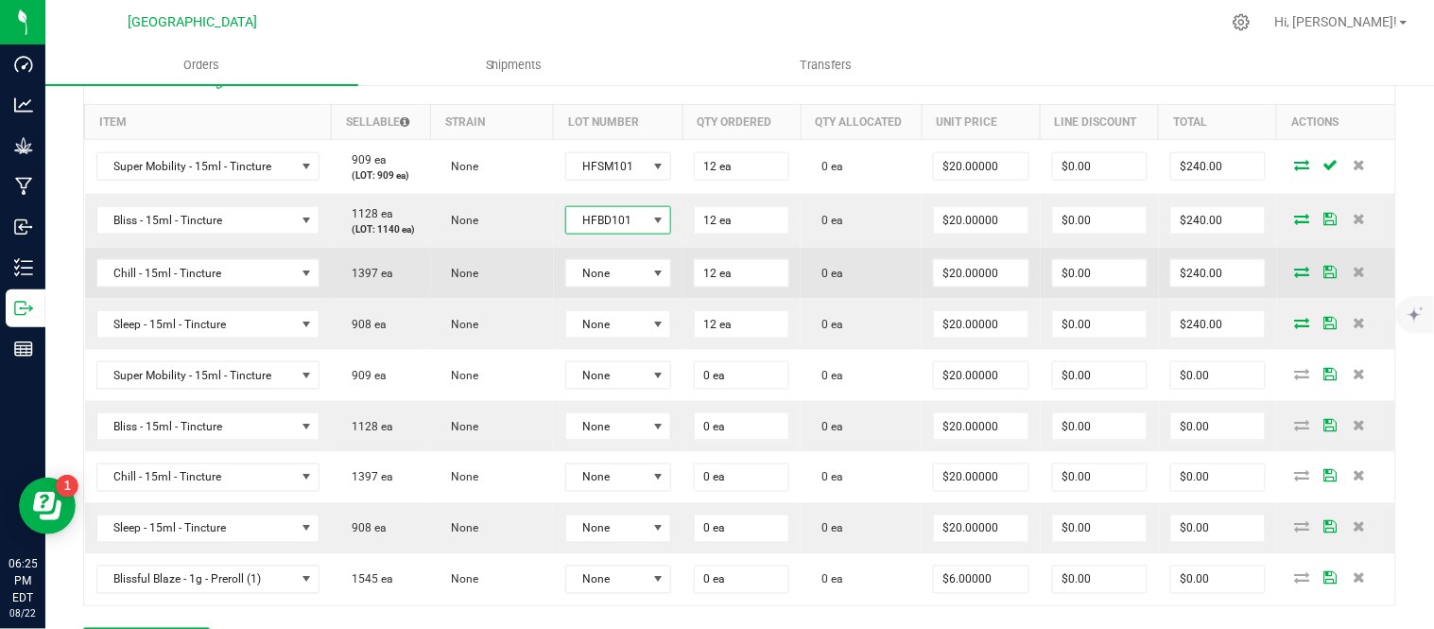
click at [616, 299] on td "None" at bounding box center [618, 273] width 129 height 51
click at [612, 286] on span "None" at bounding box center [606, 273] width 80 height 26
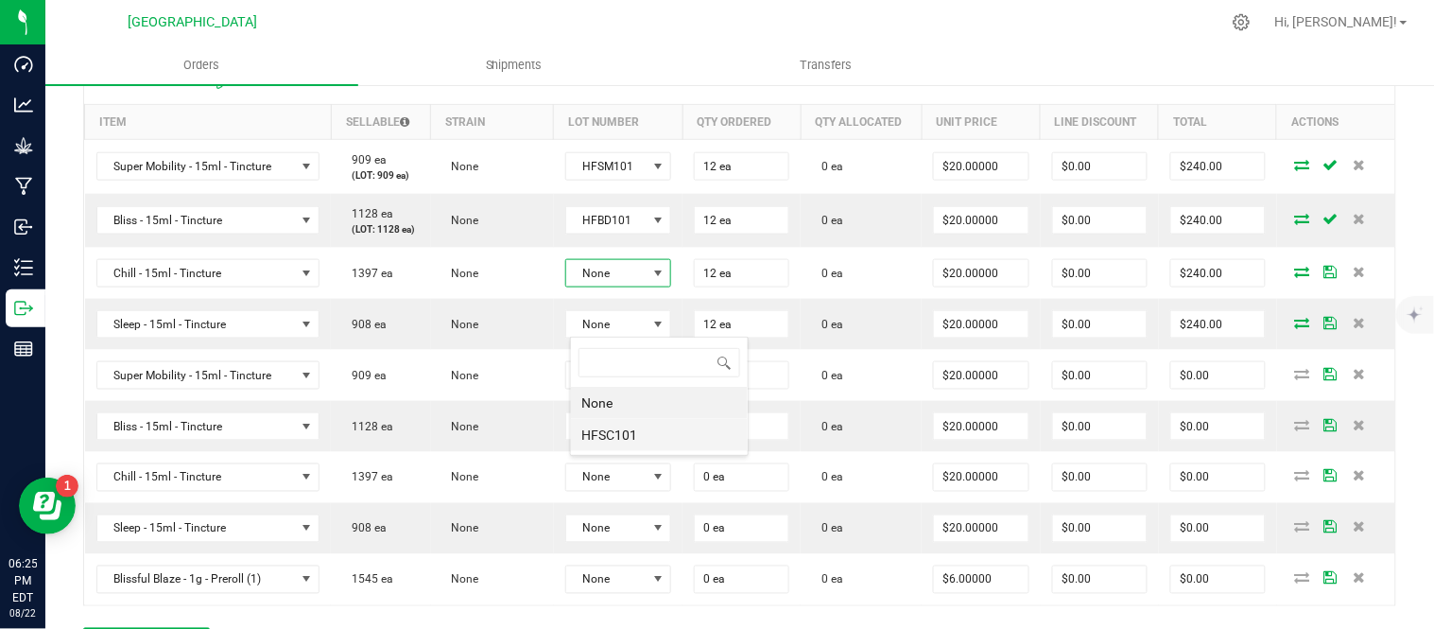
click at [634, 432] on li "HFSC101" at bounding box center [659, 435] width 177 height 32
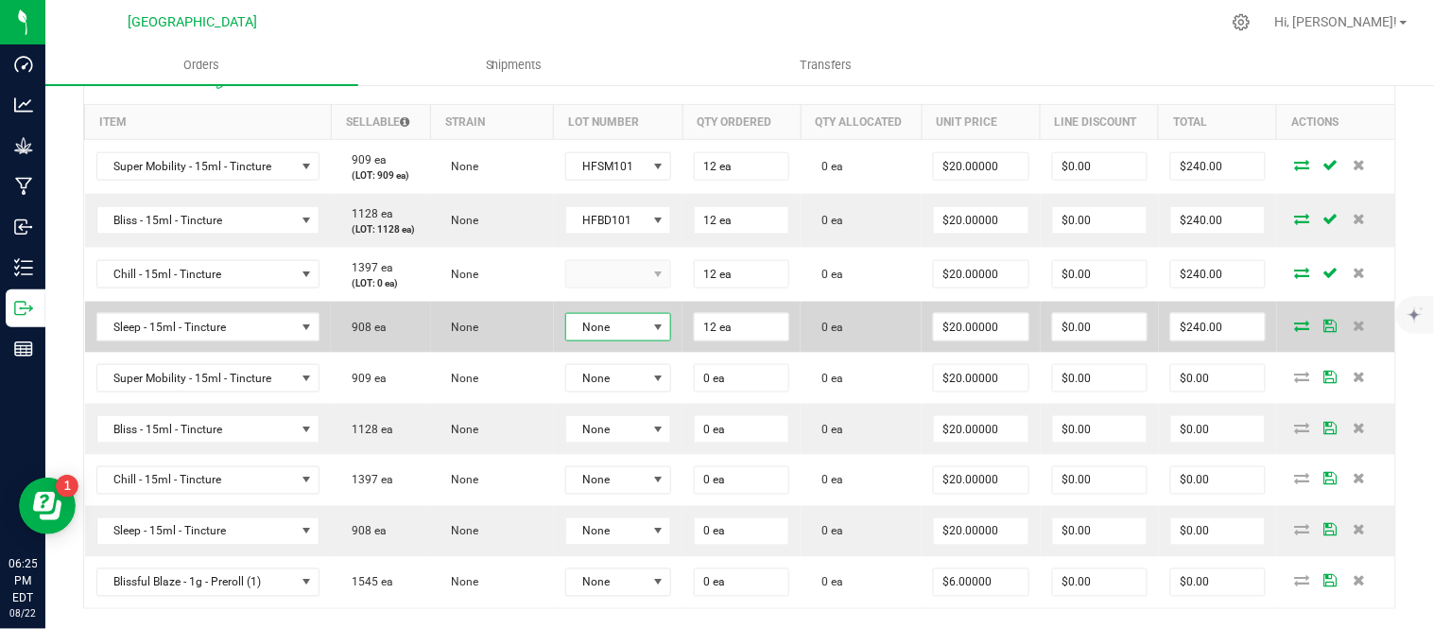
click at [612, 353] on td "None" at bounding box center [618, 327] width 129 height 51
click at [612, 340] on span "None" at bounding box center [606, 327] width 80 height 26
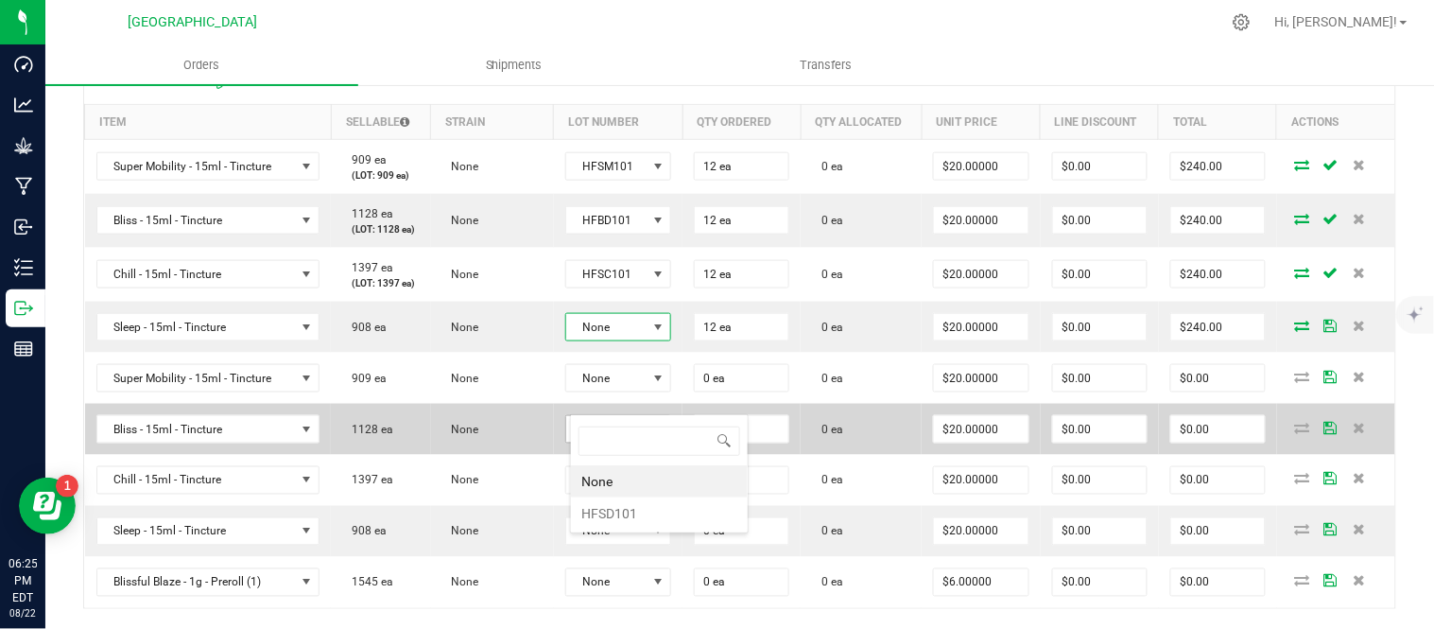
click at [635, 516] on li "HFSD101" at bounding box center [659, 513] width 177 height 32
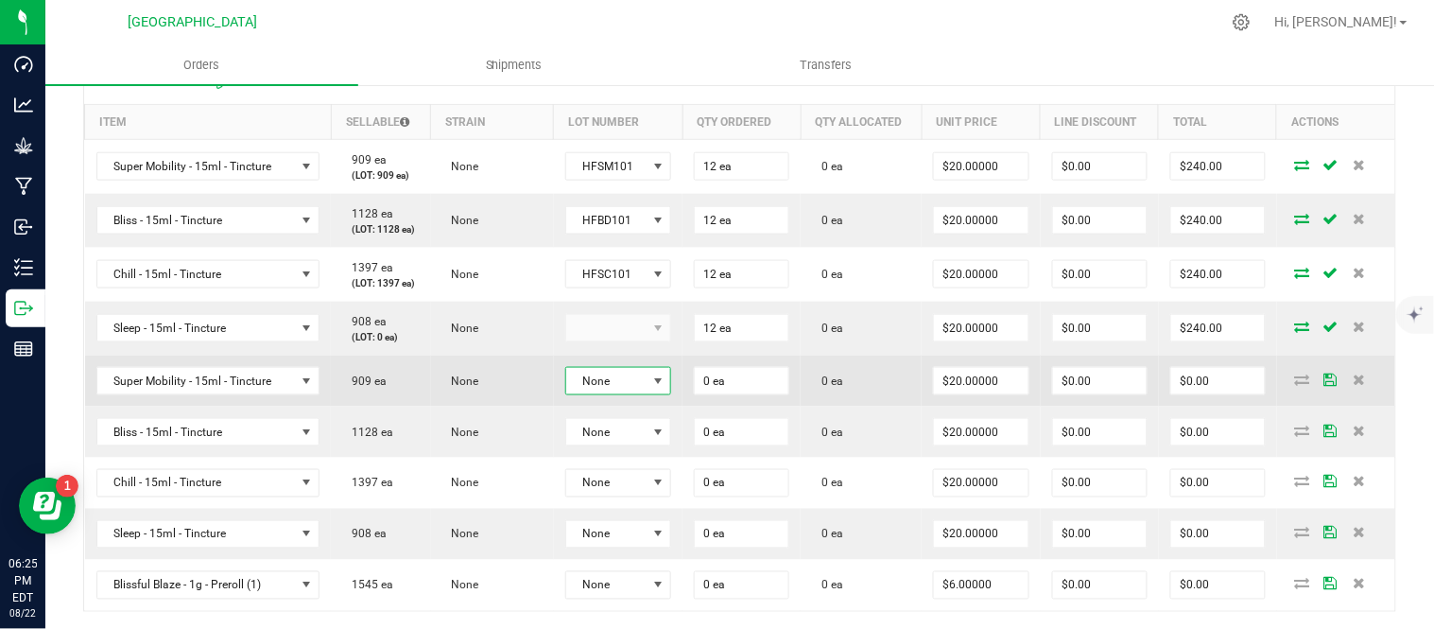
click at [626, 394] on span "None" at bounding box center [606, 381] width 80 height 26
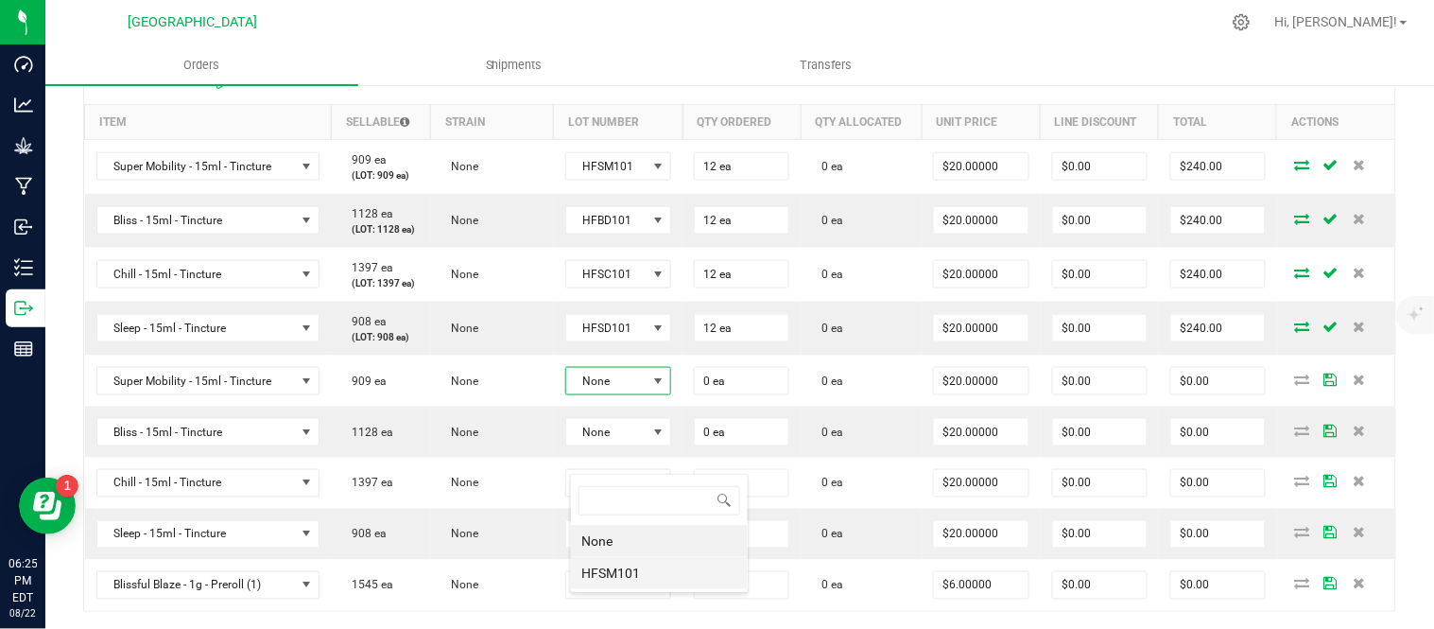
click at [633, 572] on li "HFSM101" at bounding box center [659, 573] width 177 height 32
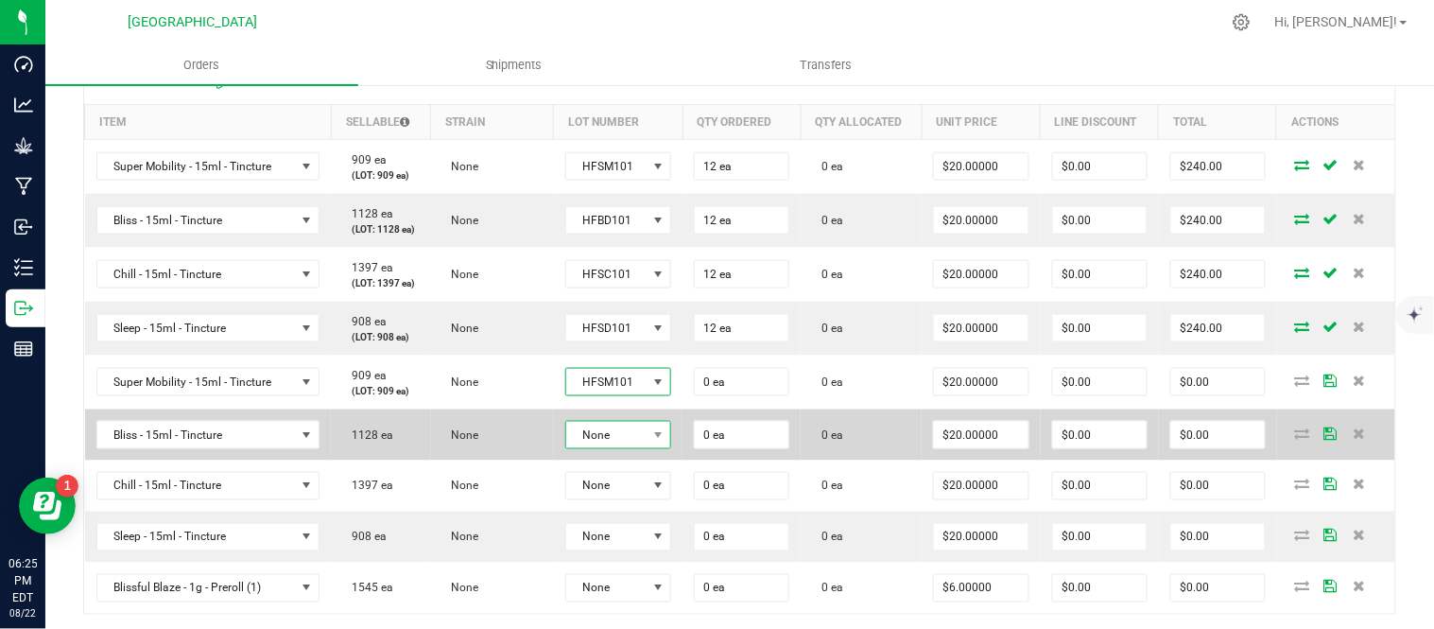
click at [619, 448] on span "None" at bounding box center [606, 435] width 80 height 26
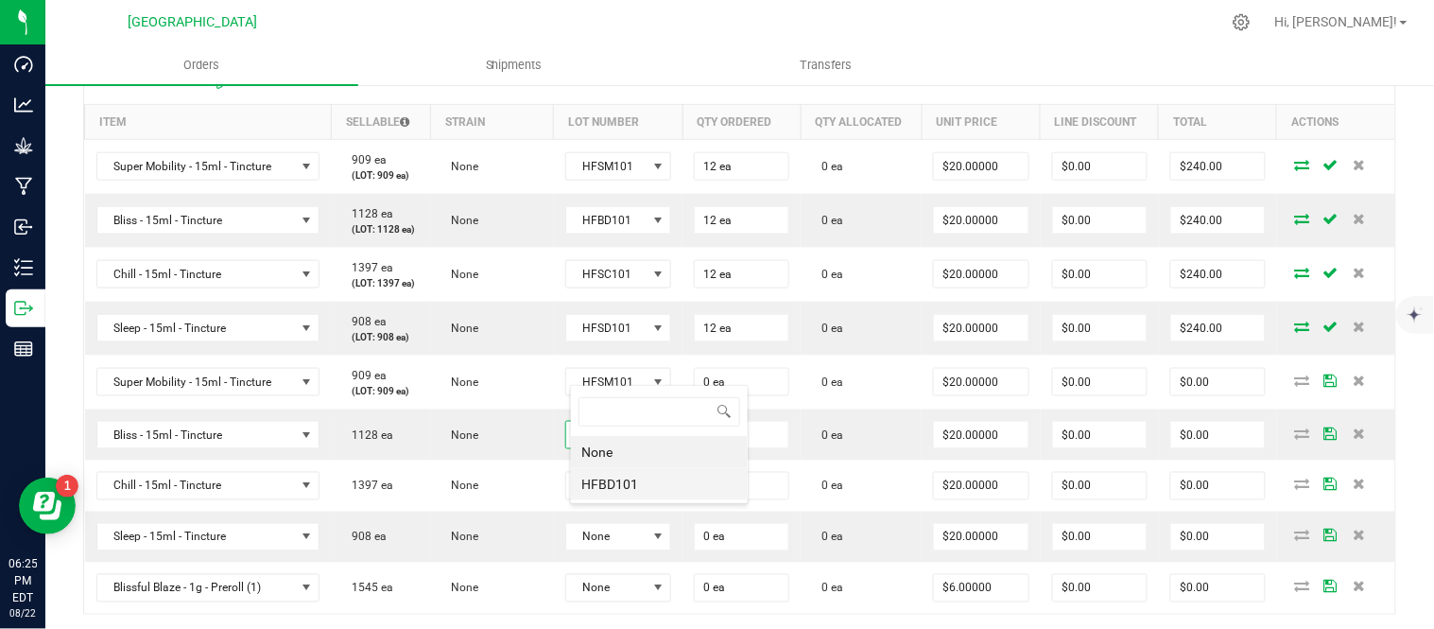
click at [616, 488] on li "HFBD101" at bounding box center [659, 484] width 177 height 32
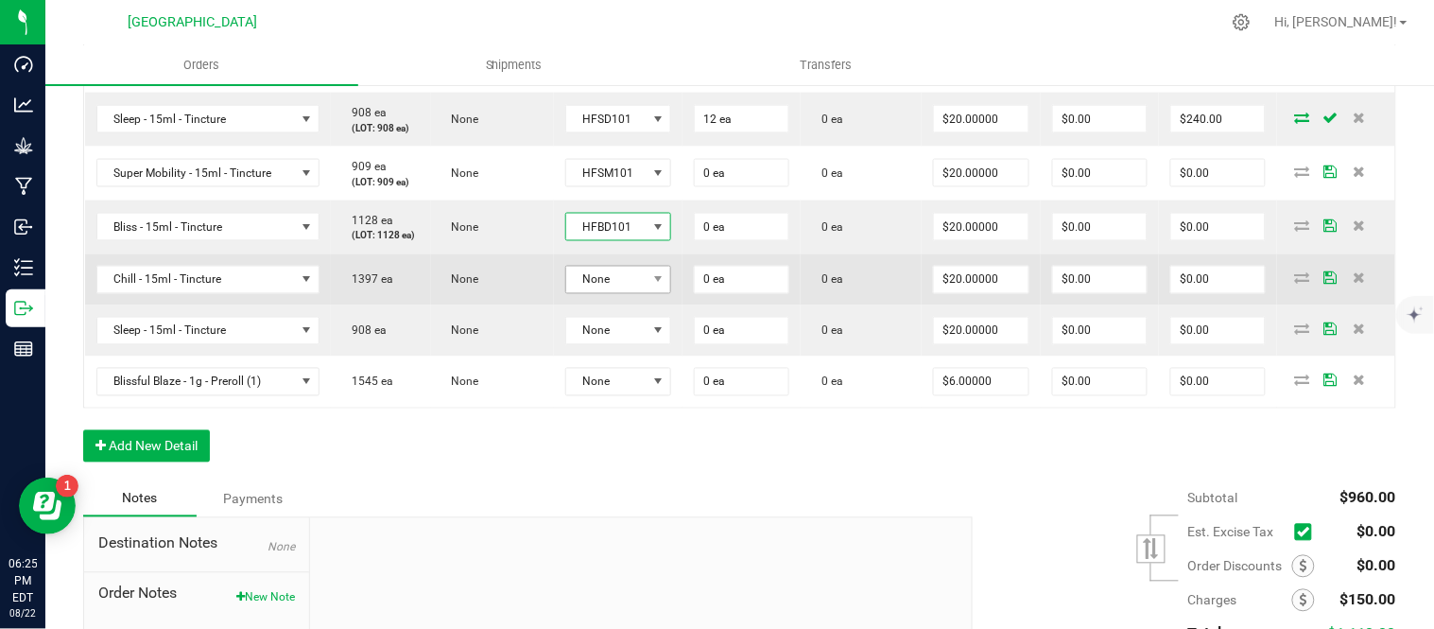
scroll to position [735, 0]
click at [614, 292] on span "None" at bounding box center [606, 279] width 80 height 26
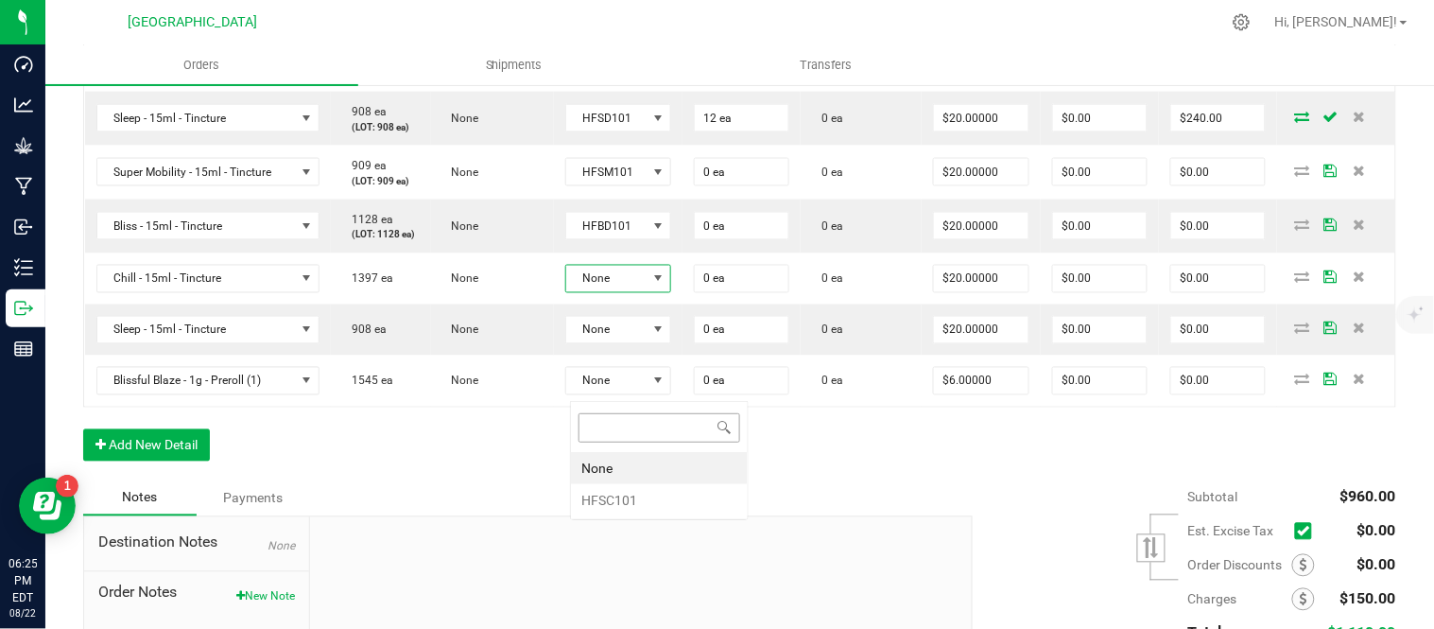
scroll to position [28, 104]
click at [614, 493] on li "HFSC101" at bounding box center [659, 500] width 177 height 32
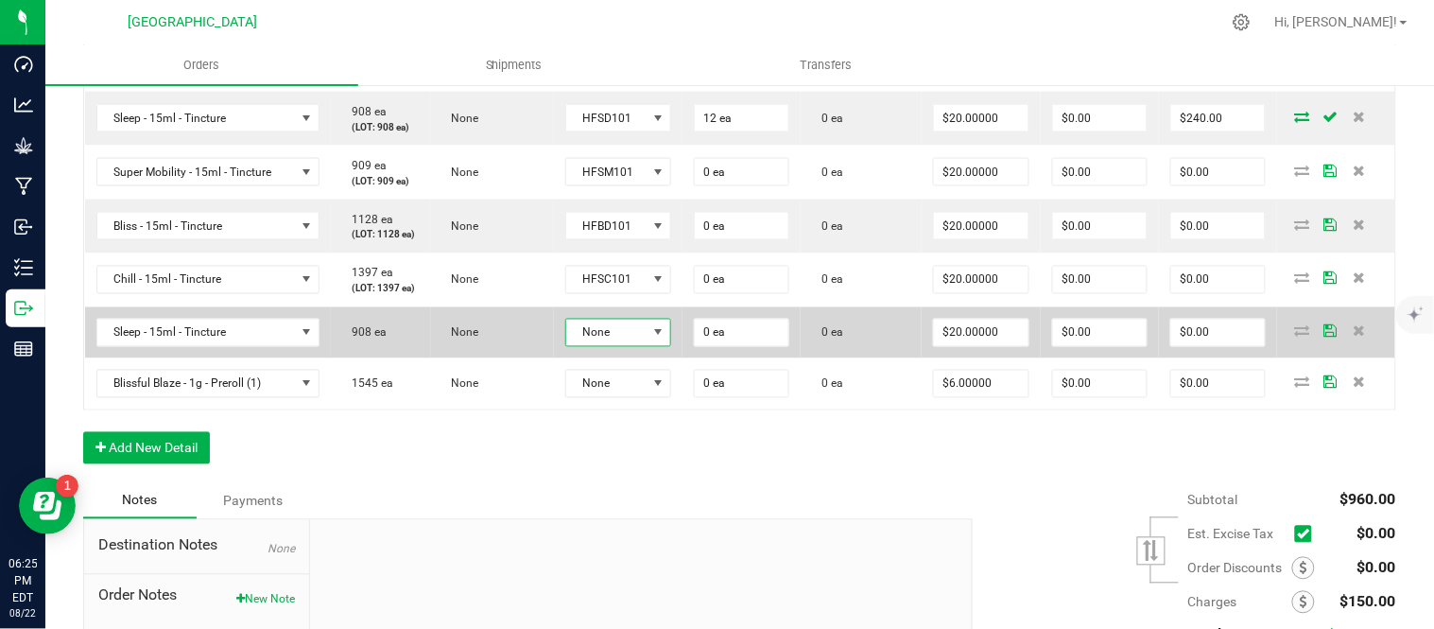
click at [610, 346] on span "None" at bounding box center [606, 333] width 80 height 26
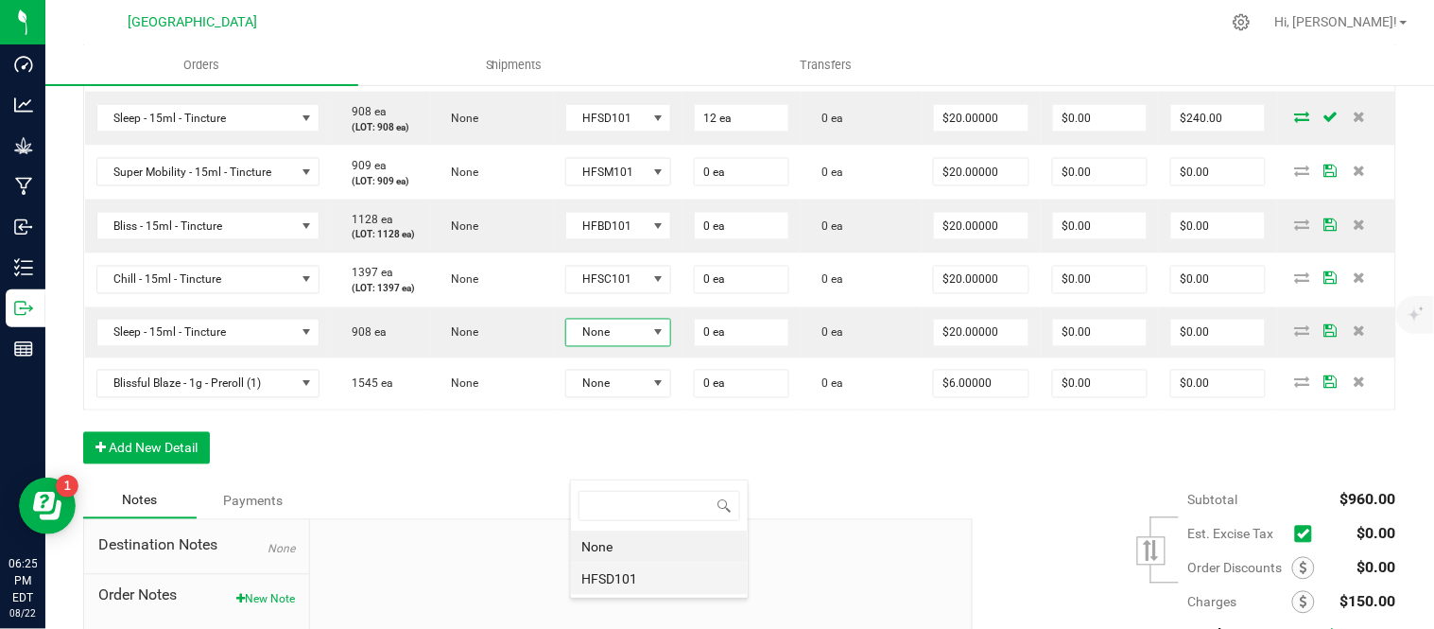
click at [620, 581] on li "HFSD101" at bounding box center [659, 578] width 177 height 32
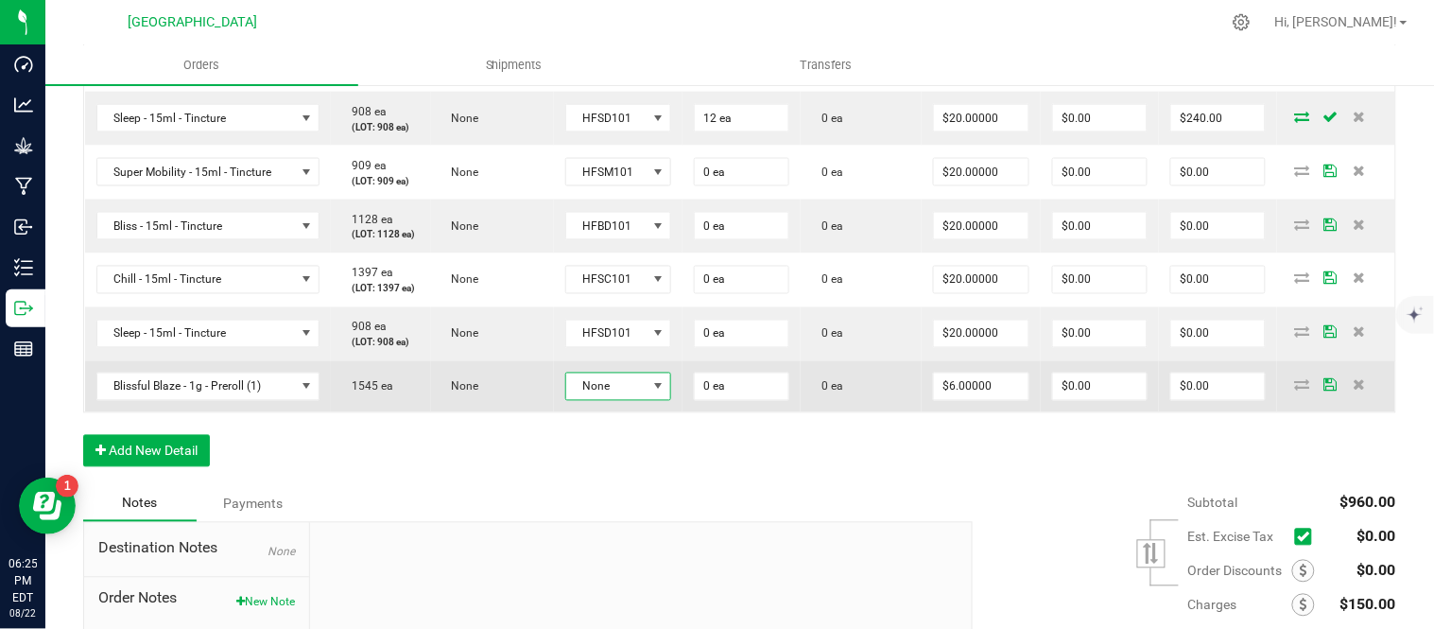
click at [617, 400] on span "None" at bounding box center [606, 386] width 80 height 26
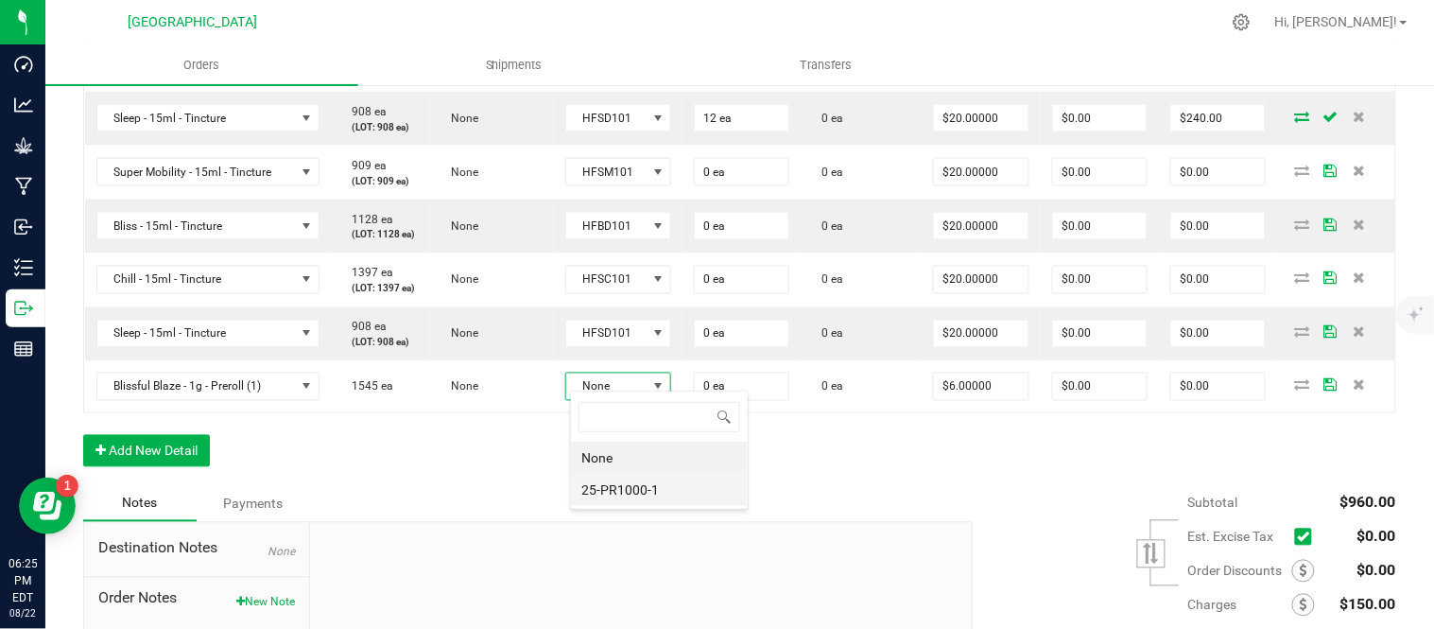
click at [617, 490] on li "25-PR1000-1" at bounding box center [659, 490] width 177 height 32
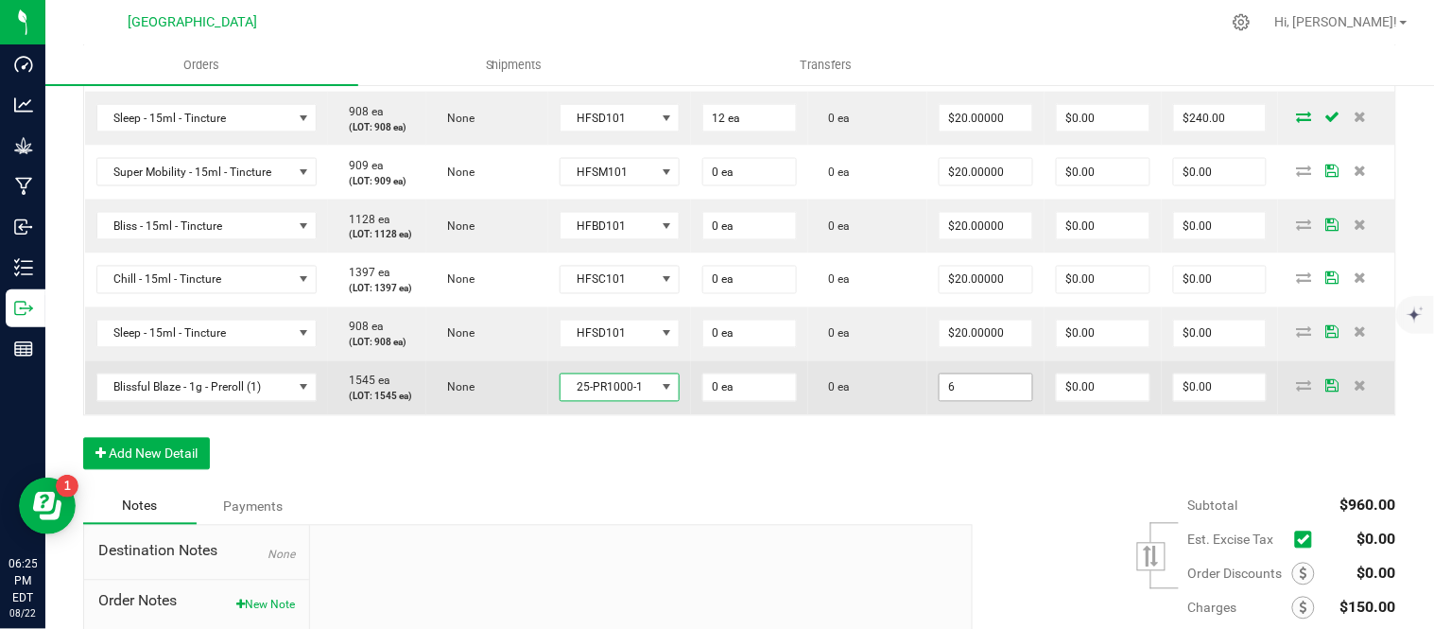
click at [978, 401] on input "6" at bounding box center [986, 387] width 93 height 26
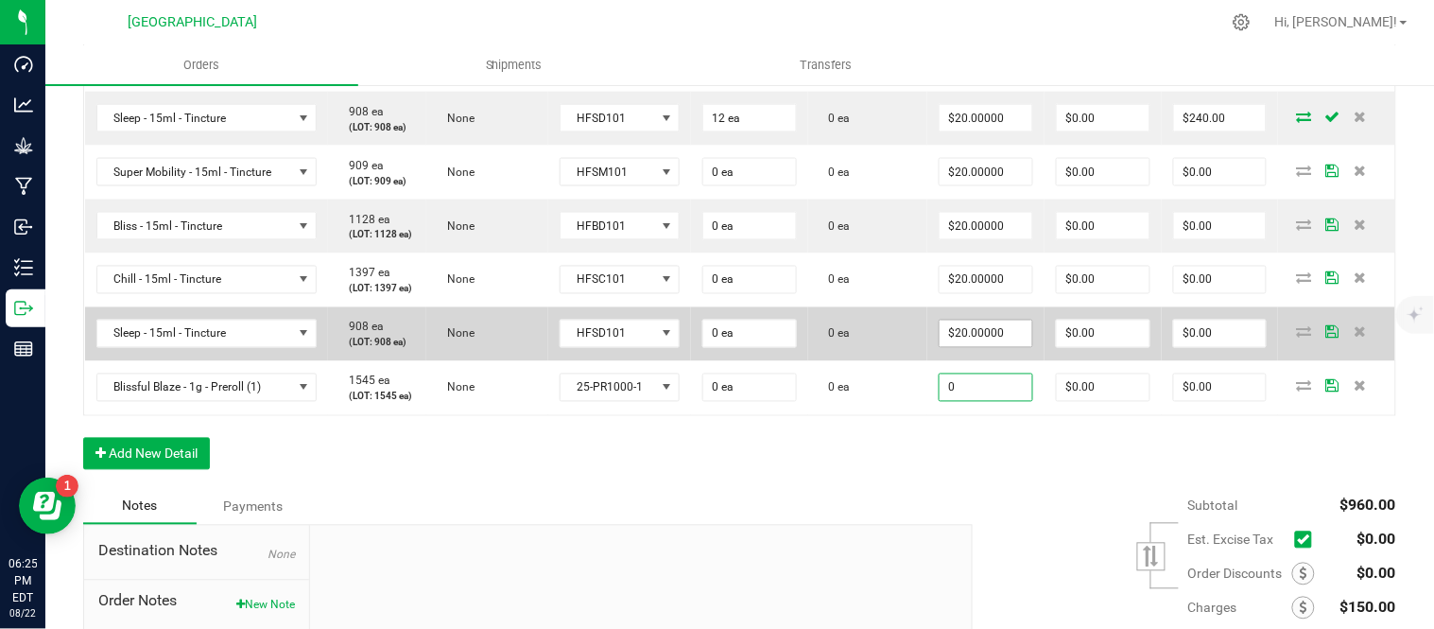
type input "0"
type input "20"
type input "$0.00000"
click at [1004, 347] on input "20" at bounding box center [986, 333] width 93 height 26
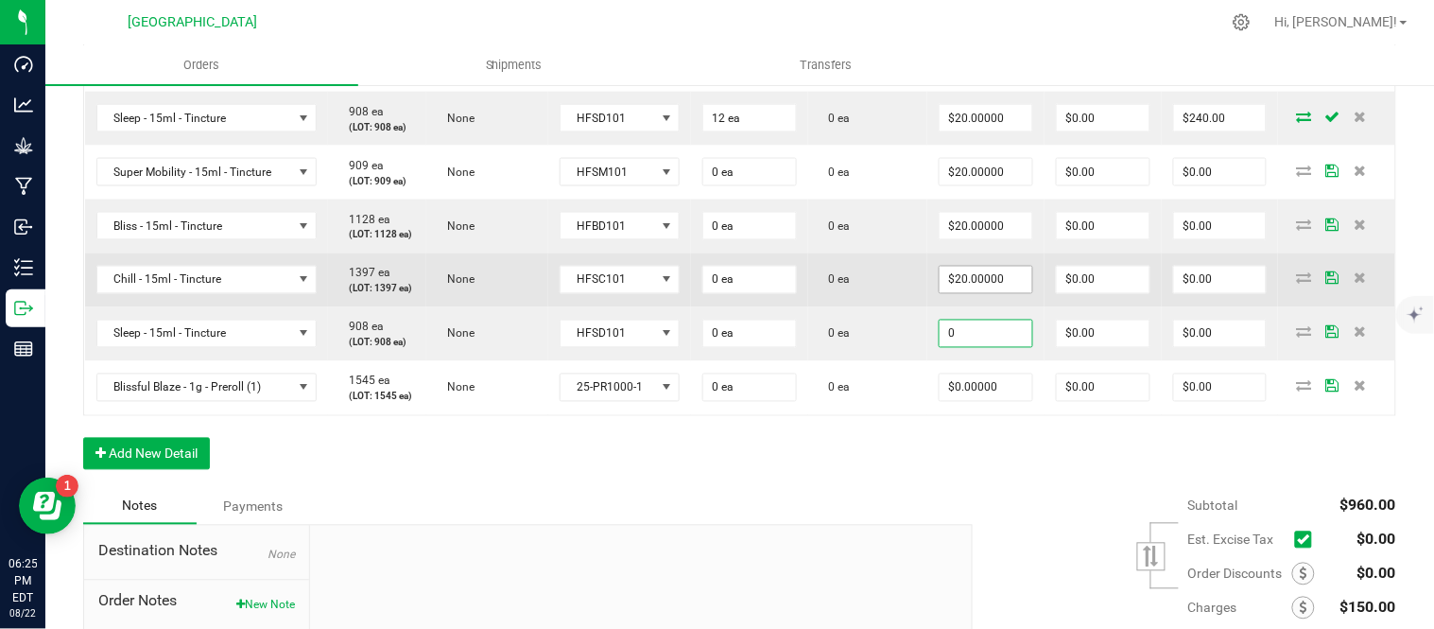
type input "0"
type input "20"
type input "$0.00000"
click at [995, 293] on input "20" at bounding box center [986, 280] width 93 height 26
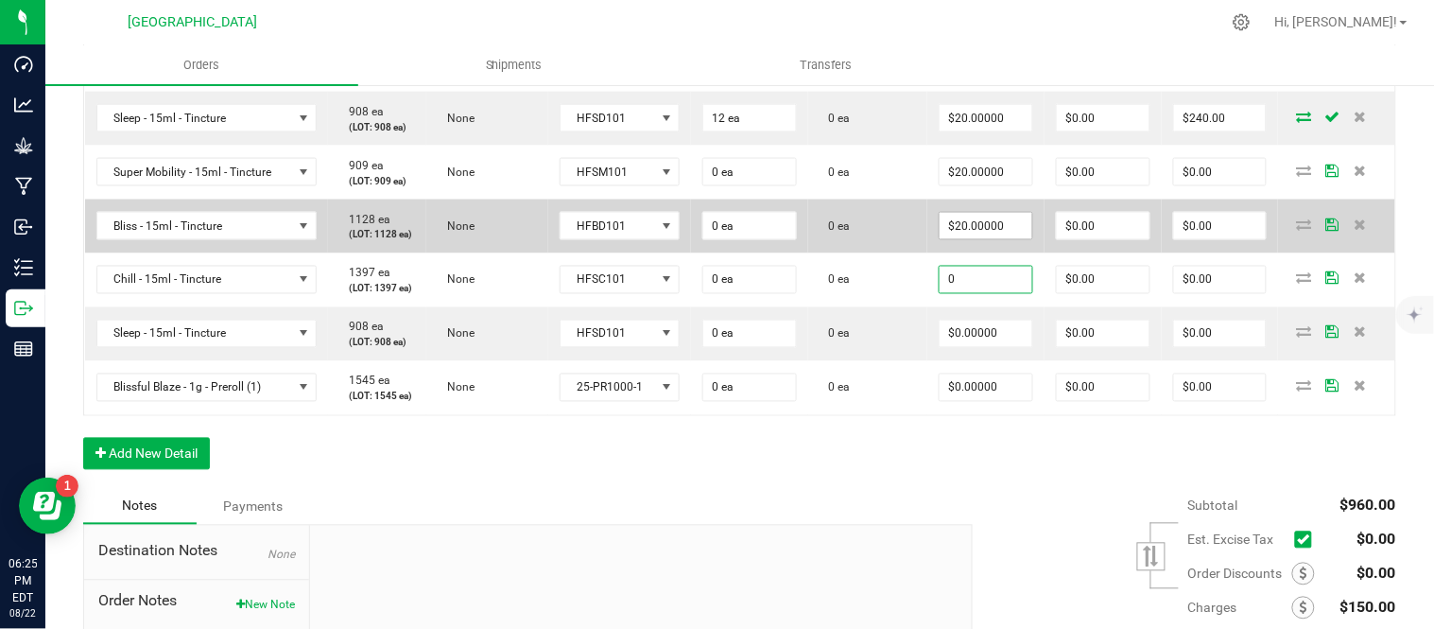
type input "0"
type input "20"
type input "$0.00000"
click at [975, 239] on input "20" at bounding box center [986, 226] width 93 height 26
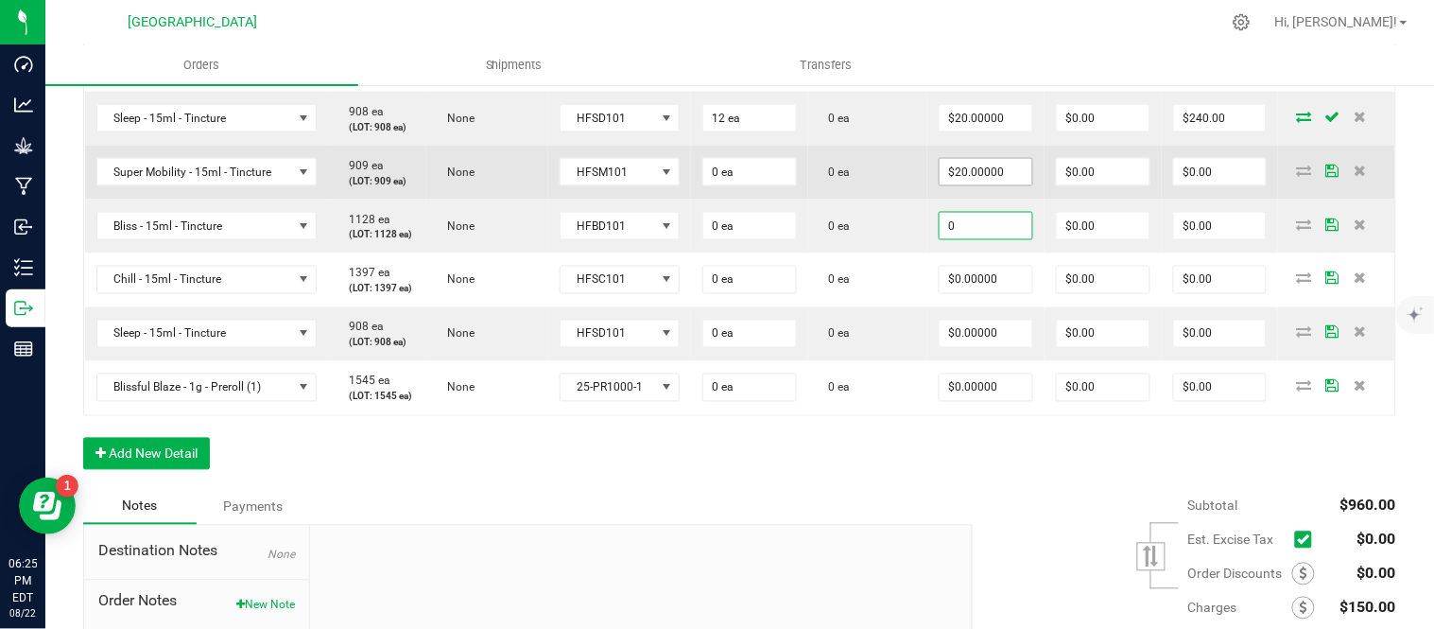
type input "0"
type input "20"
type input "$0.00000"
click at [994, 185] on input "20" at bounding box center [986, 172] width 93 height 26
type input "0"
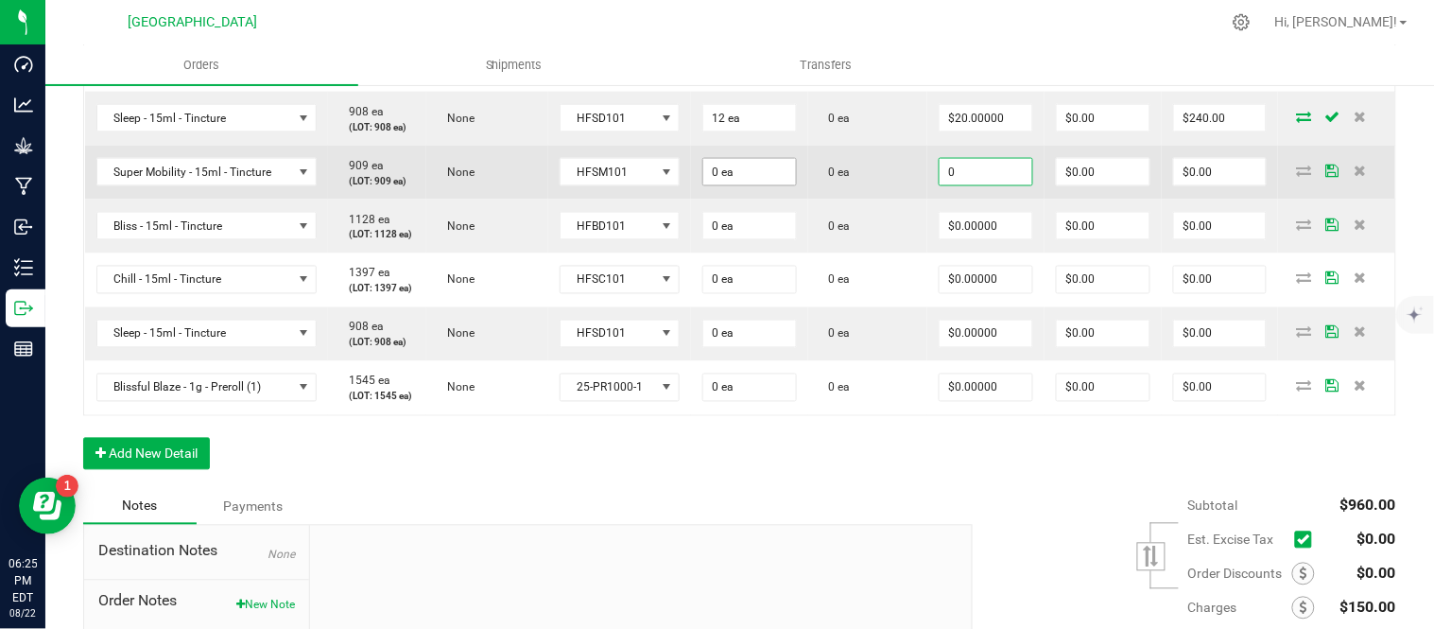
type input "0"
type input "$0.00000"
click at [761, 185] on input "0" at bounding box center [749, 172] width 93 height 26
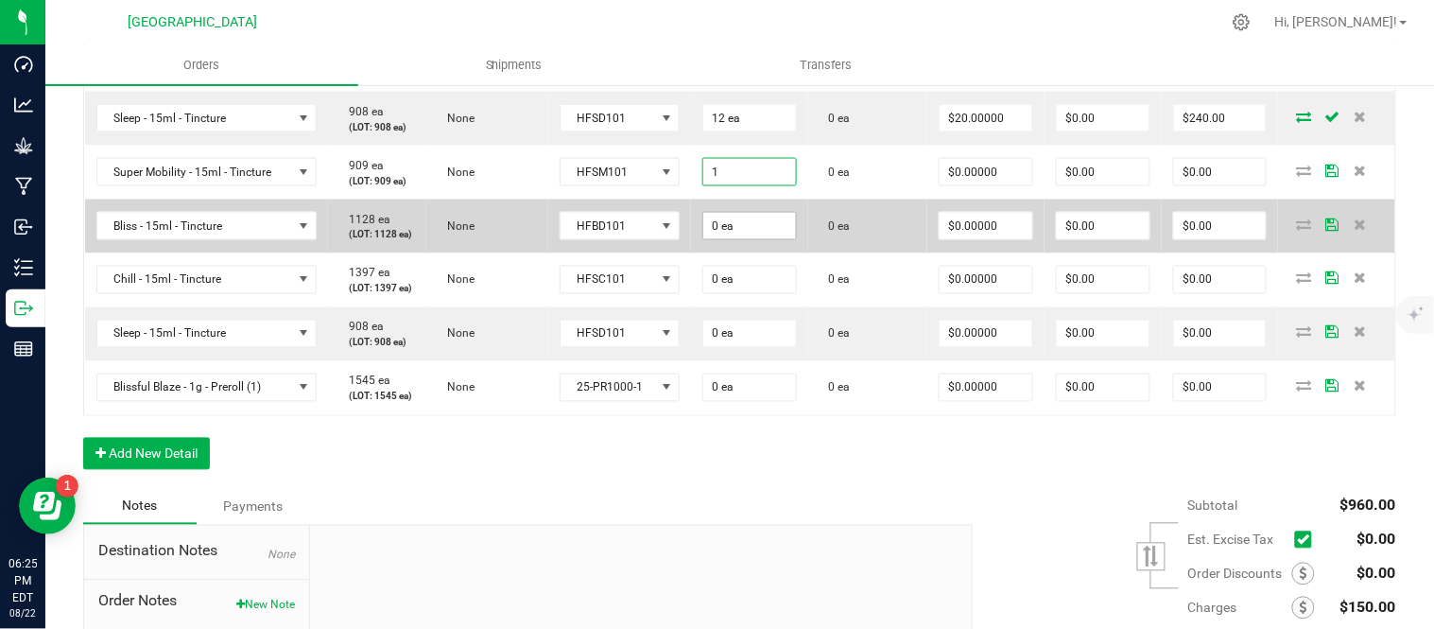
type input "1 ea"
click at [758, 239] on input "0" at bounding box center [749, 226] width 93 height 26
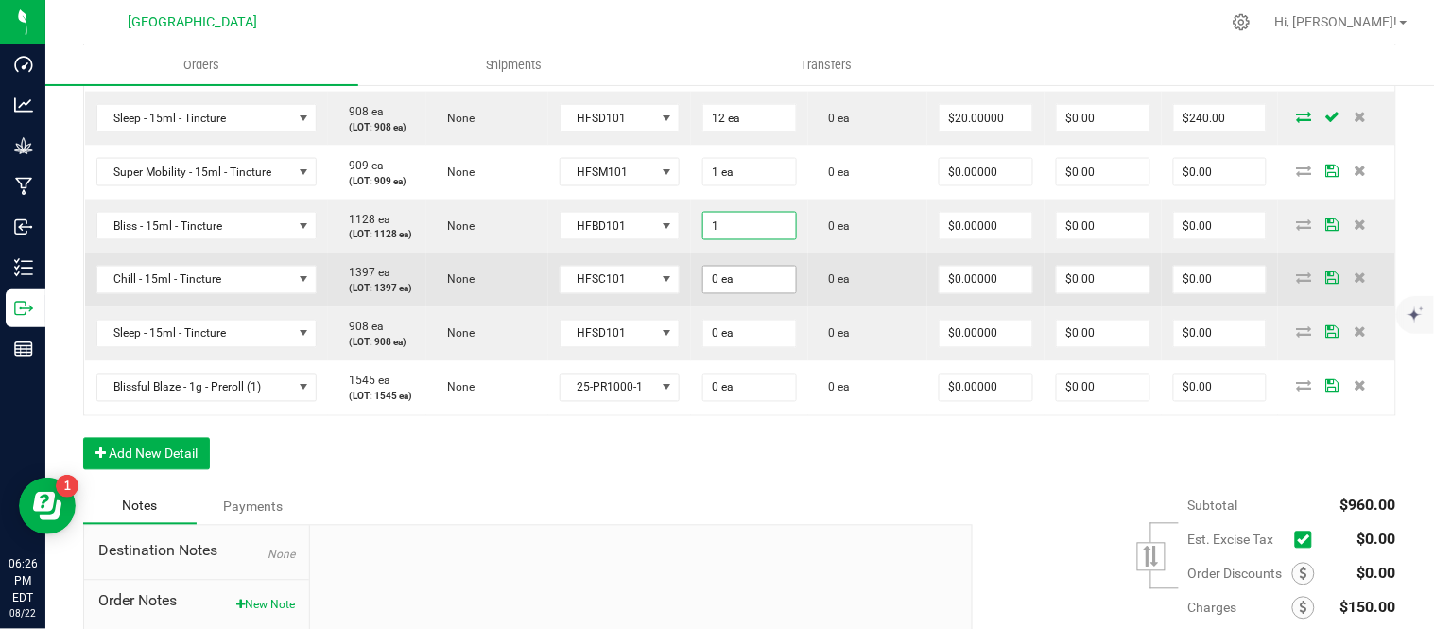
type input "1 ea"
click at [747, 293] on input "0" at bounding box center [749, 280] width 93 height 26
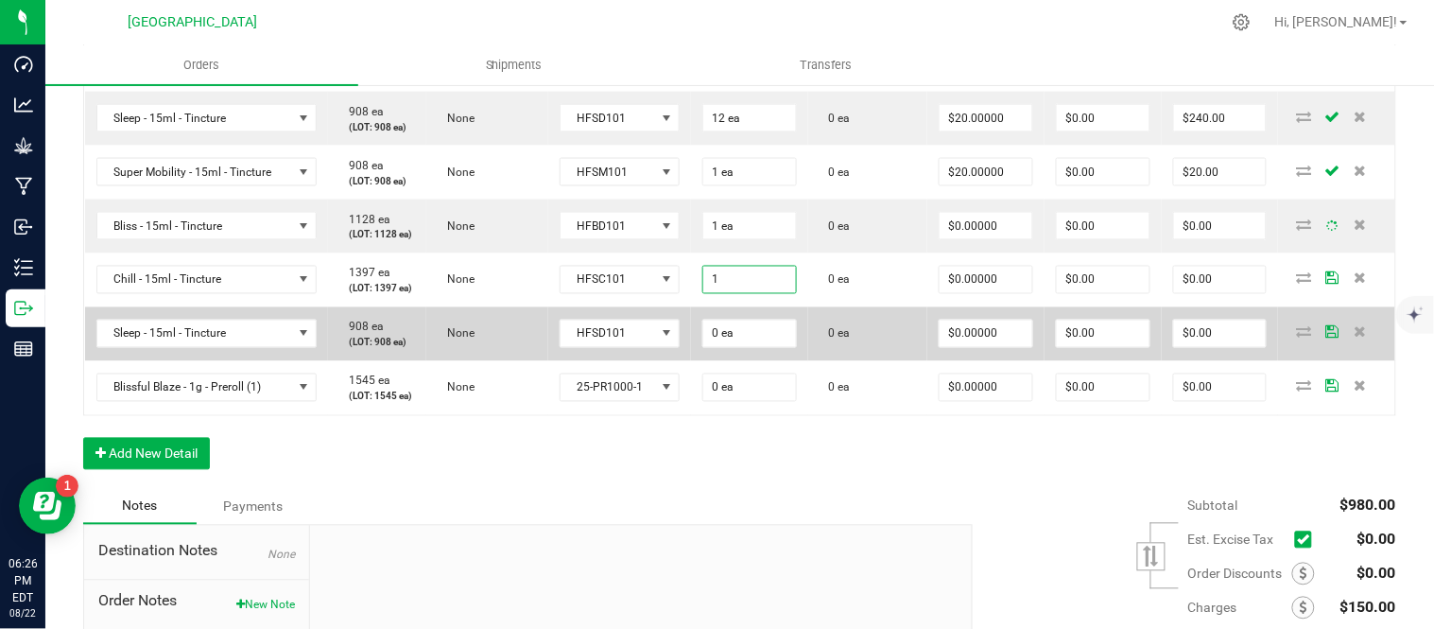
type input "1 ea"
click at [745, 361] on td "0 ea" at bounding box center [749, 334] width 117 height 54
click at [743, 361] on td "0 ea" at bounding box center [749, 334] width 117 height 54
click at [733, 347] on input "0" at bounding box center [749, 333] width 93 height 26
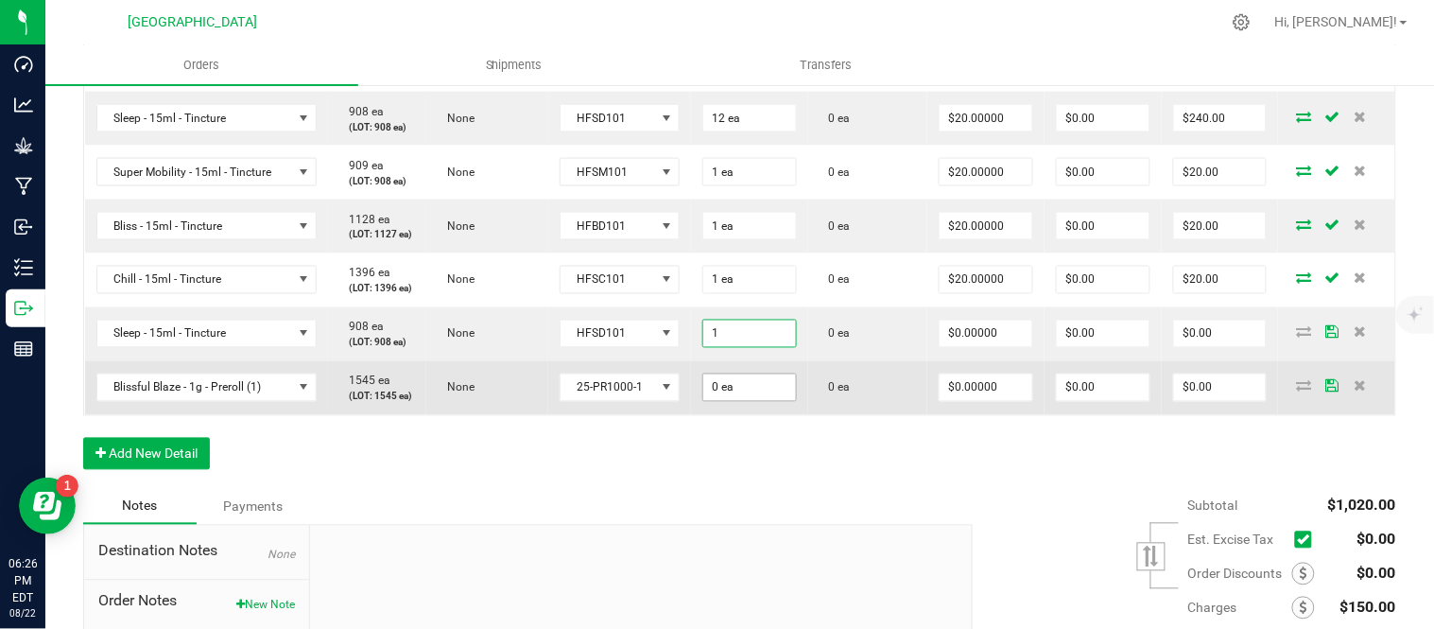
type input "1 ea"
click at [758, 401] on input "0" at bounding box center [749, 387] width 93 height 26
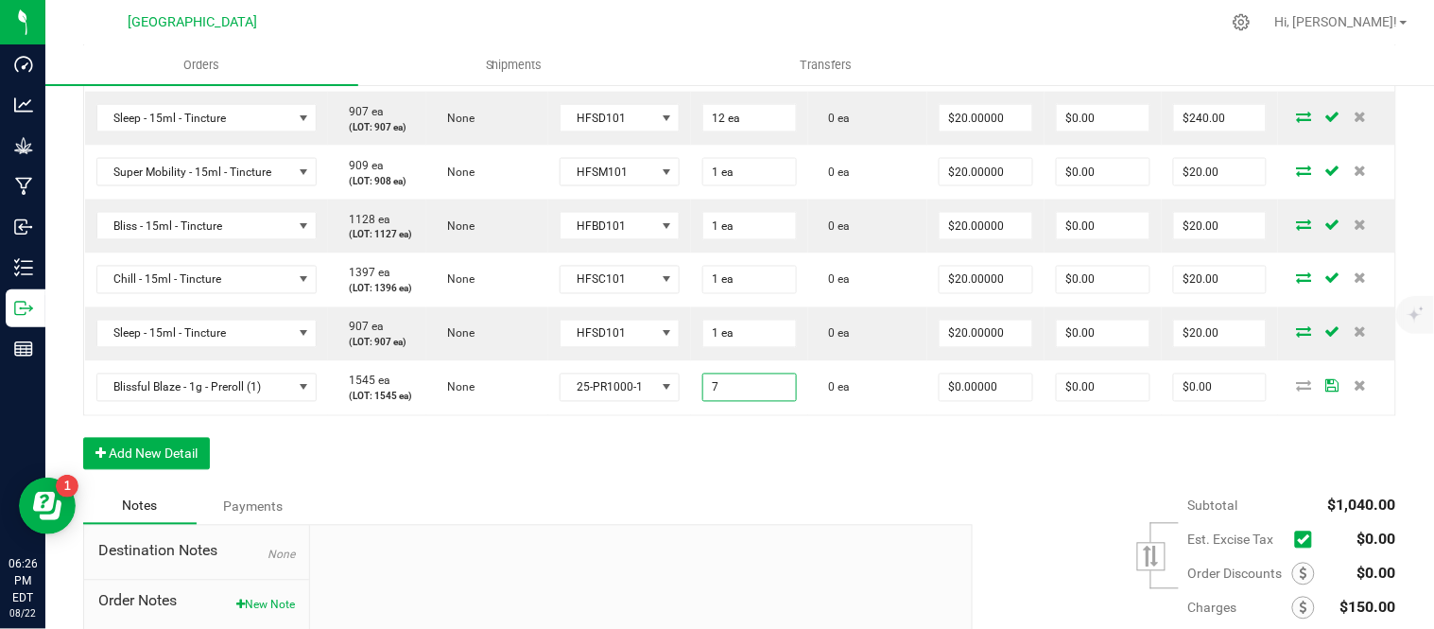
type input "7 ea"
click at [759, 489] on div "Order Details Print All Labels Item Sellable Strain Lot Number Qty Ordered Qty …" at bounding box center [739, 167] width 1313 height 643
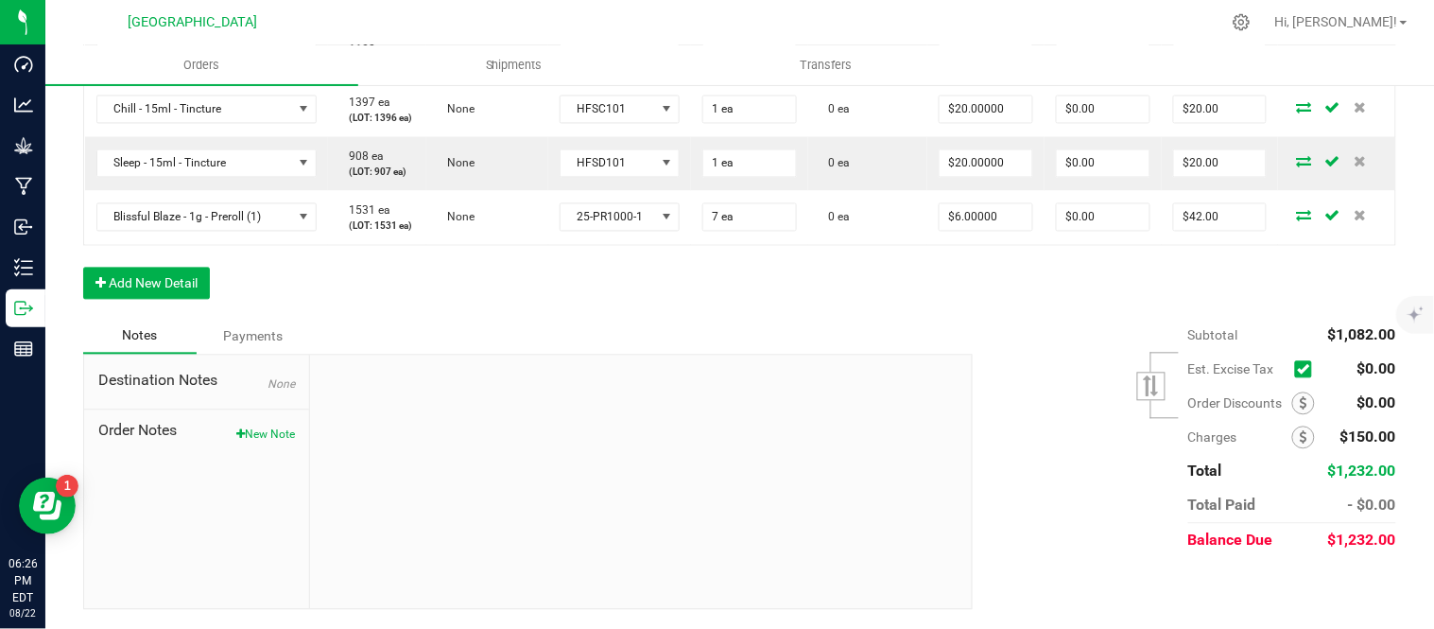
scroll to position [1050, 0]
click at [1297, 370] on icon at bounding box center [1303, 370] width 12 height 0
click at [0, 0] on input "checkbox" at bounding box center [0, 0] width 0 height 0
click at [1300, 439] on icon at bounding box center [1304, 437] width 8 height 13
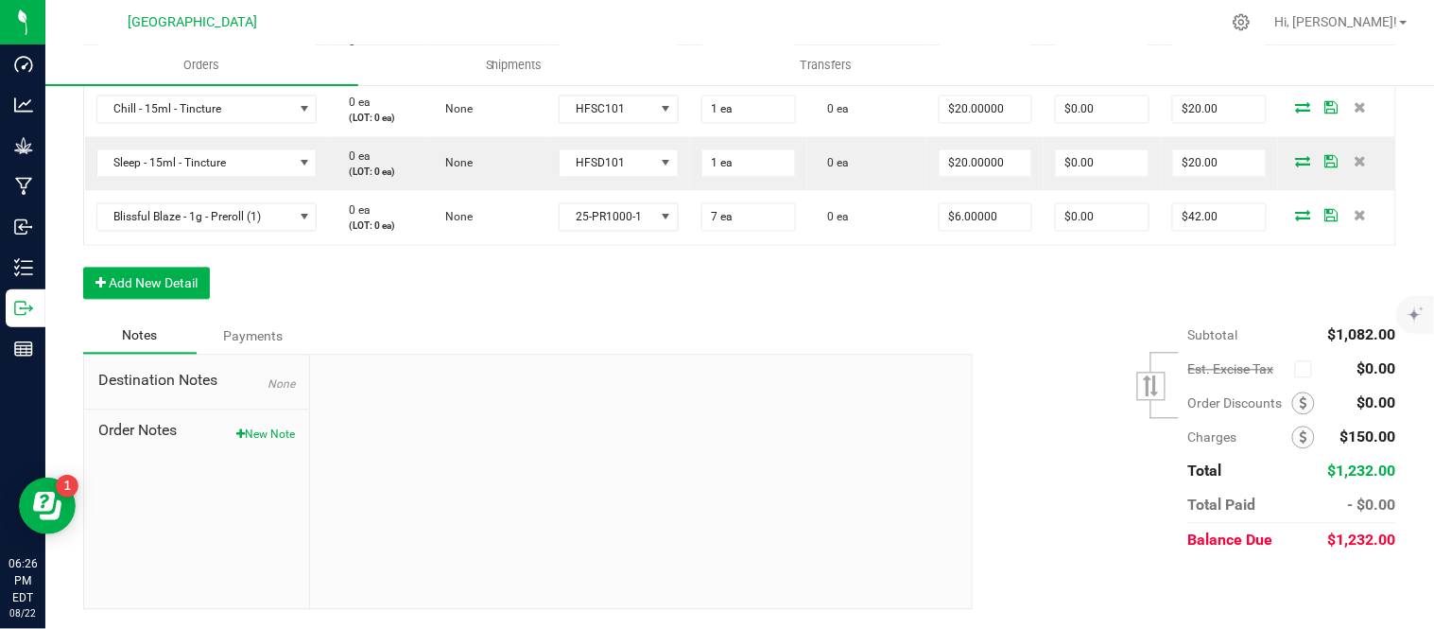
click at [970, 348] on div "Subtotal $1,082.00 Est. Excise Tax" at bounding box center [1178, 438] width 438 height 239
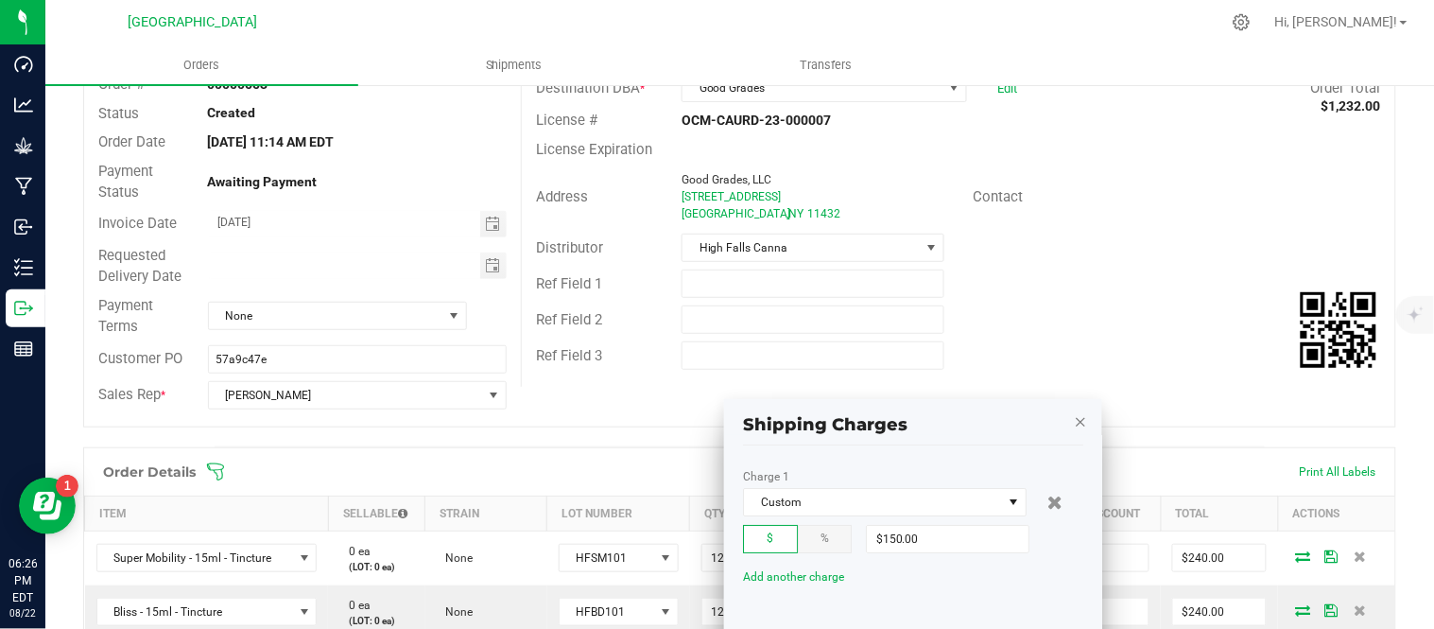
scroll to position [222, 0]
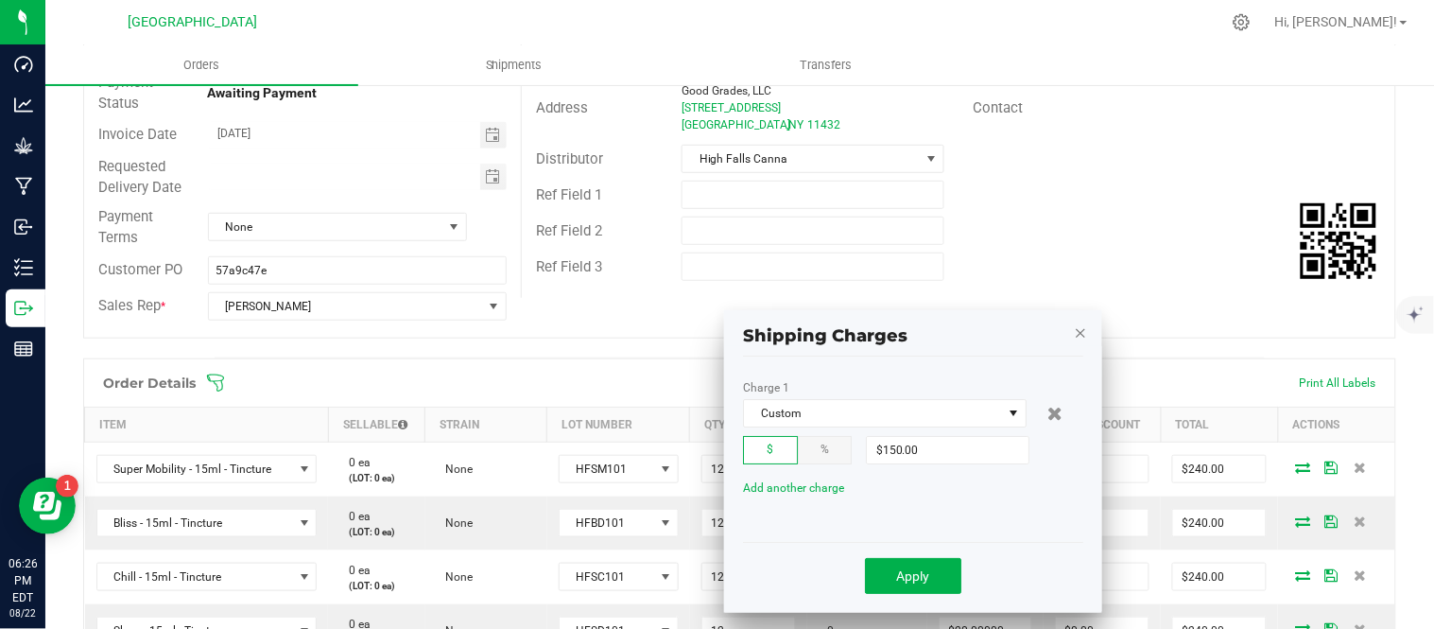
click at [1081, 420] on kendo-window "Shipping Charges Charge 1 Custom $ % $150.00 Add another charge Apply" at bounding box center [913, 461] width 378 height 303
click at [1080, 325] on icon "button" at bounding box center [1080, 331] width 13 height 23
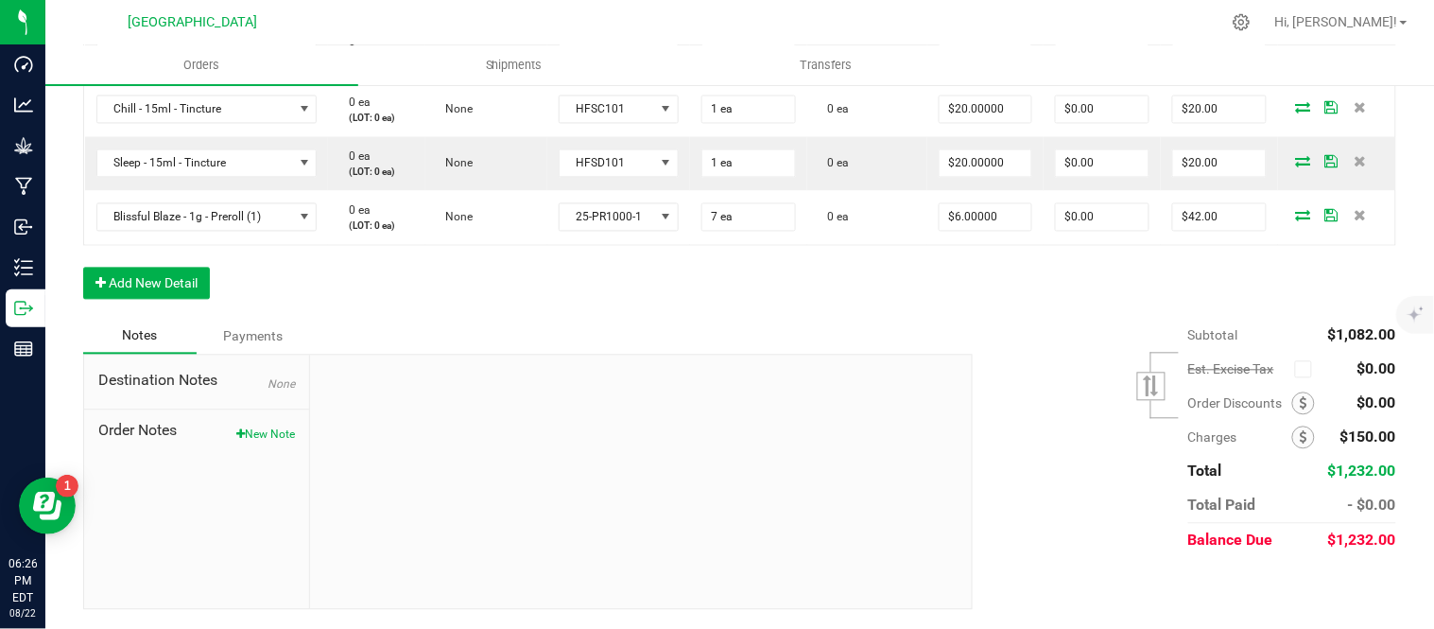
scroll to position [974, 0]
click at [1031, 340] on div "Subtotal $1,082.00 Est. Excise Tax" at bounding box center [1178, 438] width 438 height 239
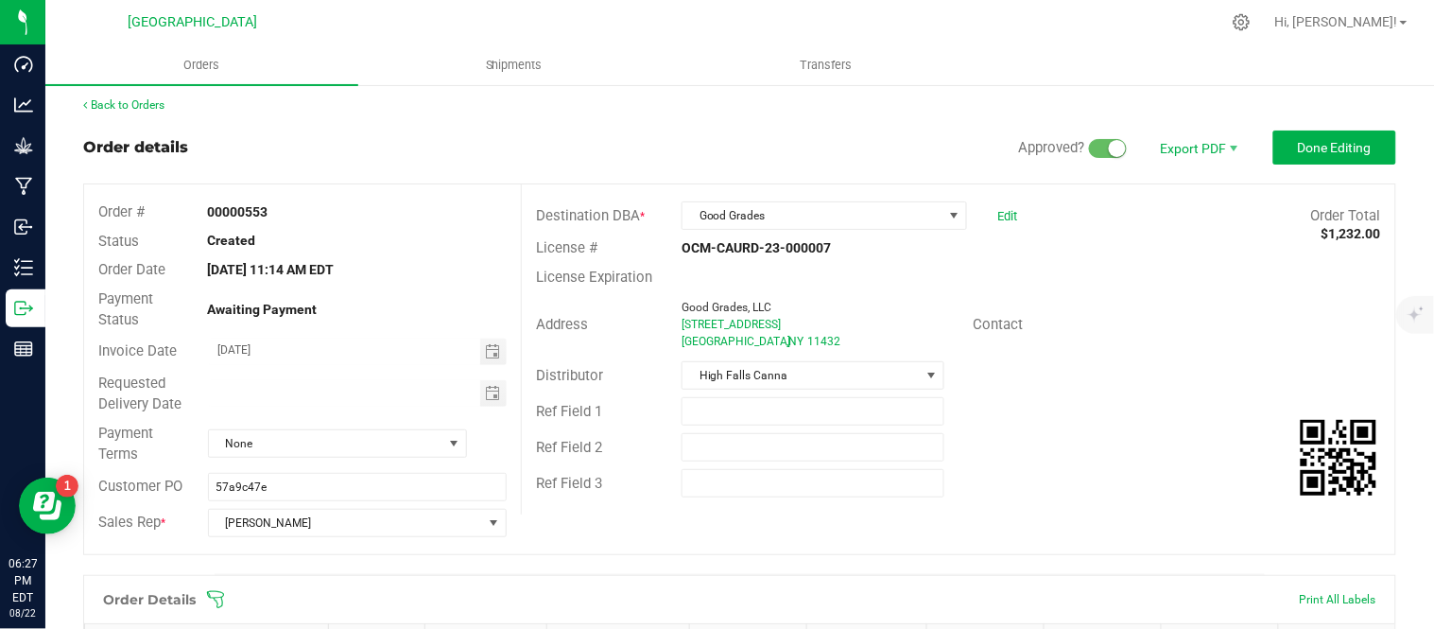
scroll to position [0, 0]
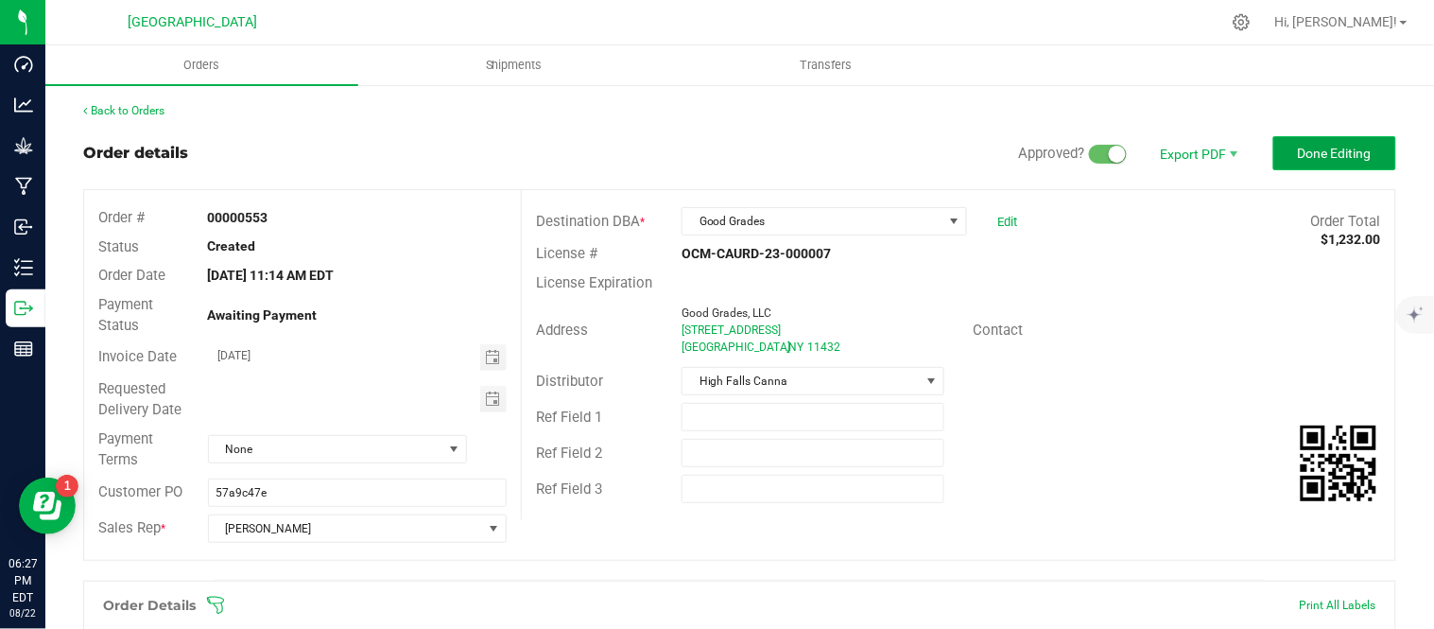
click at [1349, 148] on span "Done Editing" at bounding box center [1335, 153] width 74 height 15
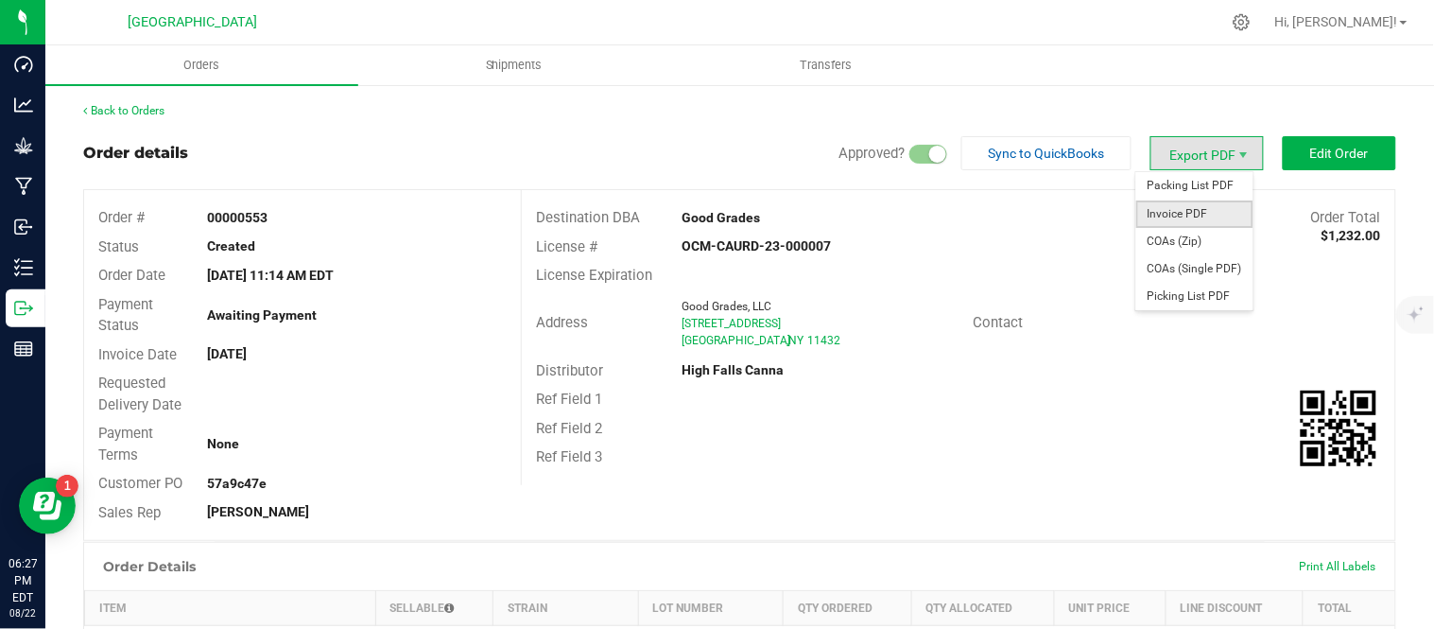
click at [1173, 220] on span "Invoice PDF" at bounding box center [1194, 213] width 117 height 27
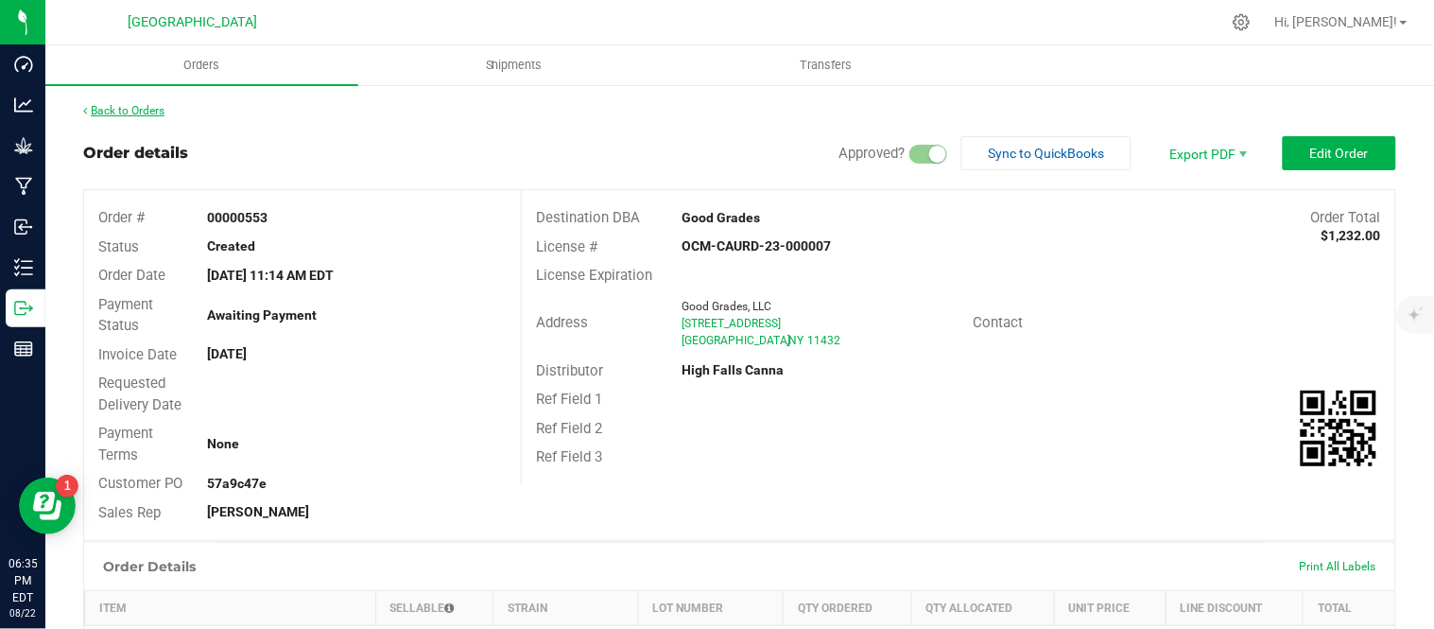
click at [155, 108] on link "Back to Orders" at bounding box center [123, 110] width 81 height 13
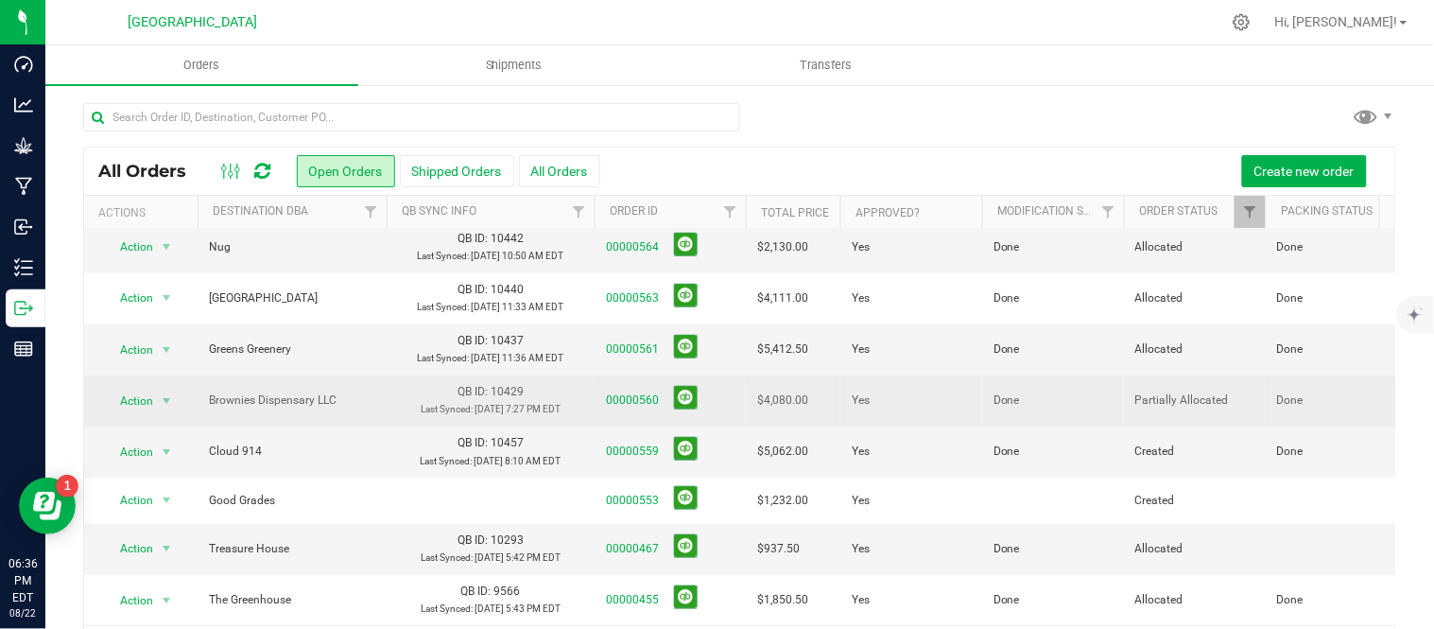
scroll to position [619, 0]
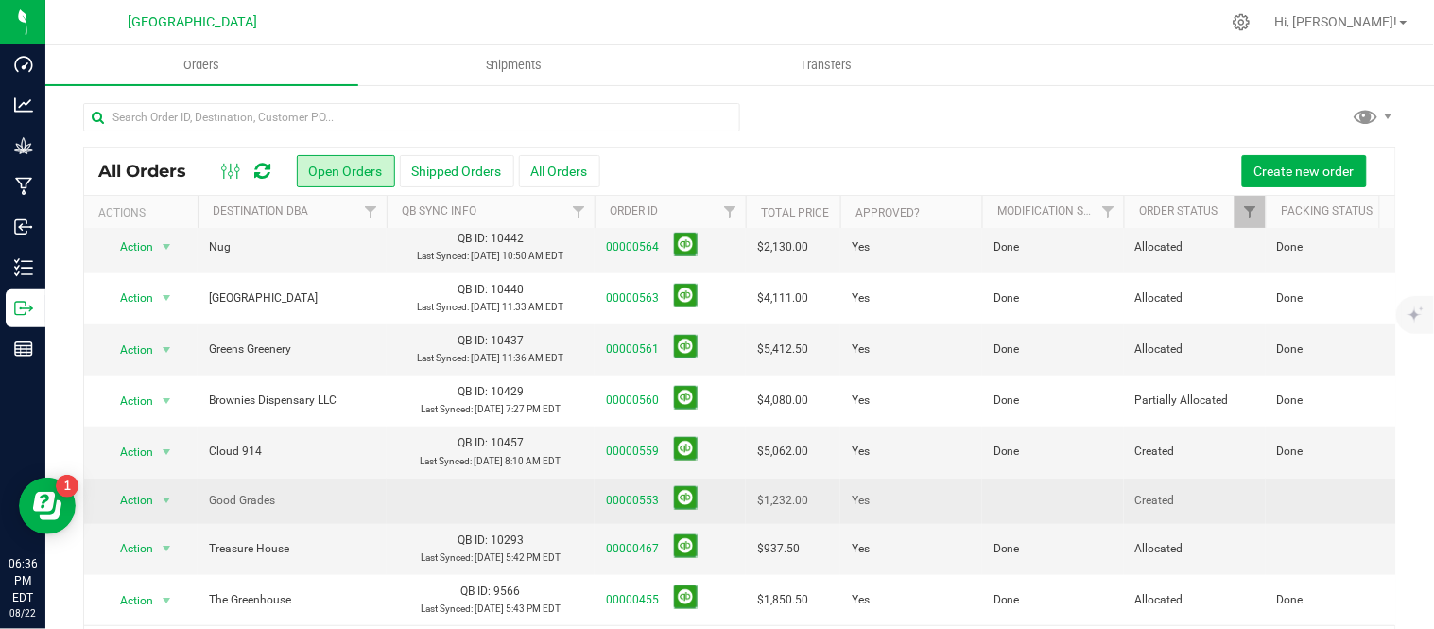
click at [982, 478] on td at bounding box center [1053, 500] width 142 height 45
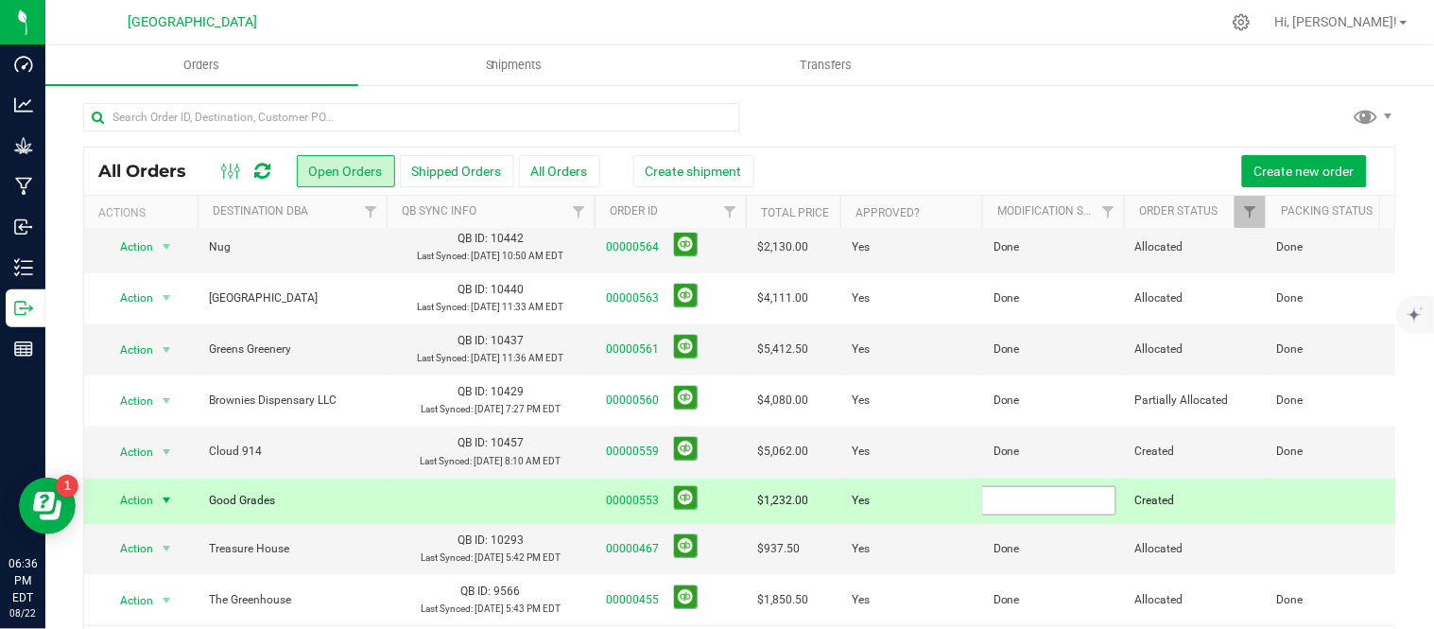
click at [984, 486] on input "text" at bounding box center [1048, 500] width 135 height 29
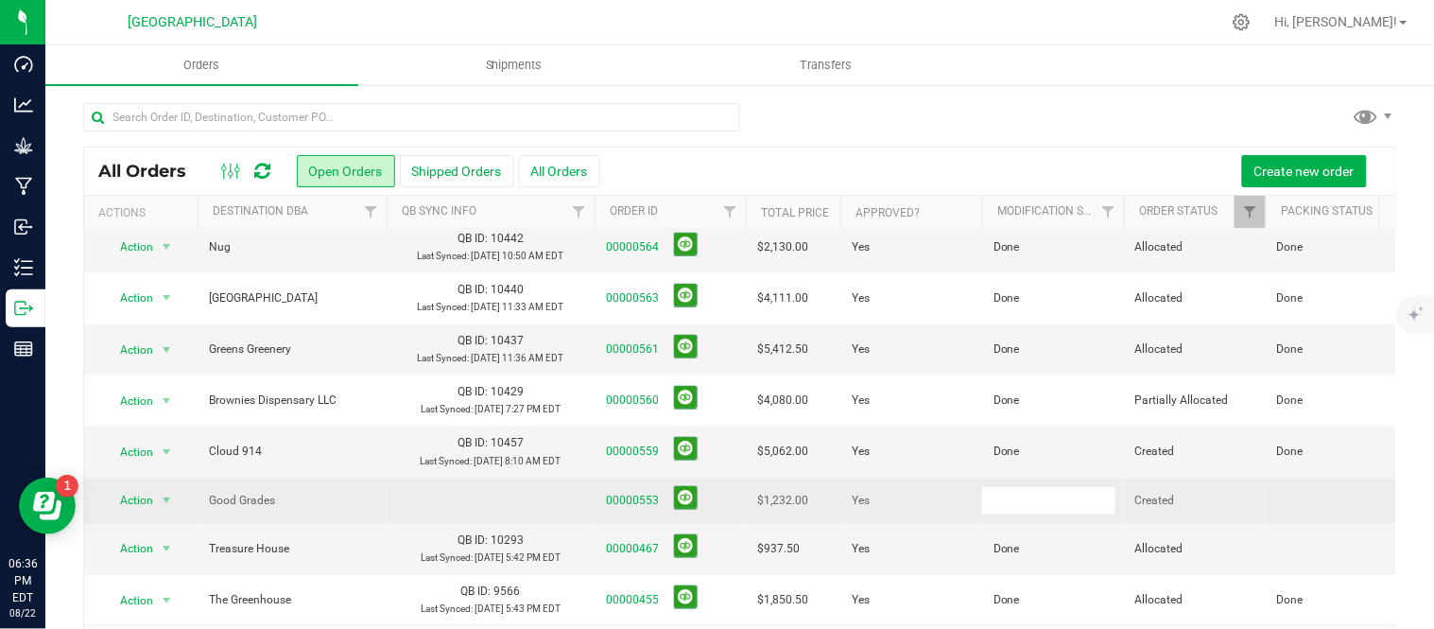
type input "Done"
click at [691, 486] on button at bounding box center [686, 498] width 24 height 24
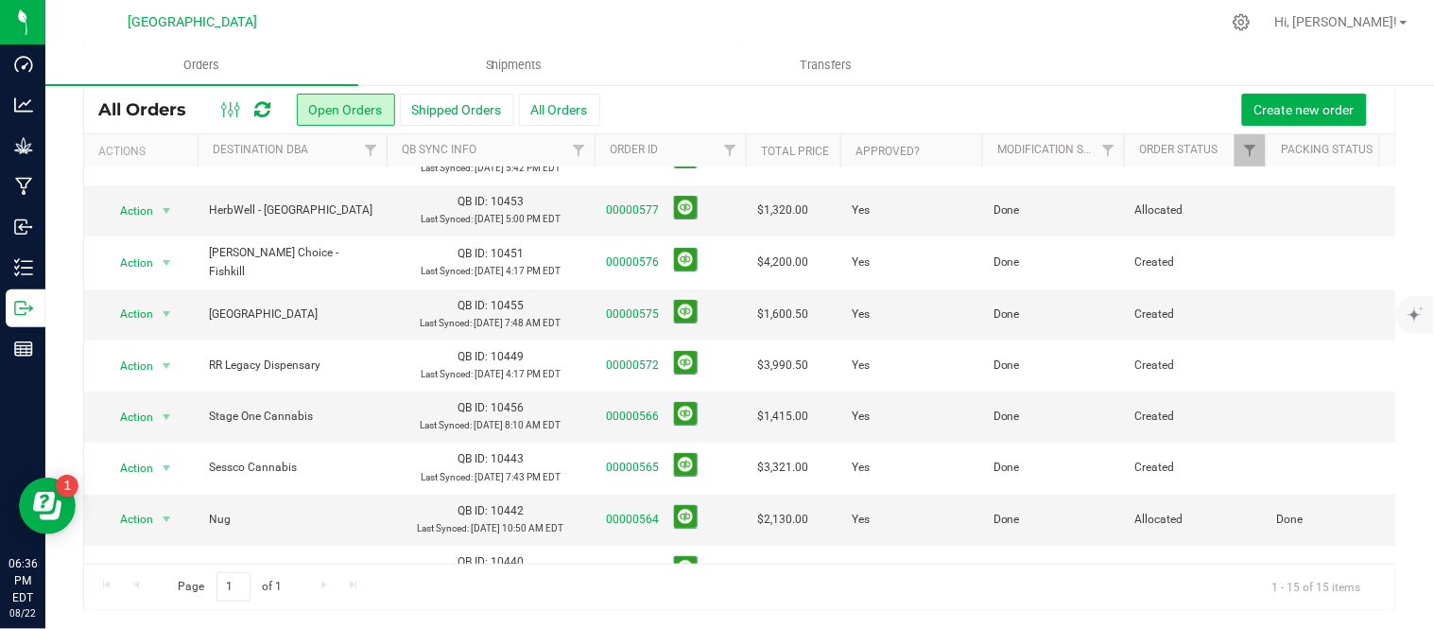
scroll to position [0, 0]
